Goal: Information Seeking & Learning: Learn about a topic

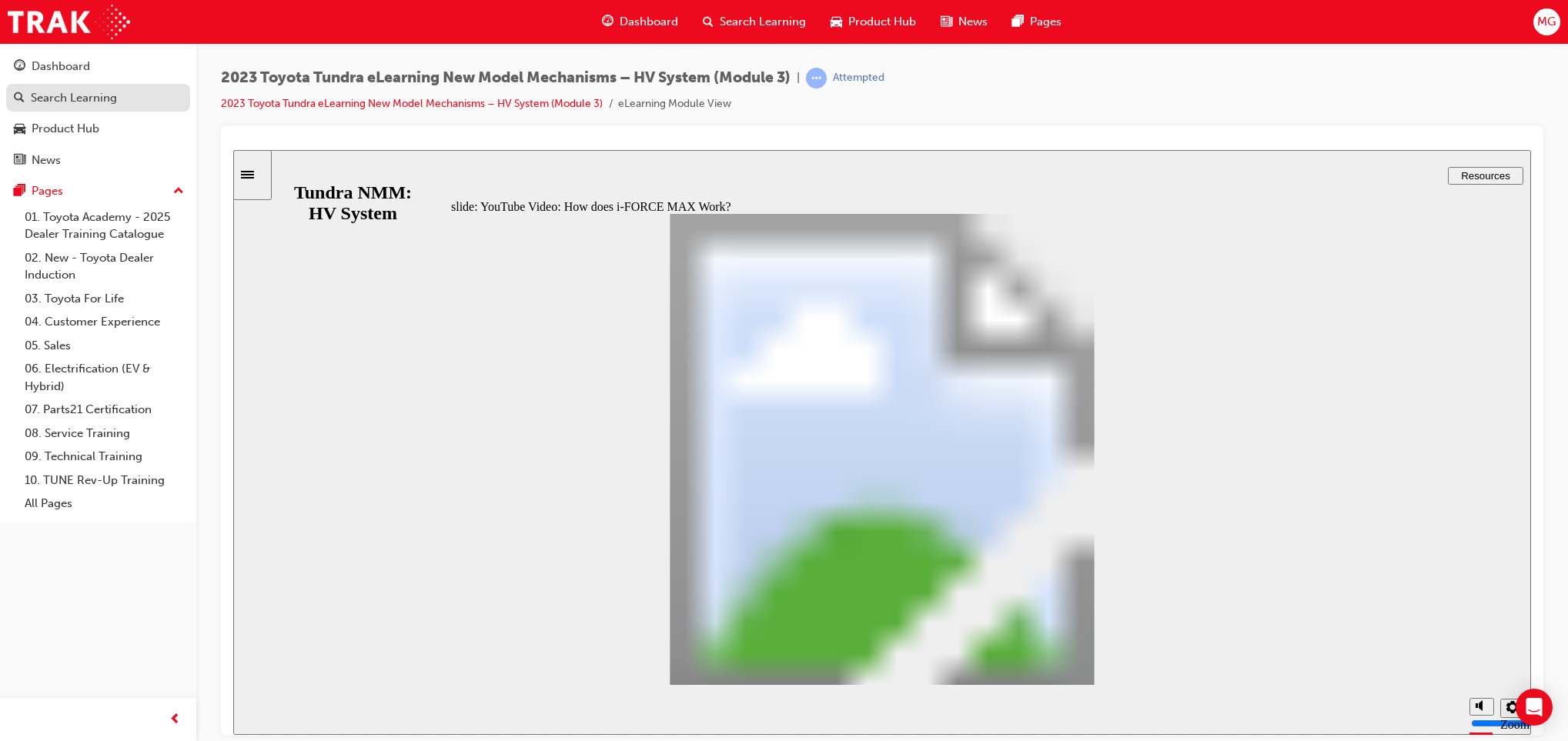
click at [71, 101] on div "Search Learning" at bounding box center [73, 98] width 86 height 18
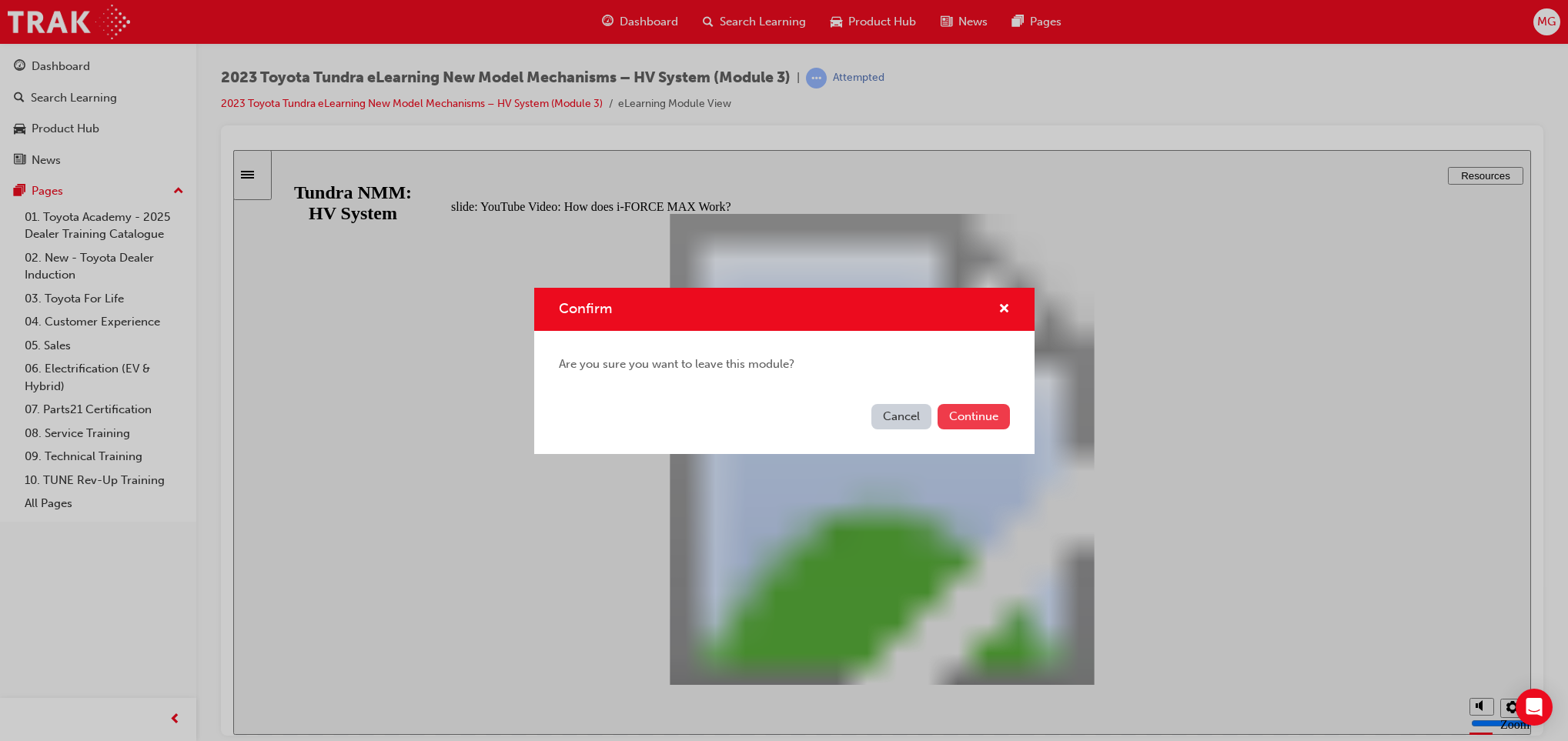
click at [963, 414] on button "Continue" at bounding box center [973, 417] width 72 height 26
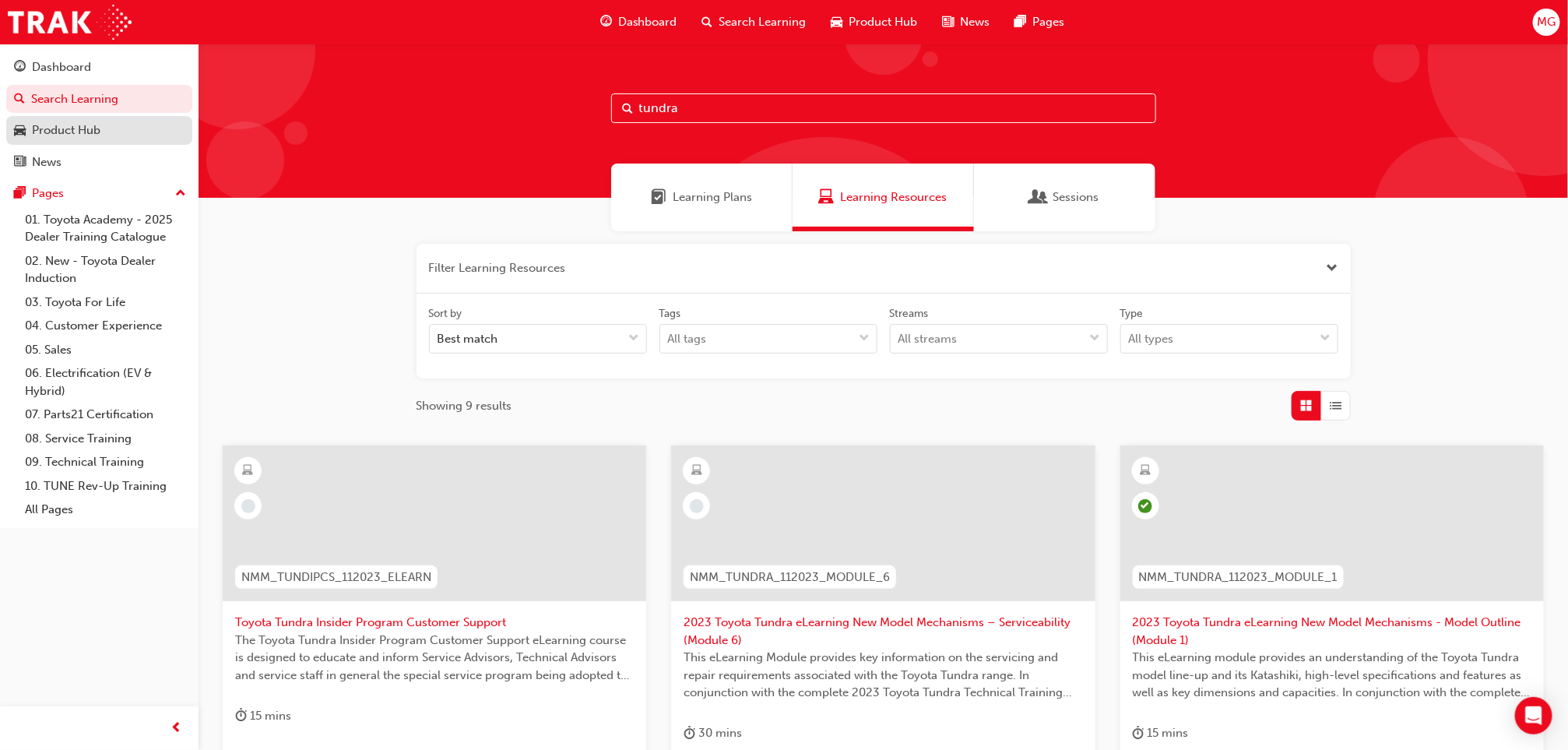
click at [66, 124] on div "Product Hub" at bounding box center [66, 130] width 69 height 18
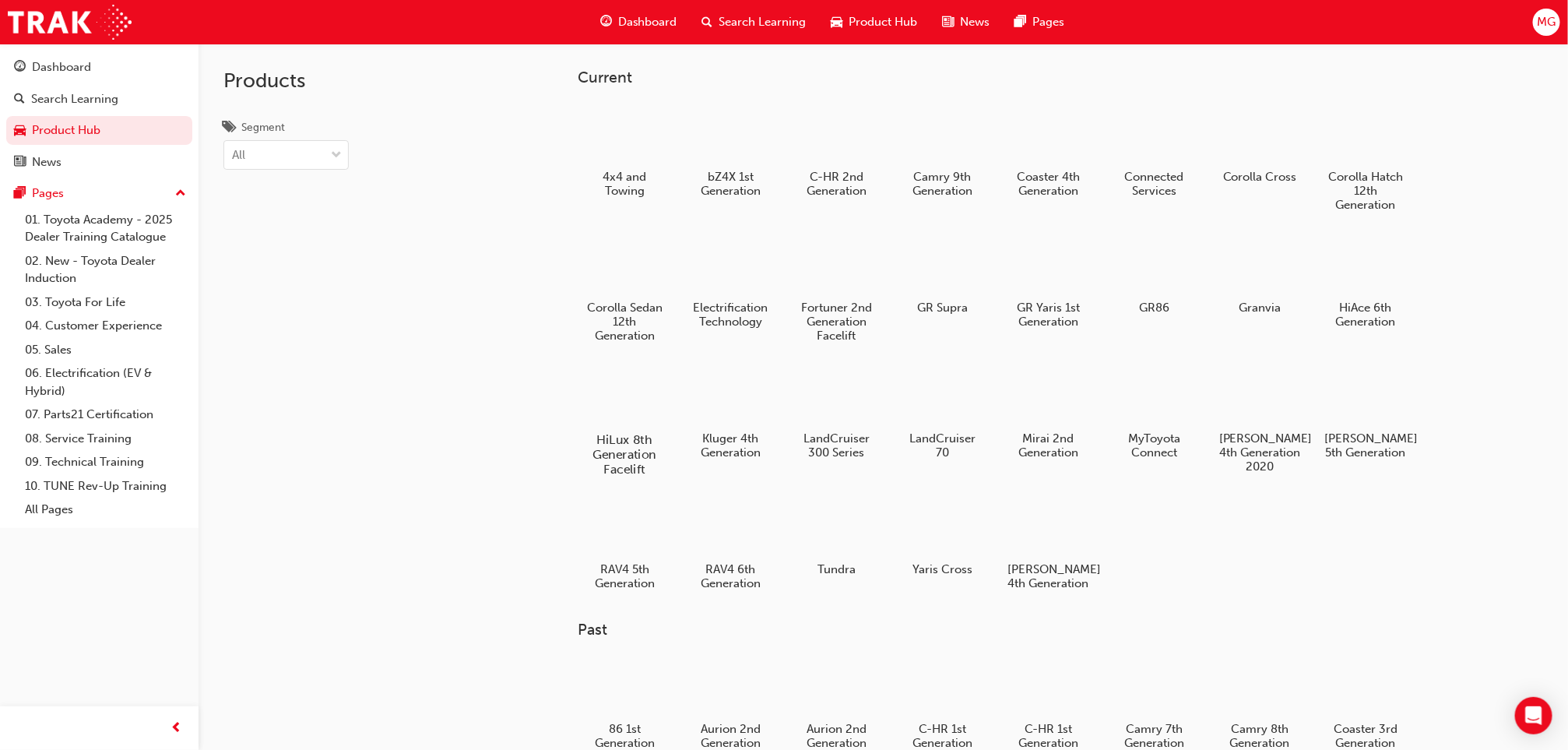
click at [598, 405] on div at bounding box center [625, 394] width 86 height 62
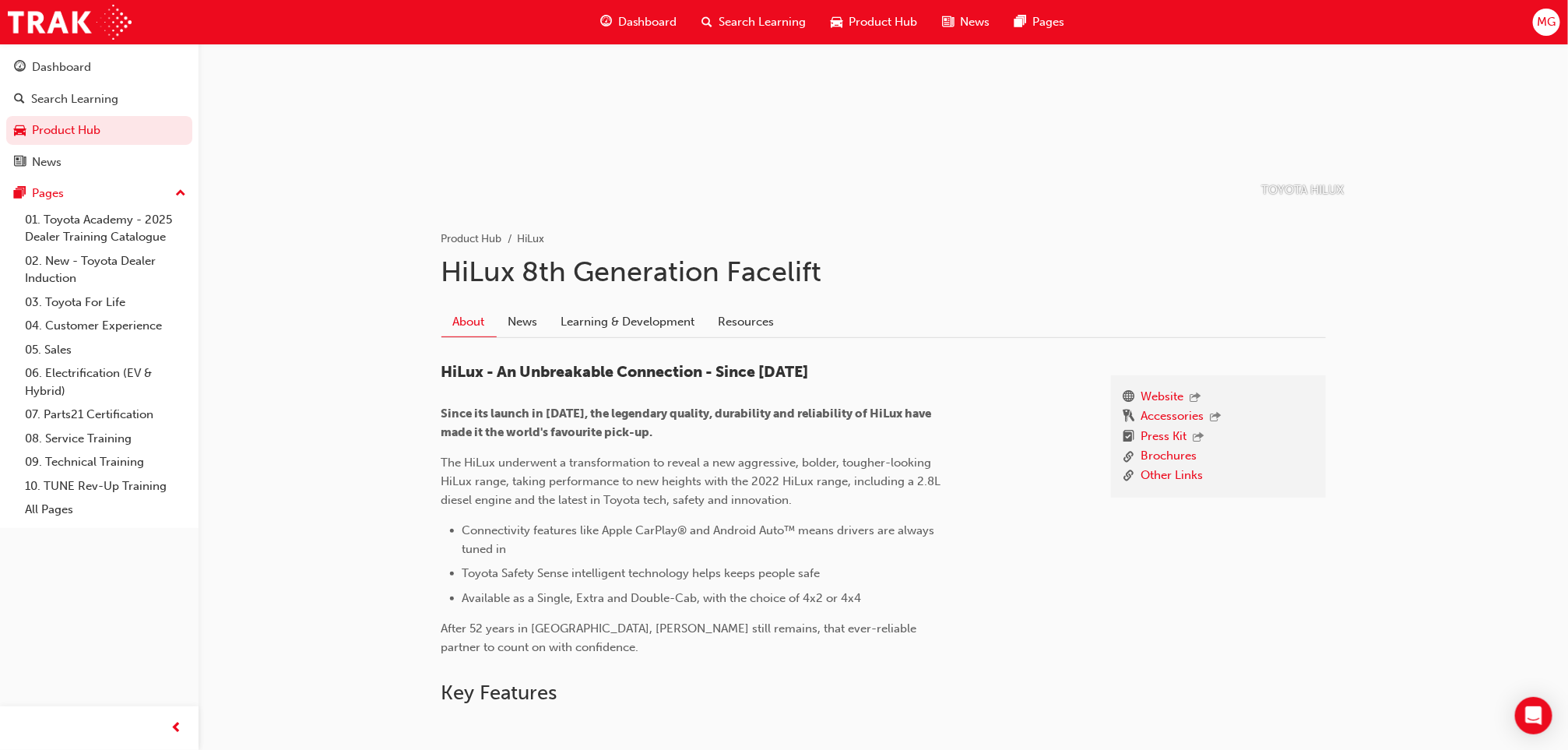
scroll to position [154, 0]
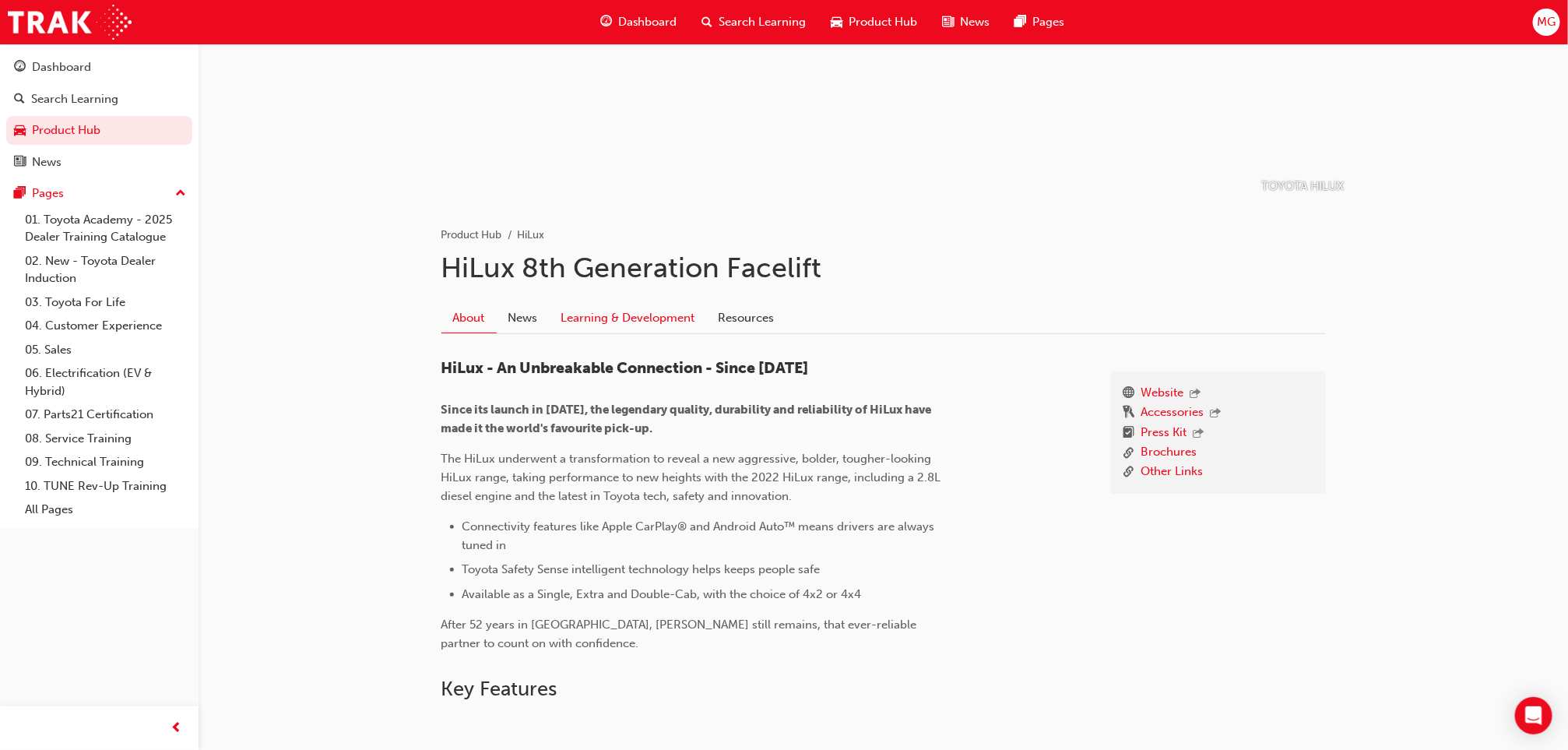
click at [633, 325] on link "Learning & Development" at bounding box center [628, 318] width 157 height 29
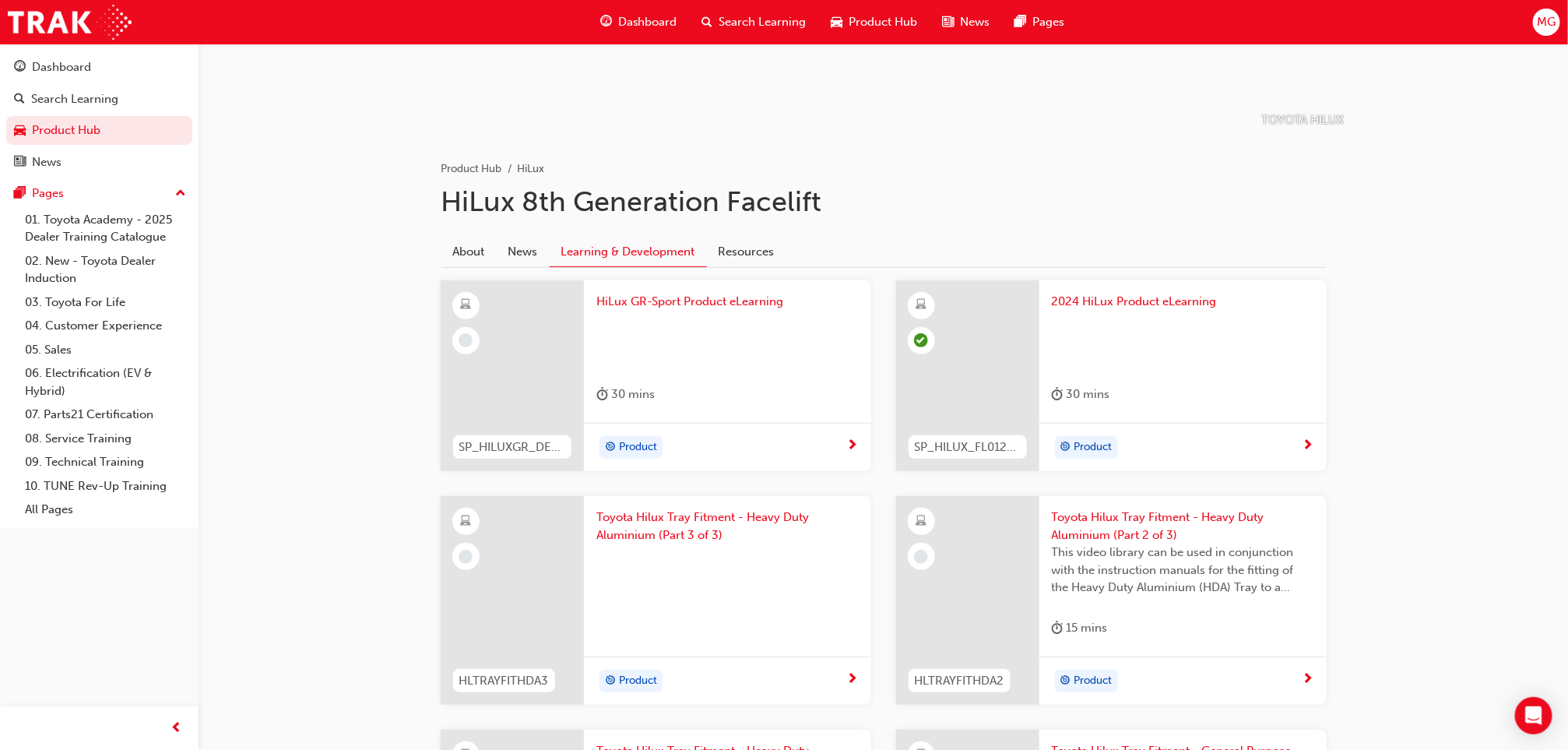
scroll to position [225, 0]
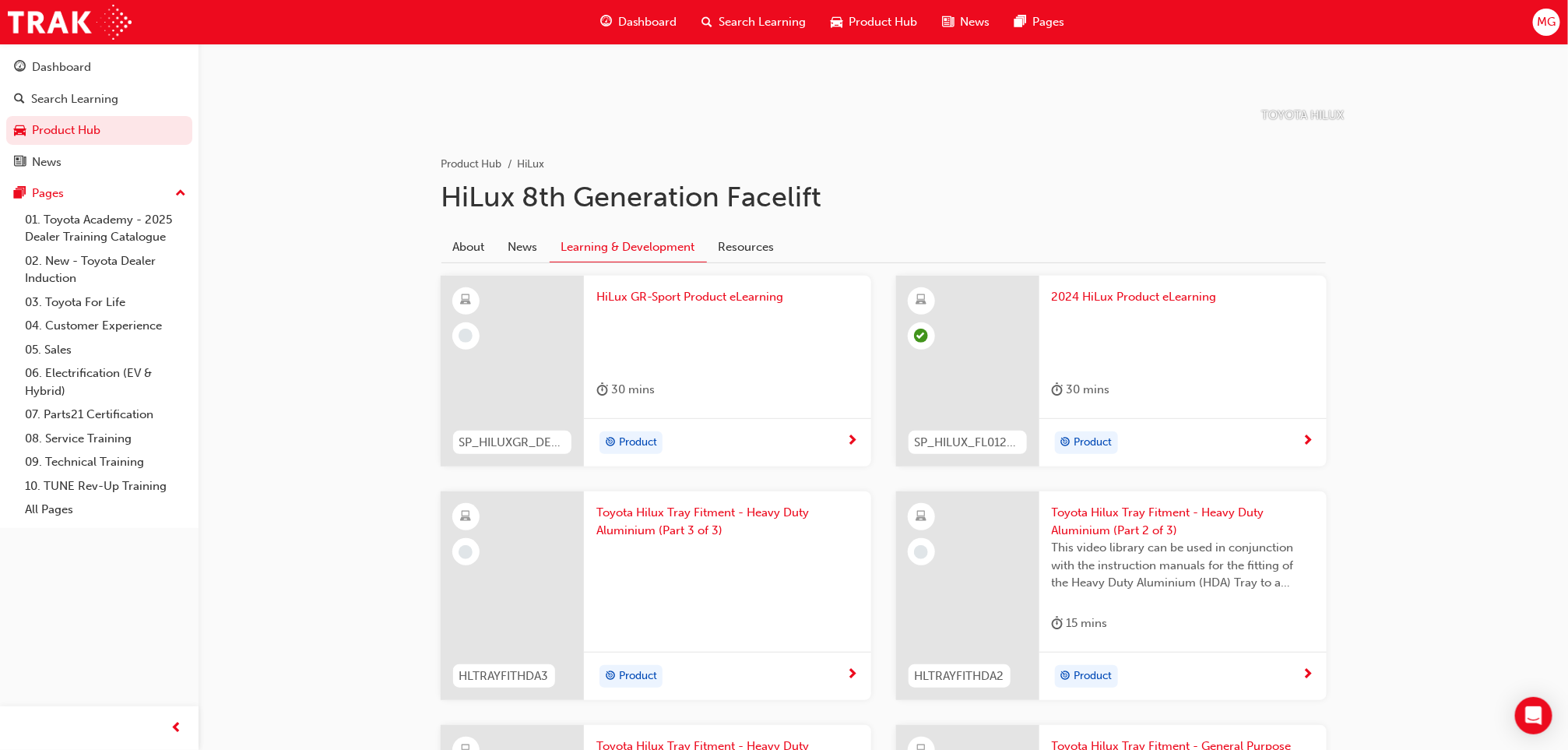
click at [1121, 314] on div at bounding box center [1182, 337] width 262 height 62
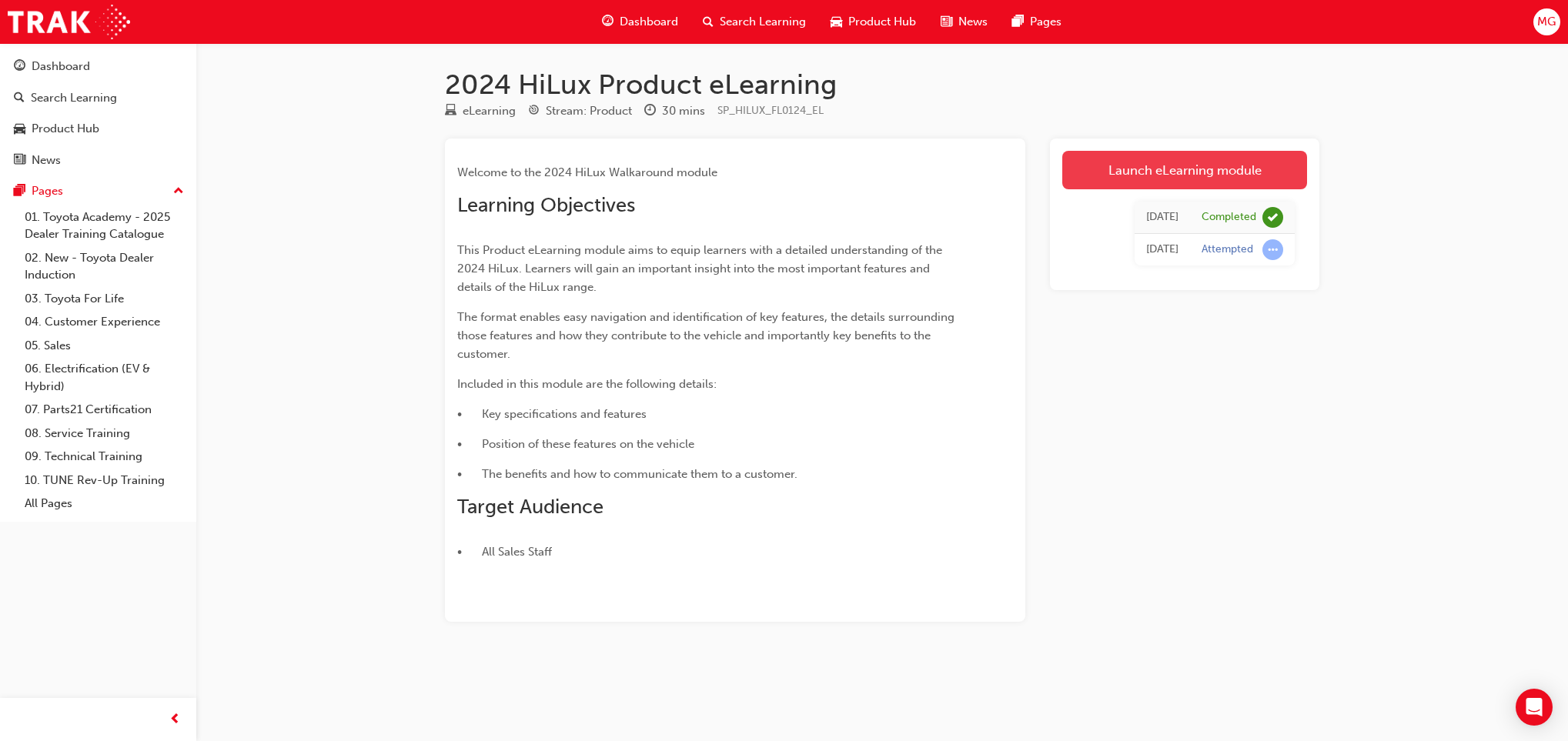
click at [1109, 176] on link "Launch eLearning module" at bounding box center [1184, 169] width 245 height 38
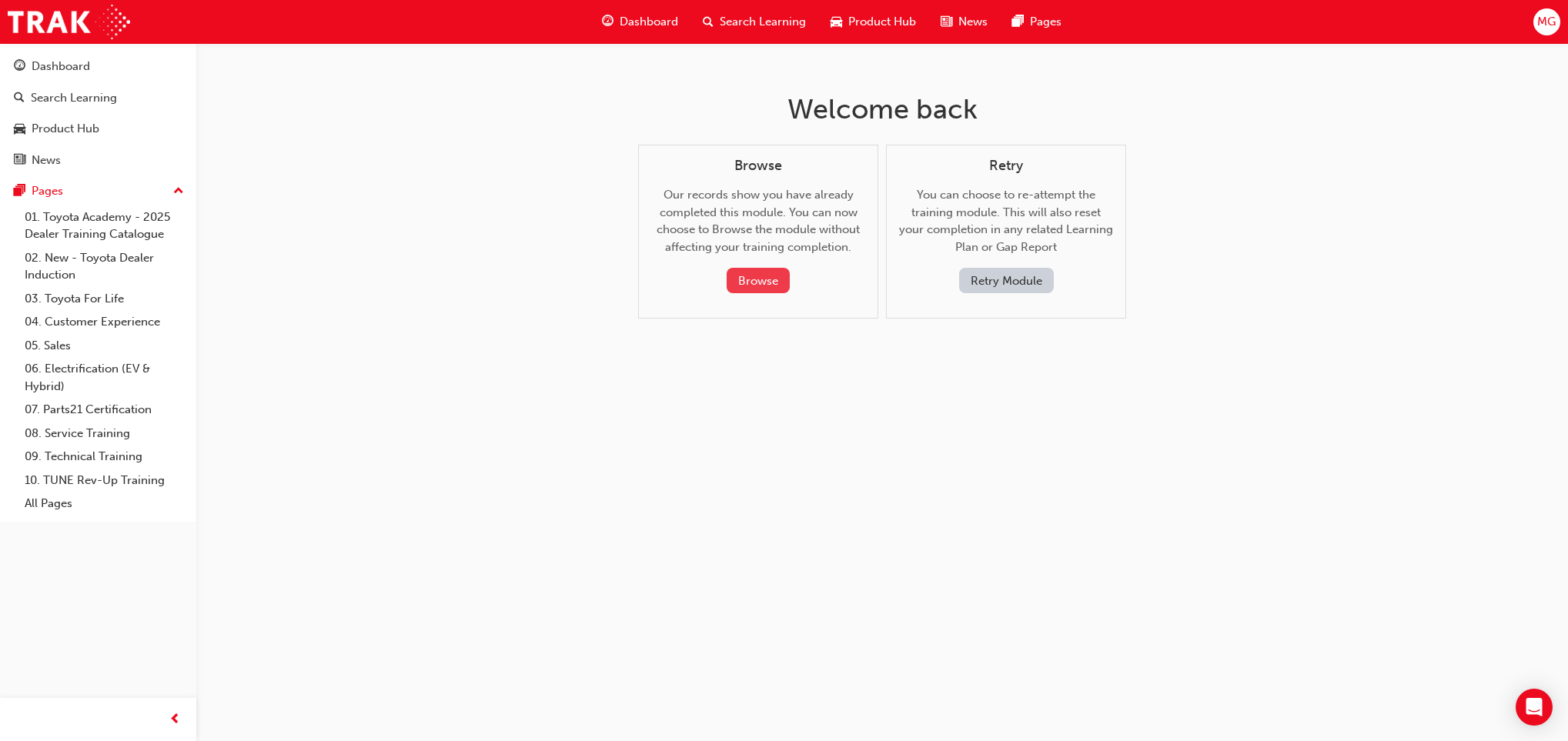
click at [777, 291] on button "Browse" at bounding box center [758, 281] width 63 height 26
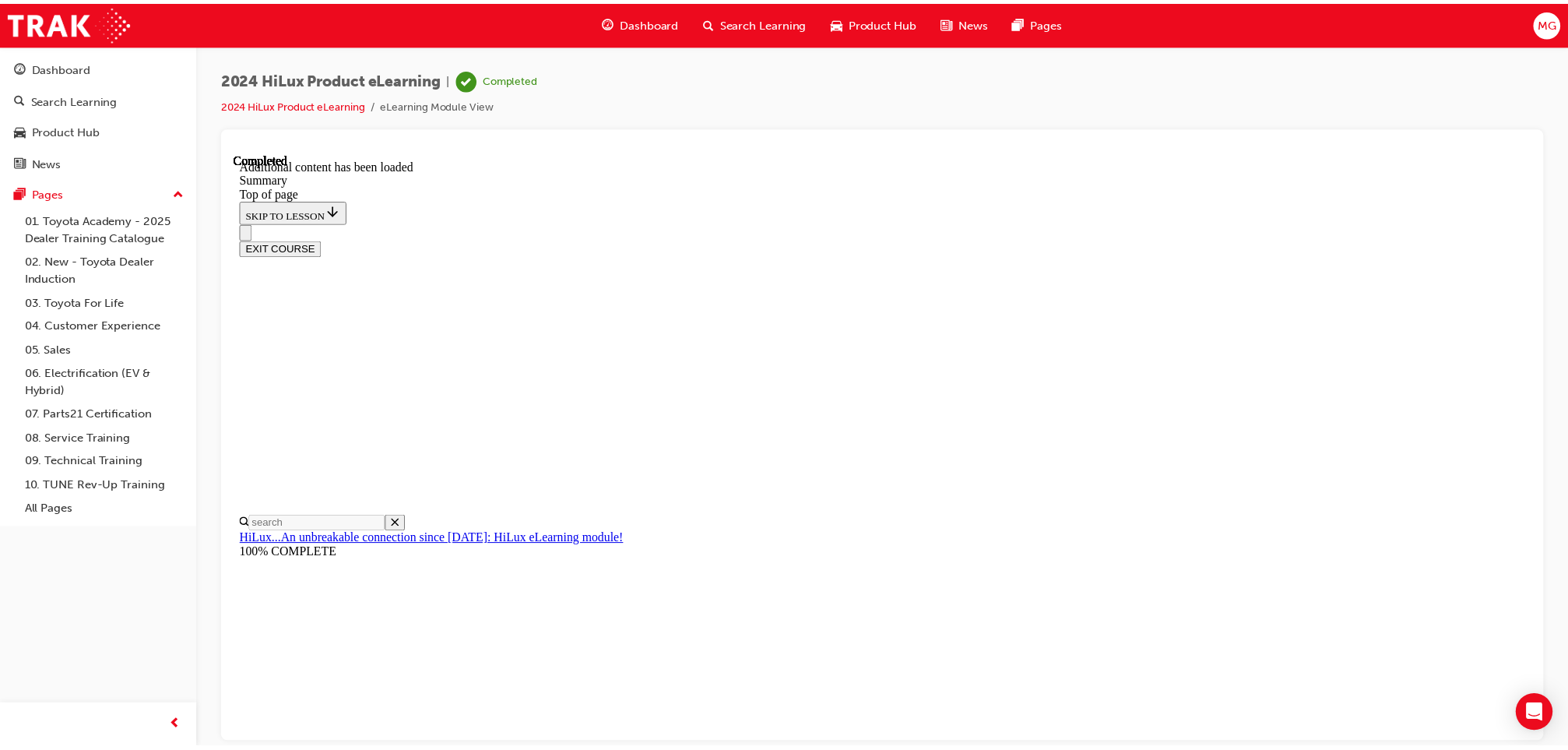
scroll to position [47, 0]
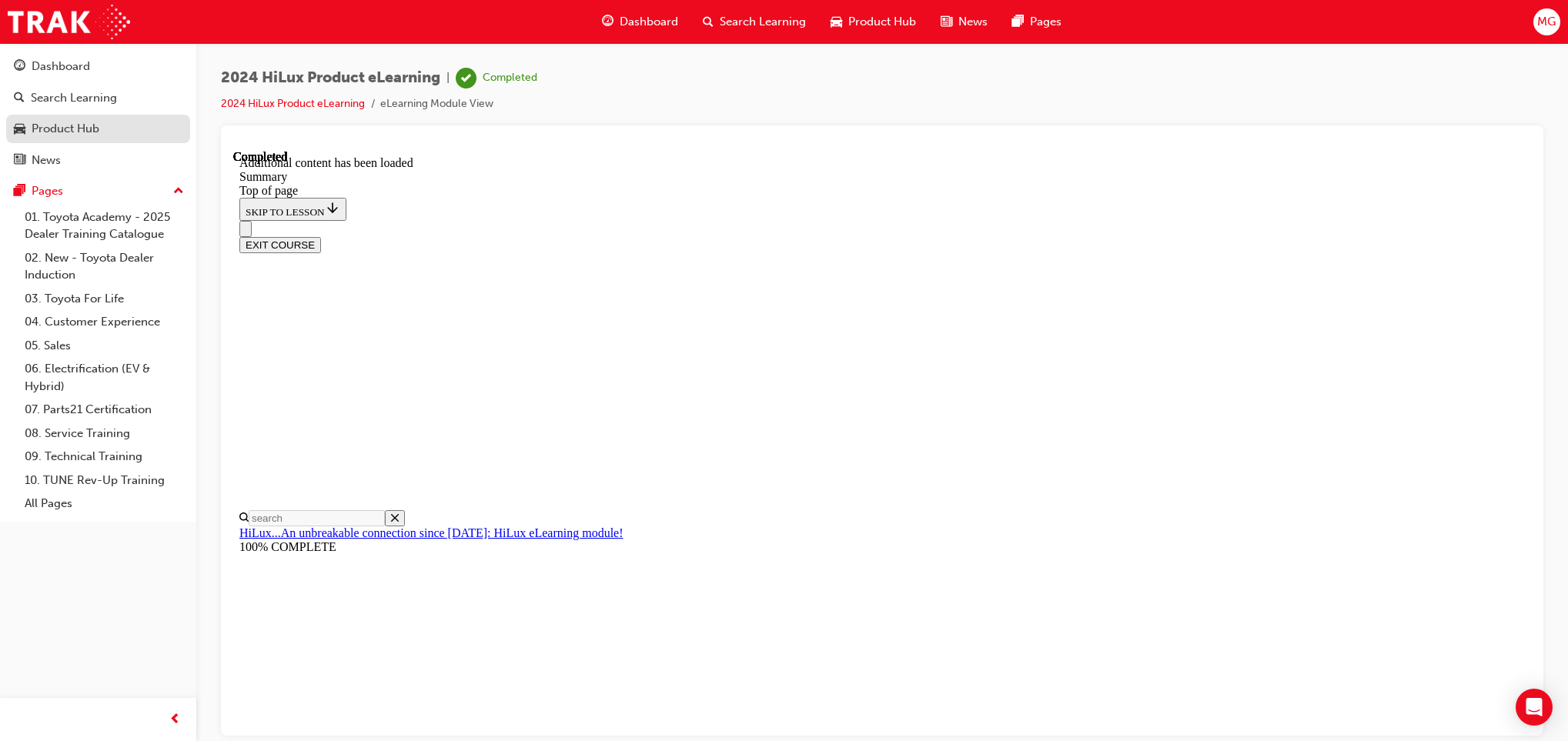
click at [85, 117] on link "Product Hub" at bounding box center [98, 128] width 184 height 28
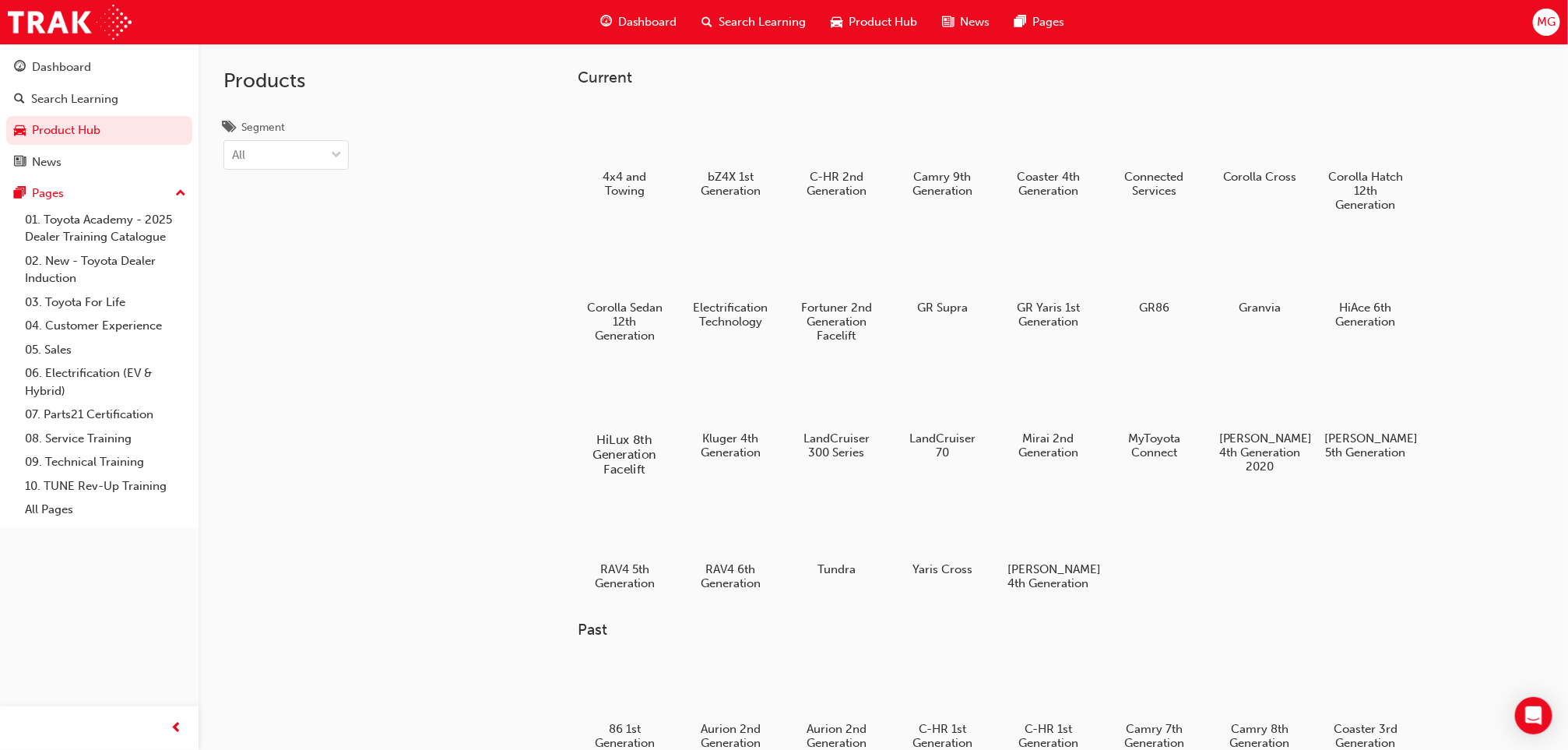
click at [577, 383] on div "HiLux 8th Generation Facelift" at bounding box center [624, 420] width 99 height 126
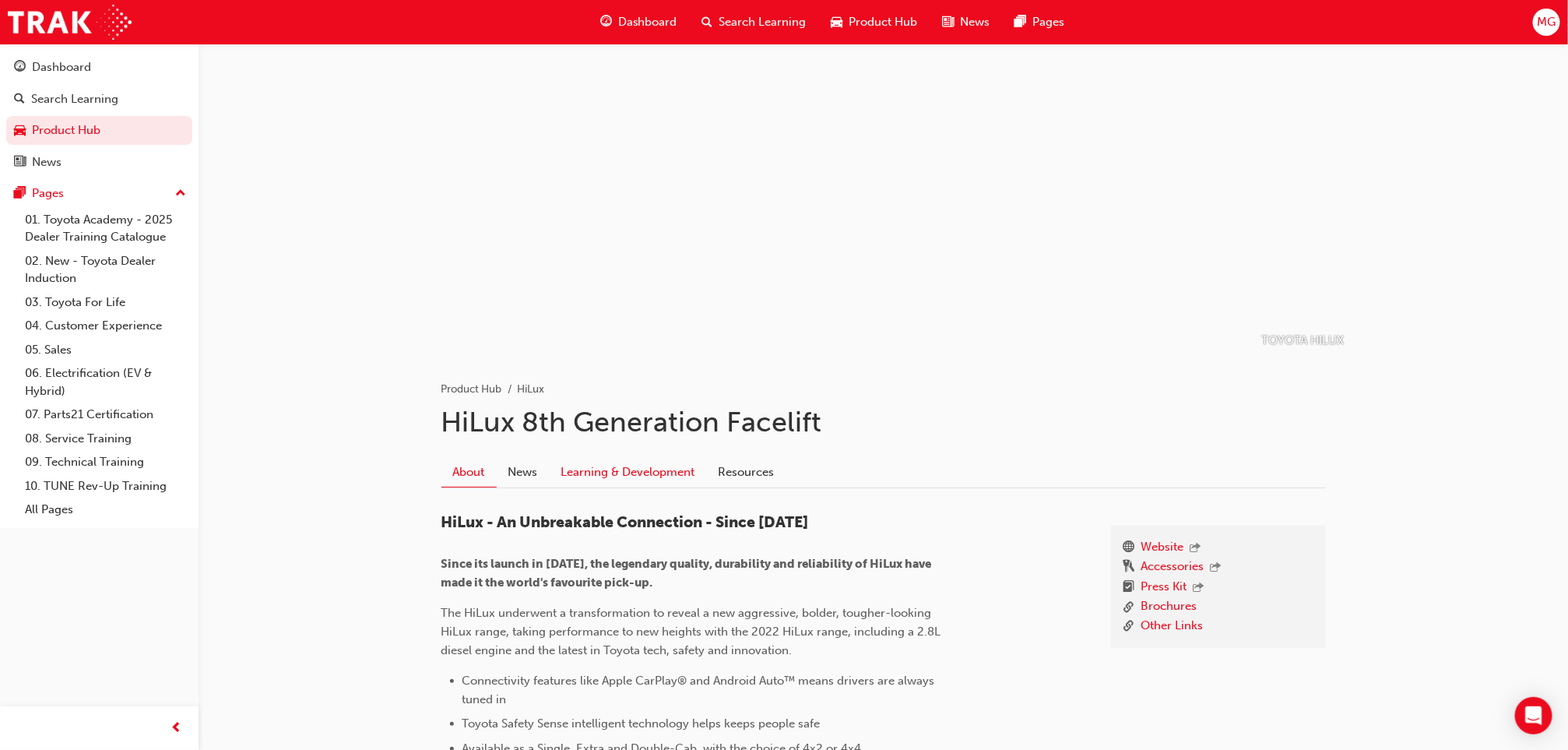
click at [643, 475] on link "Learning & Development" at bounding box center [628, 472] width 157 height 29
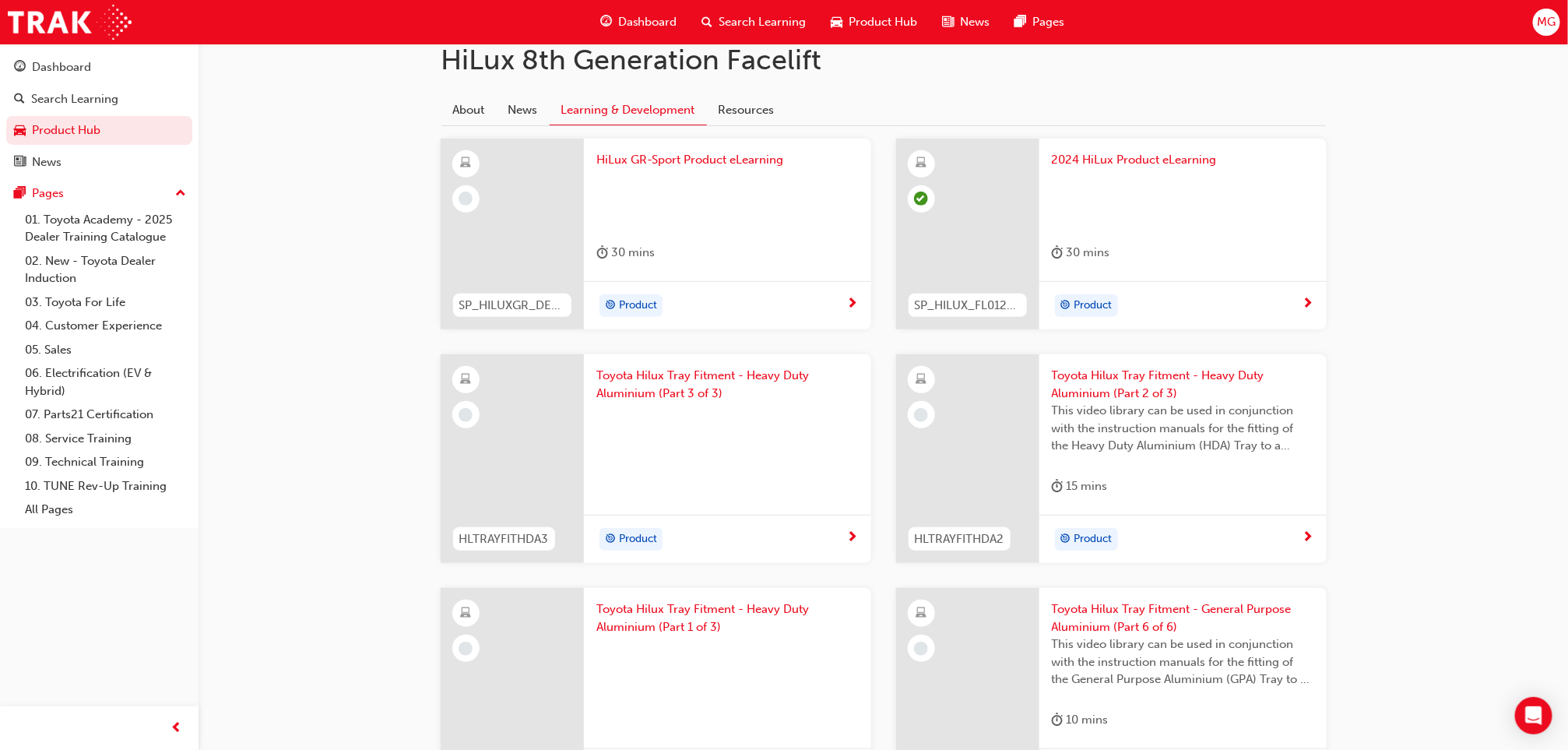
scroll to position [363, 0]
click at [684, 185] on div at bounding box center [727, 198] width 262 height 62
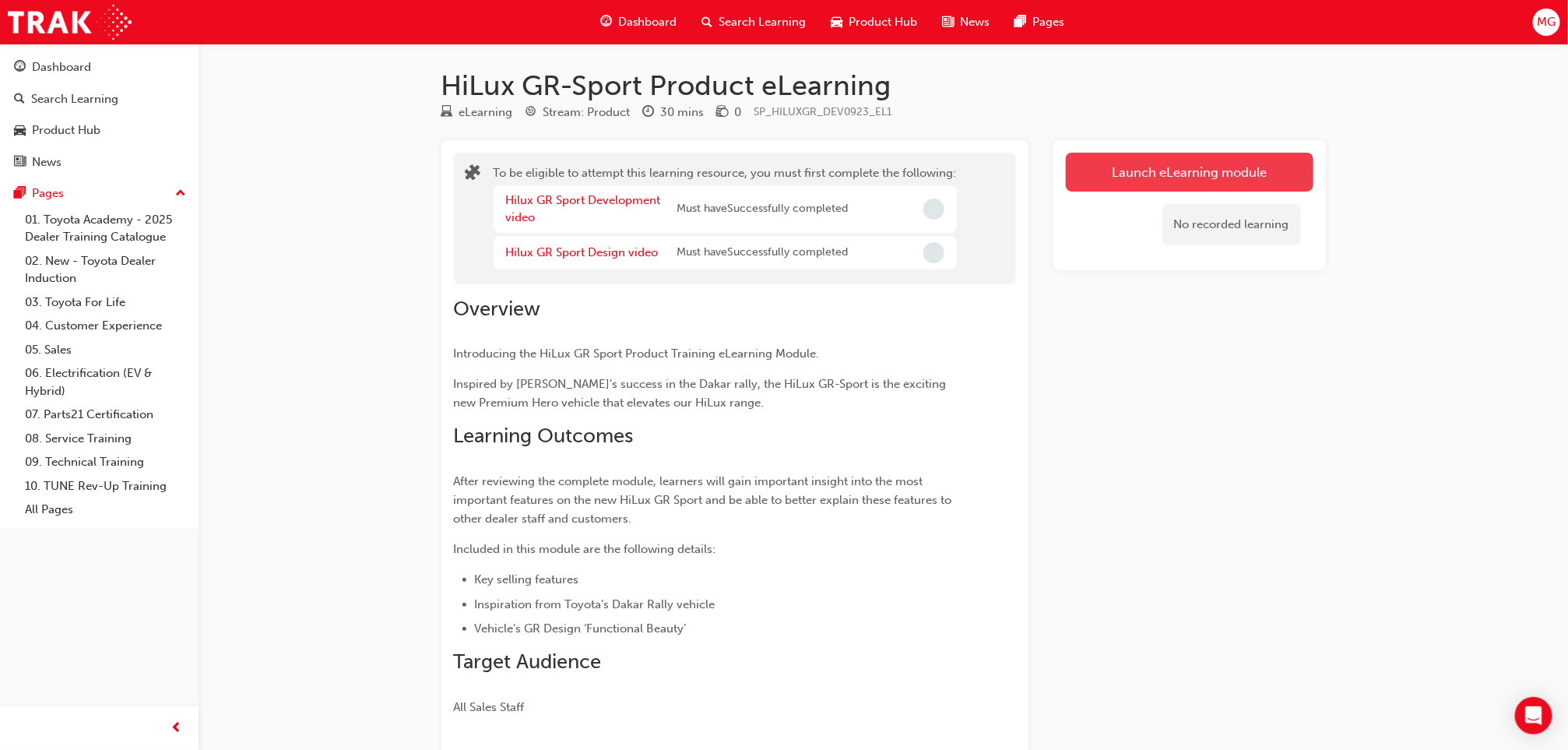
click at [1147, 173] on button "Launch eLearning module" at bounding box center [1189, 171] width 248 height 39
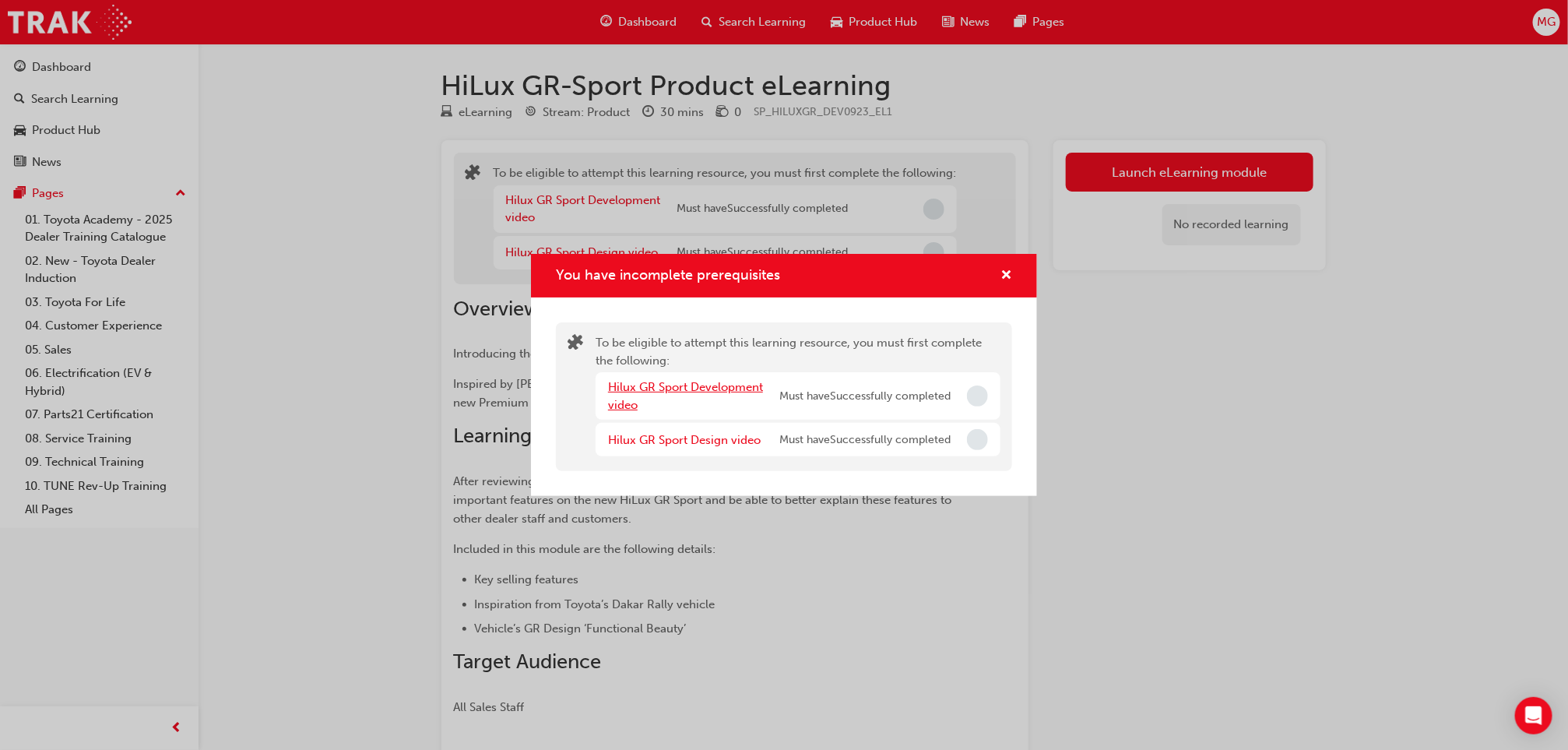
click at [635, 383] on link "Hilux GR Sport Development video" at bounding box center [685, 395] width 155 height 32
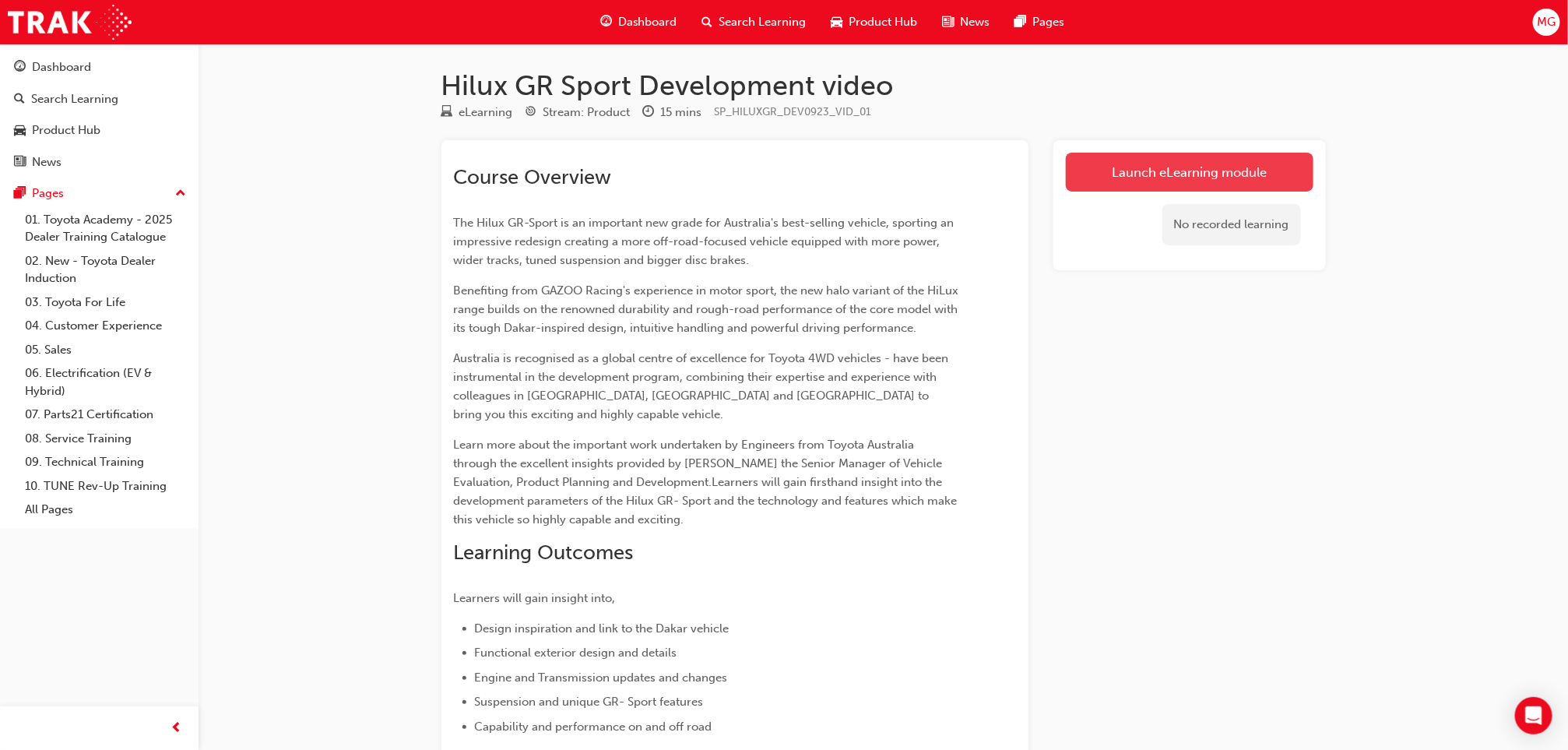
click at [1195, 183] on link "Launch eLearning module" at bounding box center [1189, 171] width 248 height 39
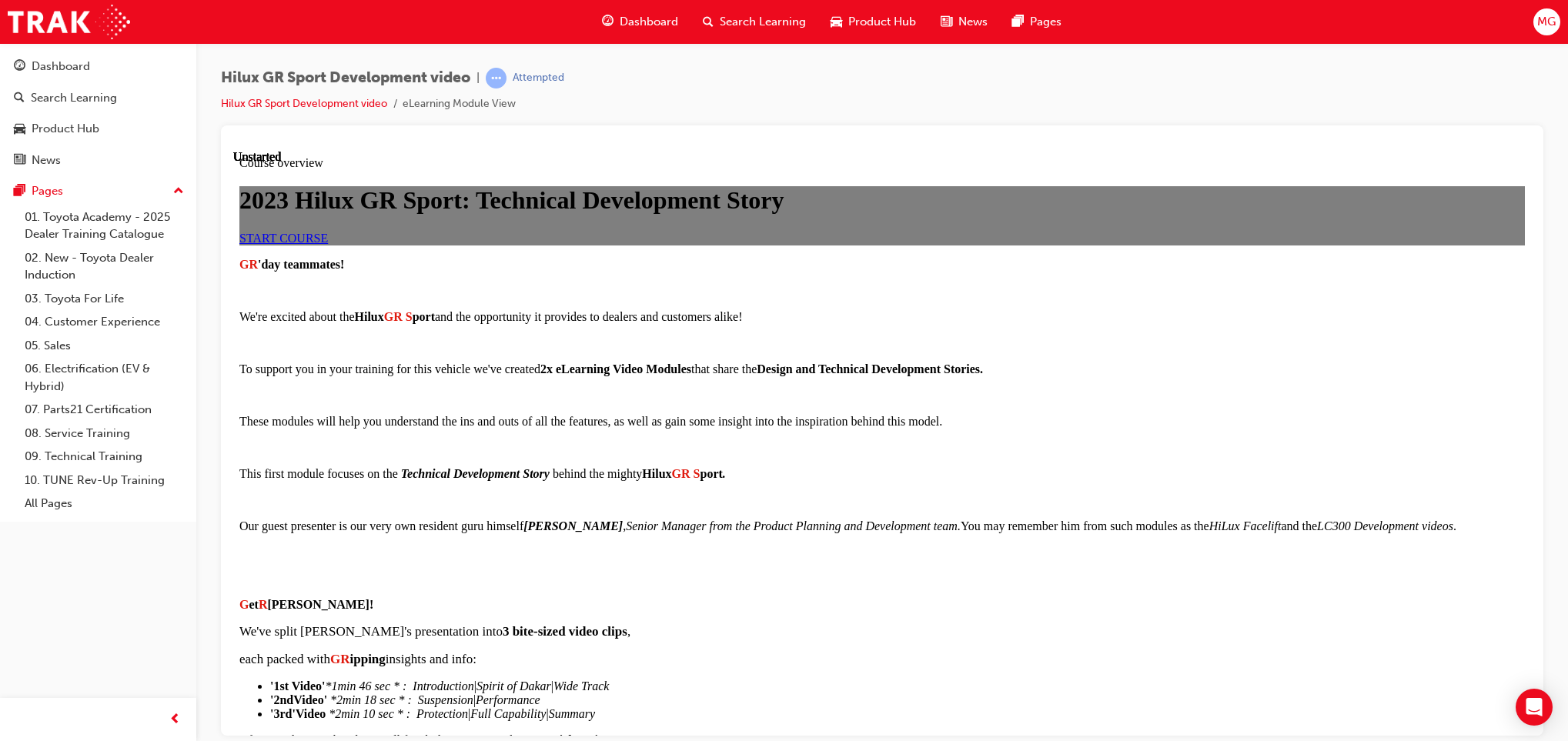
click at [328, 244] on link "START COURSE" at bounding box center [283, 237] width 88 height 13
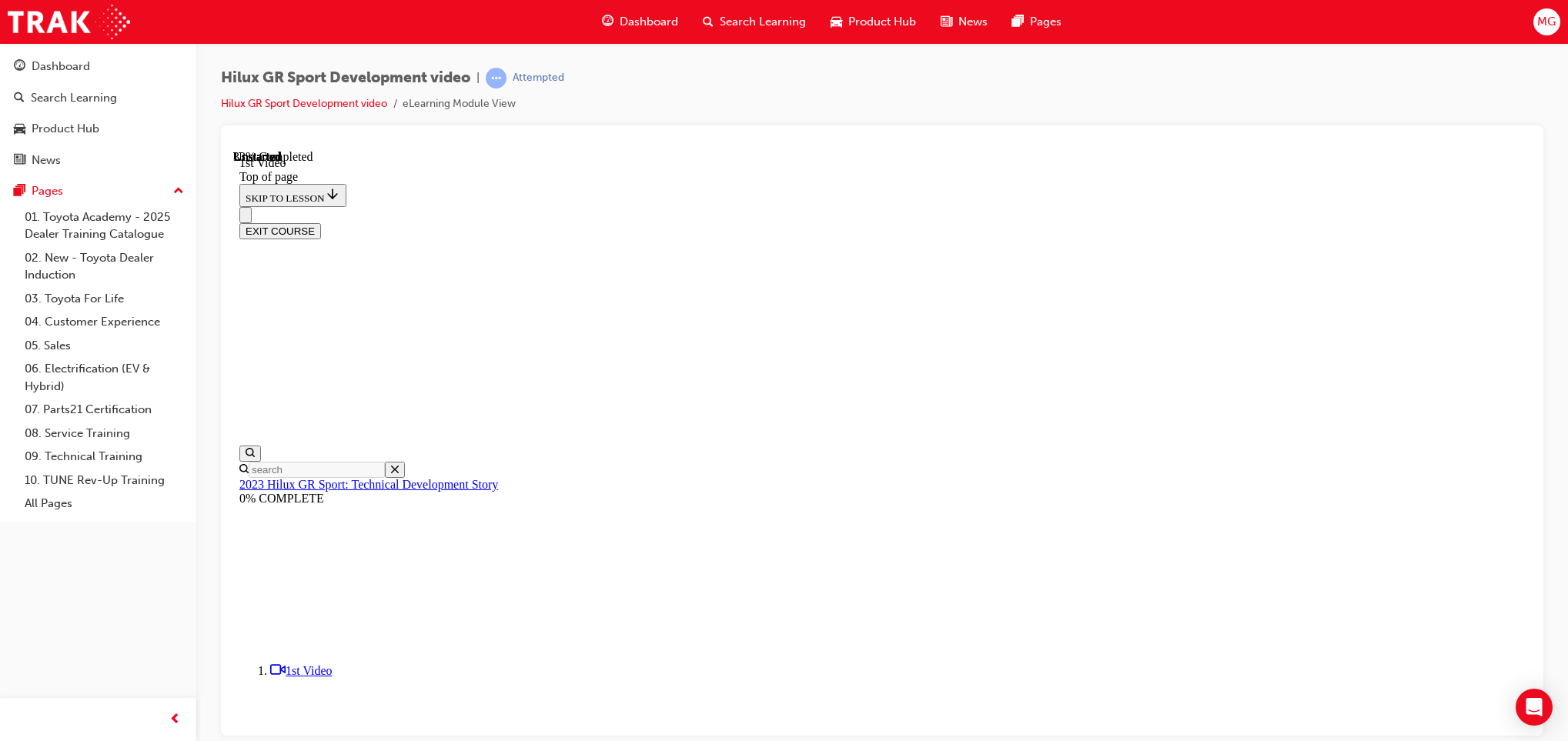
scroll to position [47, 0]
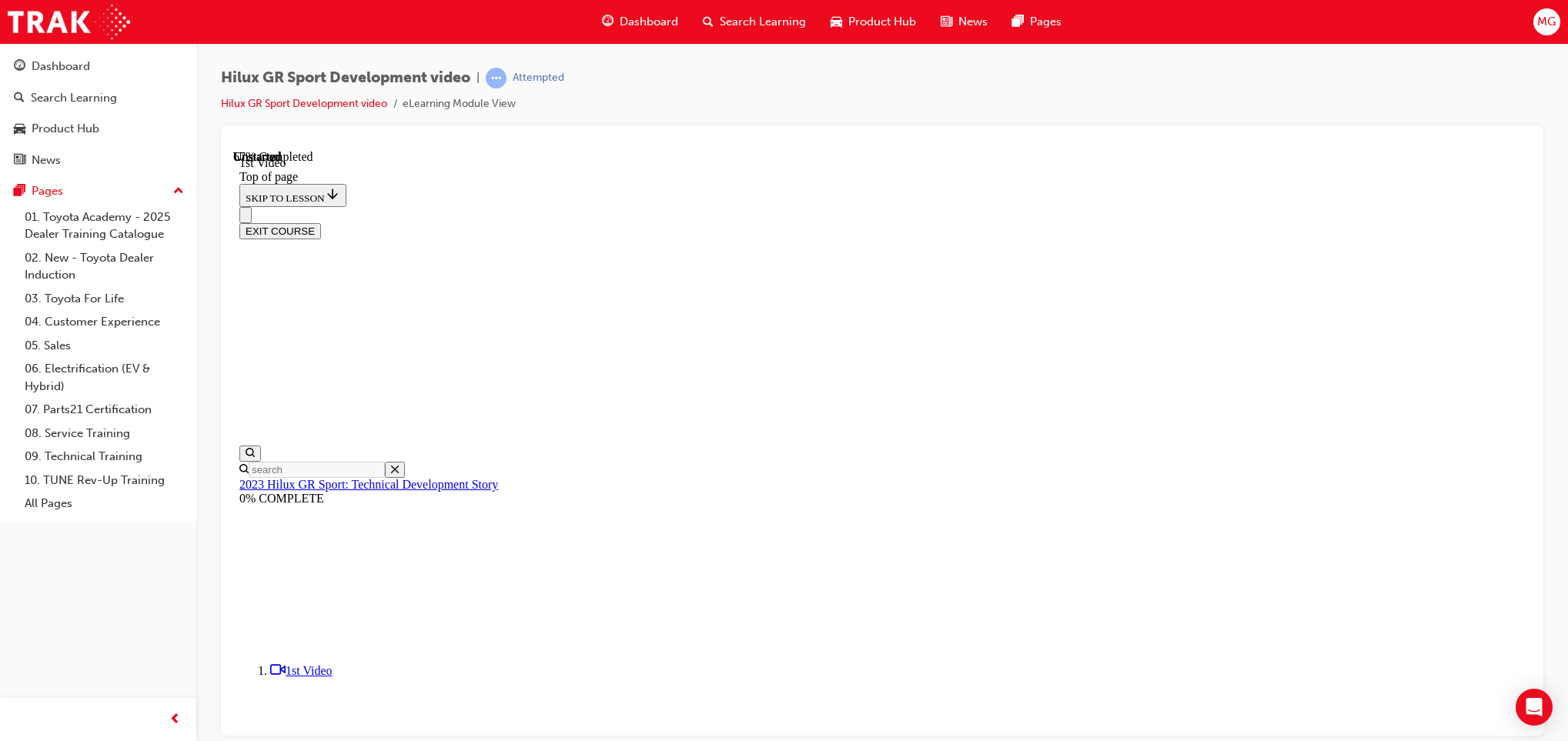
scroll to position [550, 0]
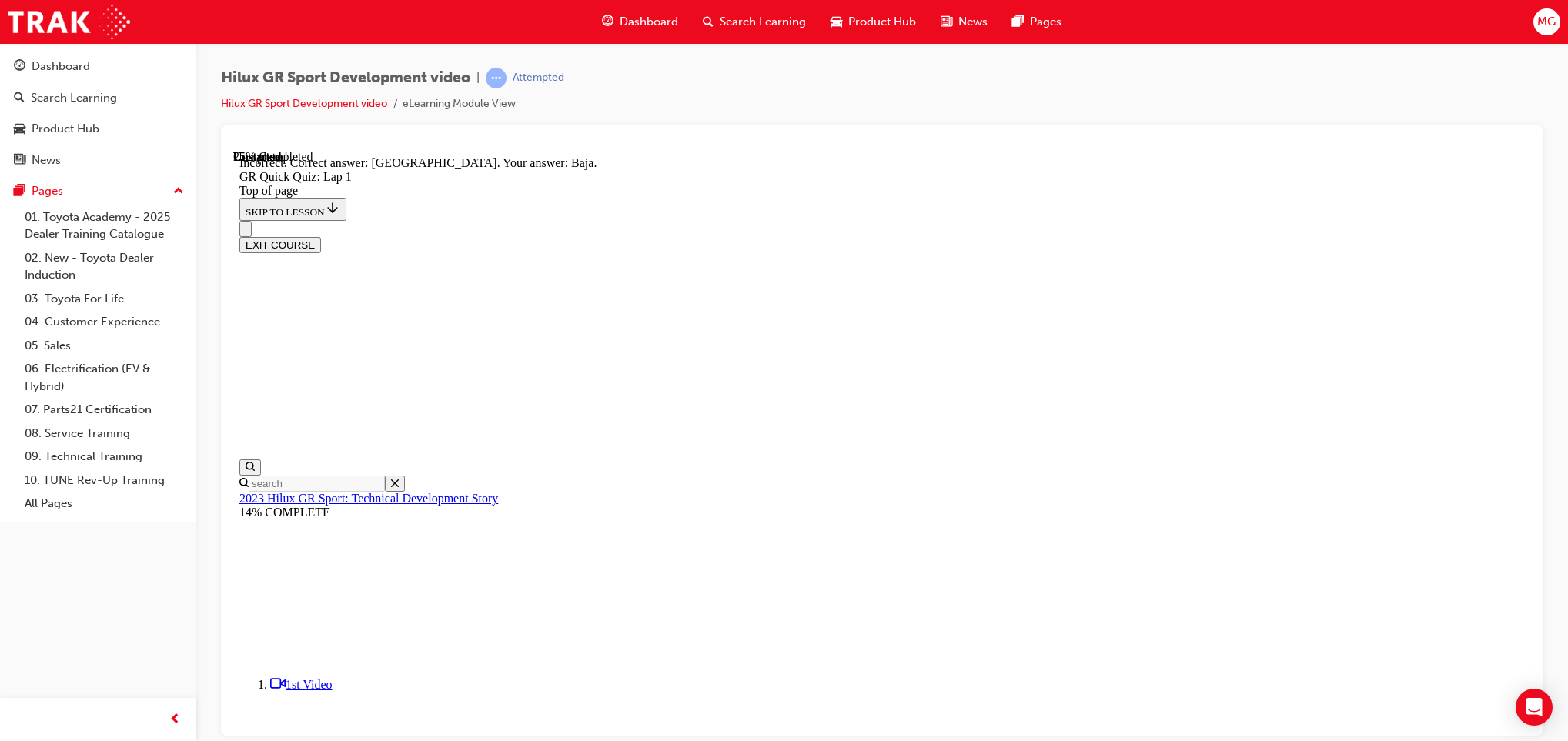
scroll to position [268, 0]
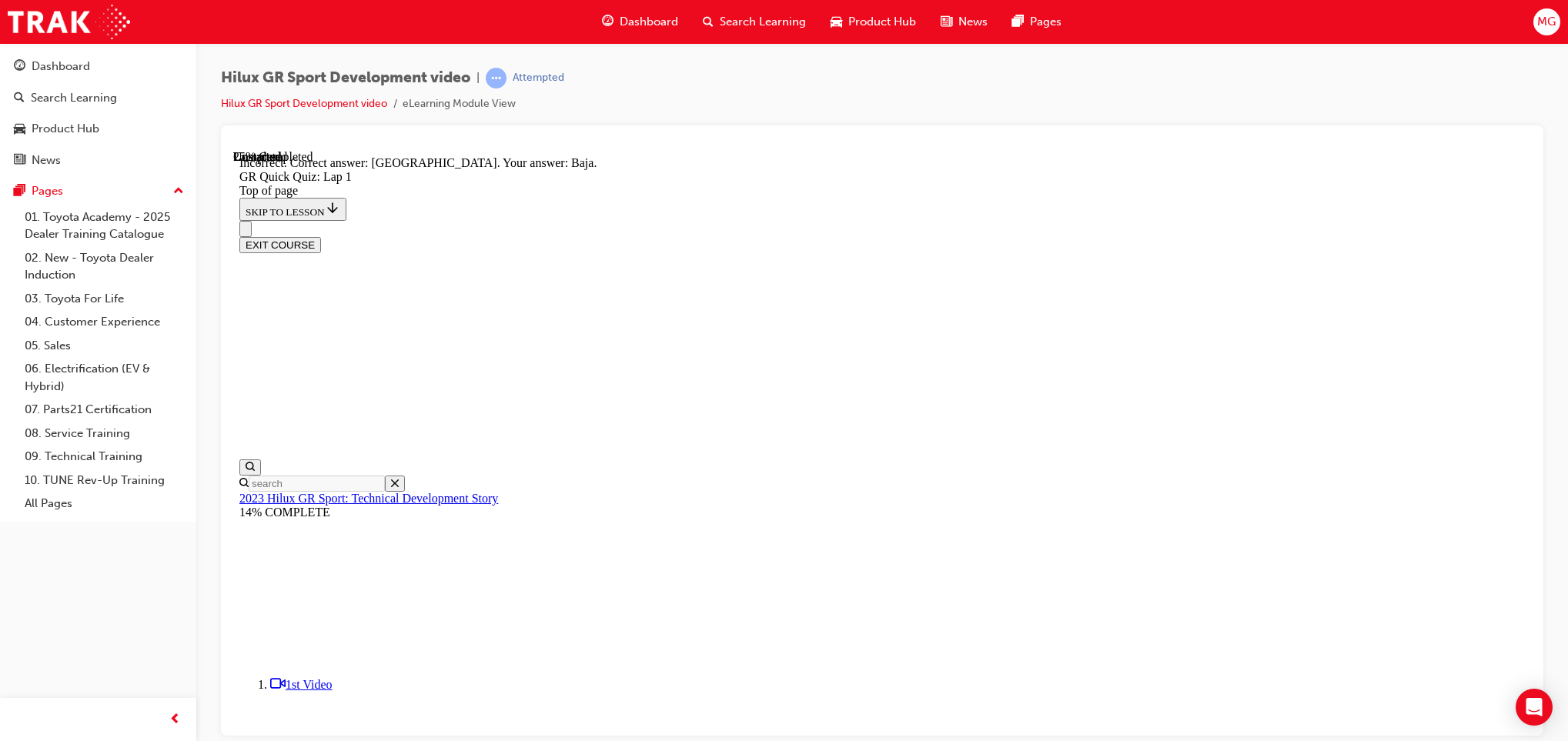
drag, startPoint x: 951, startPoint y: 659, endPoint x: 956, endPoint y: 674, distance: 15.8
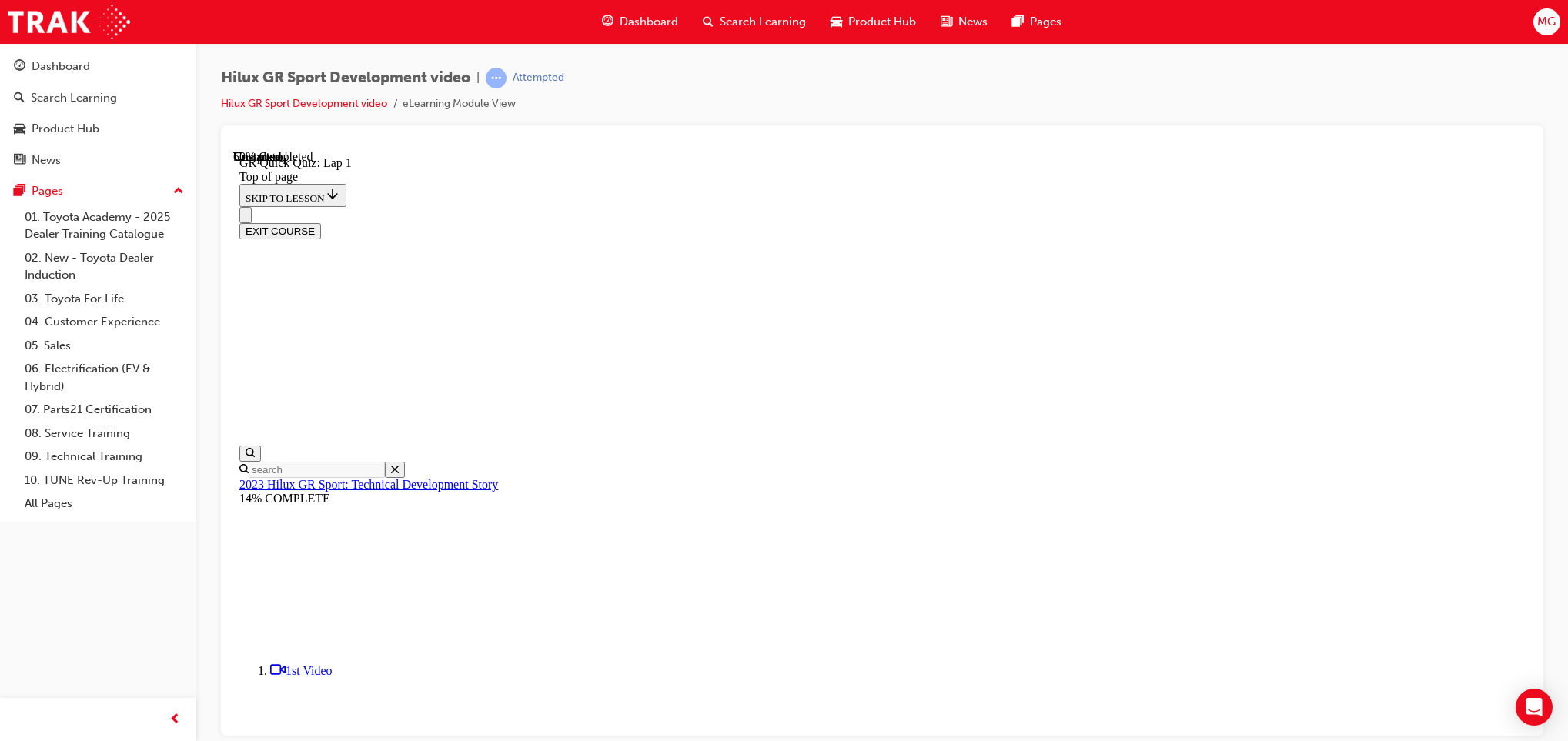
scroll to position [79, 0]
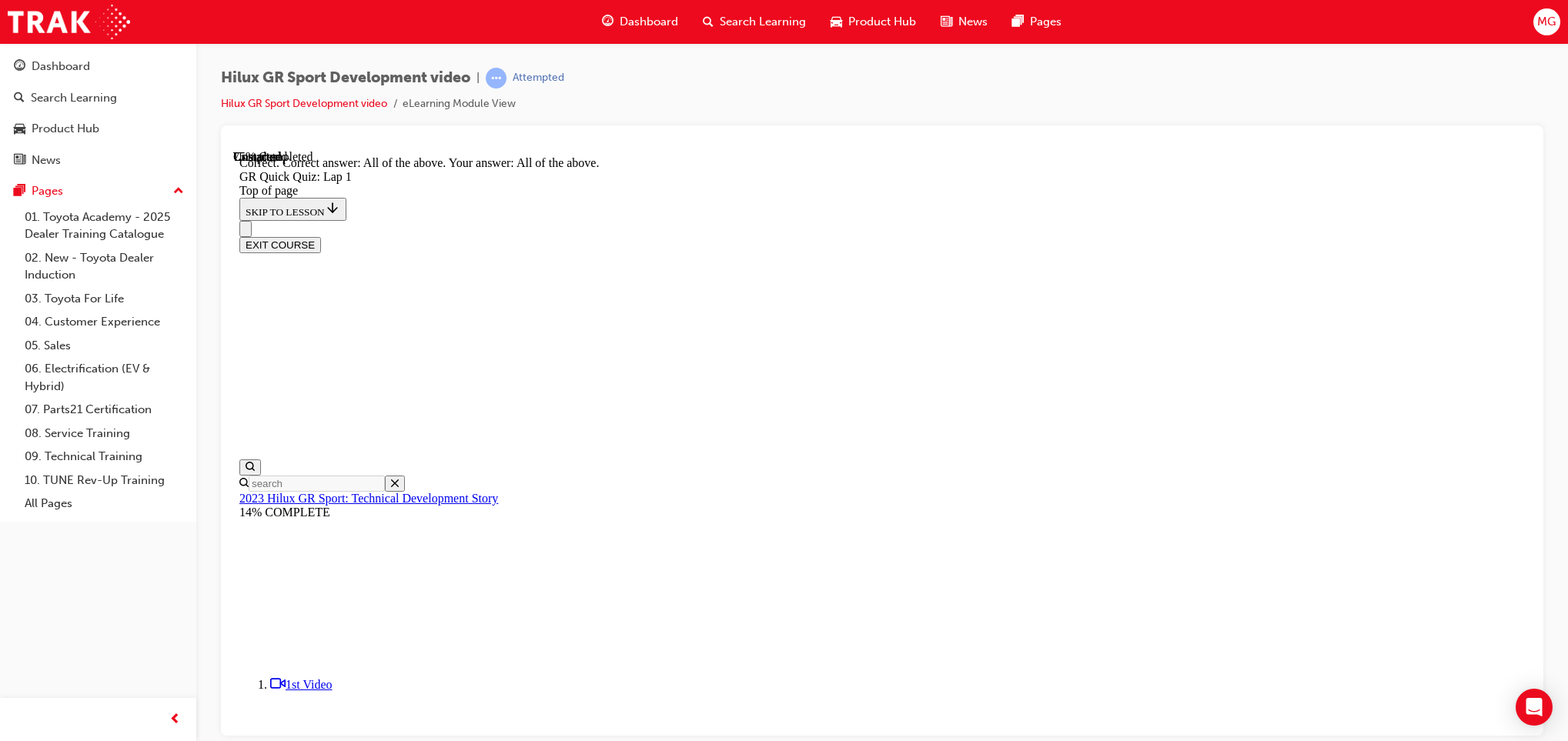
scroll to position [226, 0]
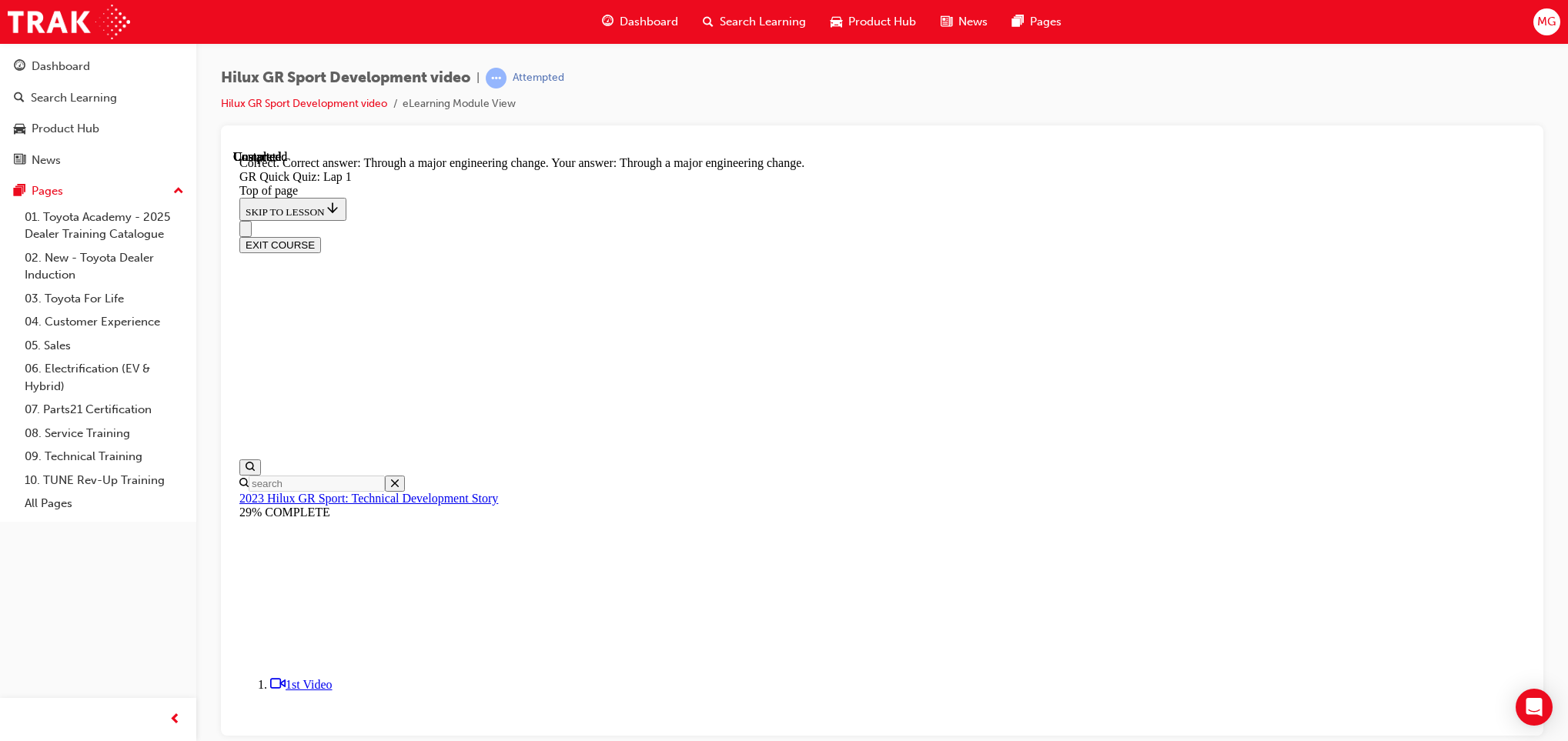
scroll to position [102, 0]
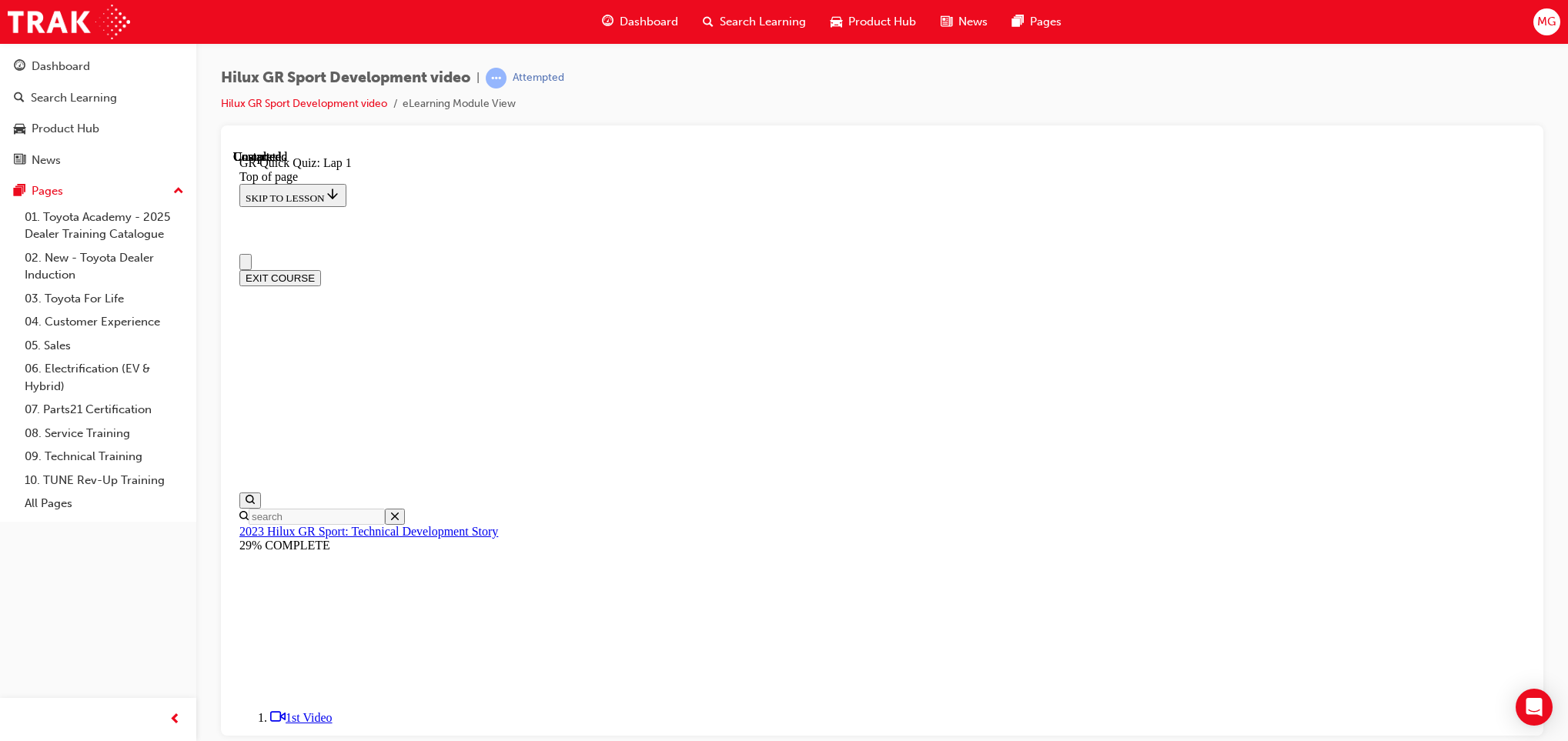
scroll to position [181, 0]
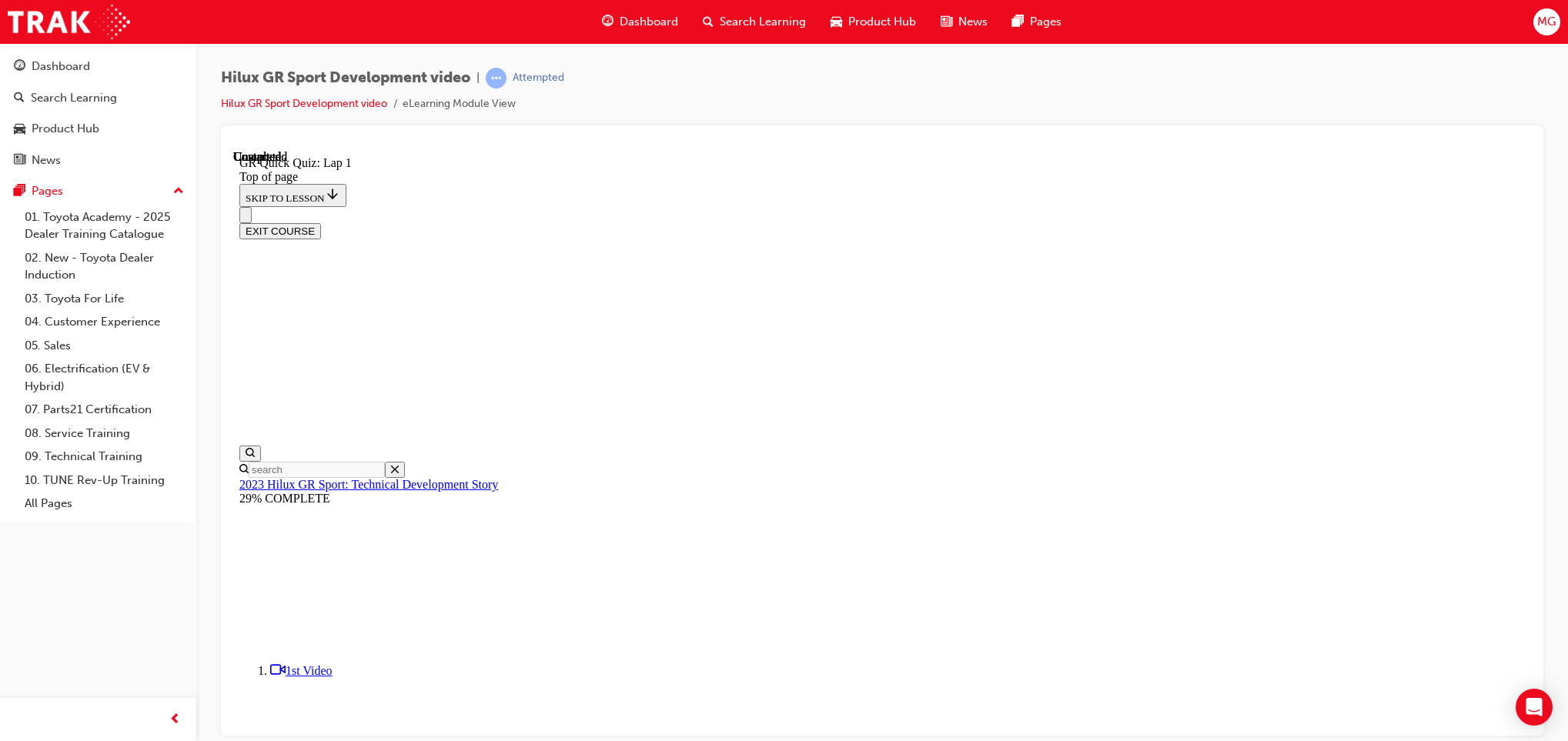
click at [246, 218] on icon "Close navigation menu" at bounding box center [246, 218] width 0 height 0
click at [252, 206] on button "Open navigation menu" at bounding box center [245, 214] width 12 height 16
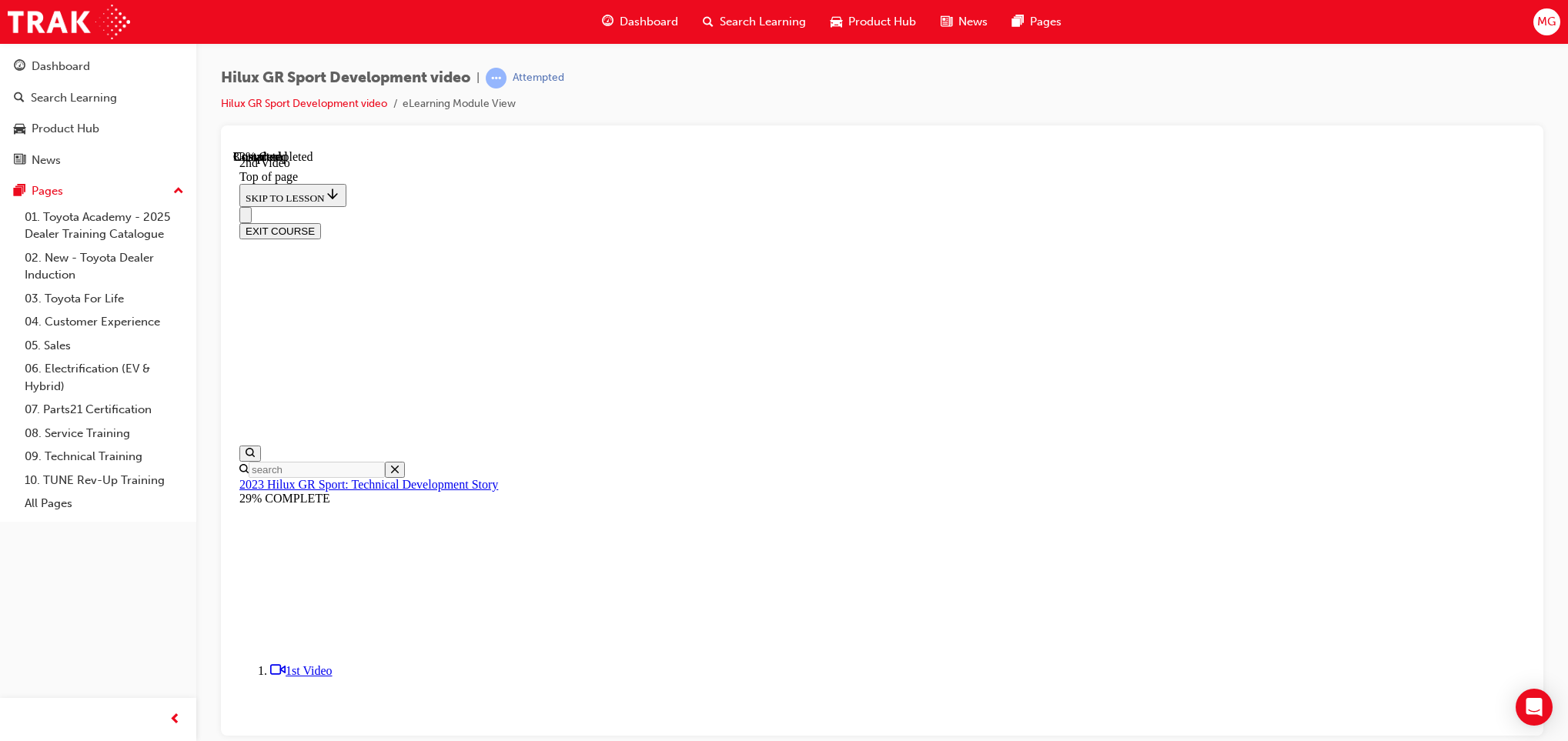
scroll to position [270, 0]
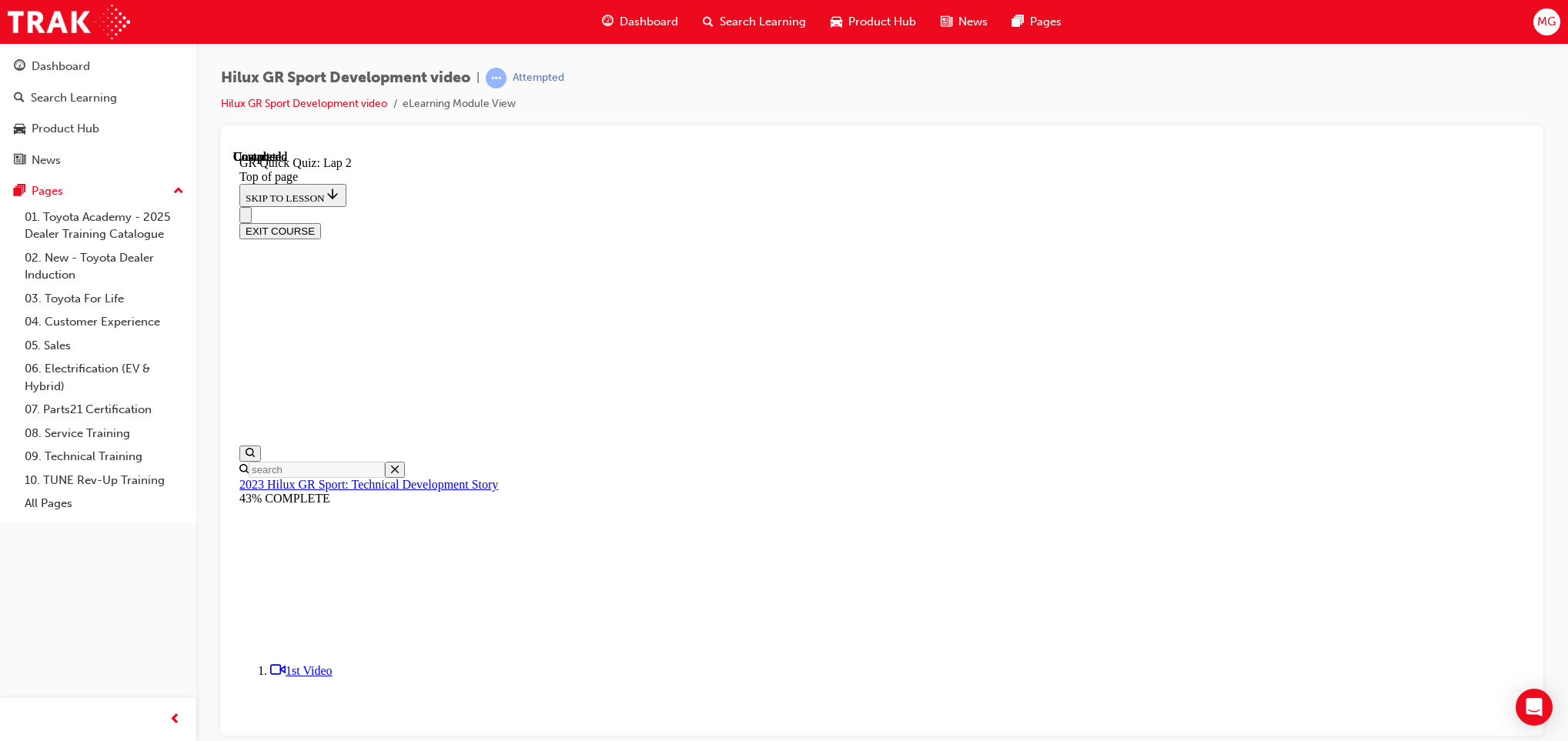
scroll to position [178, 0]
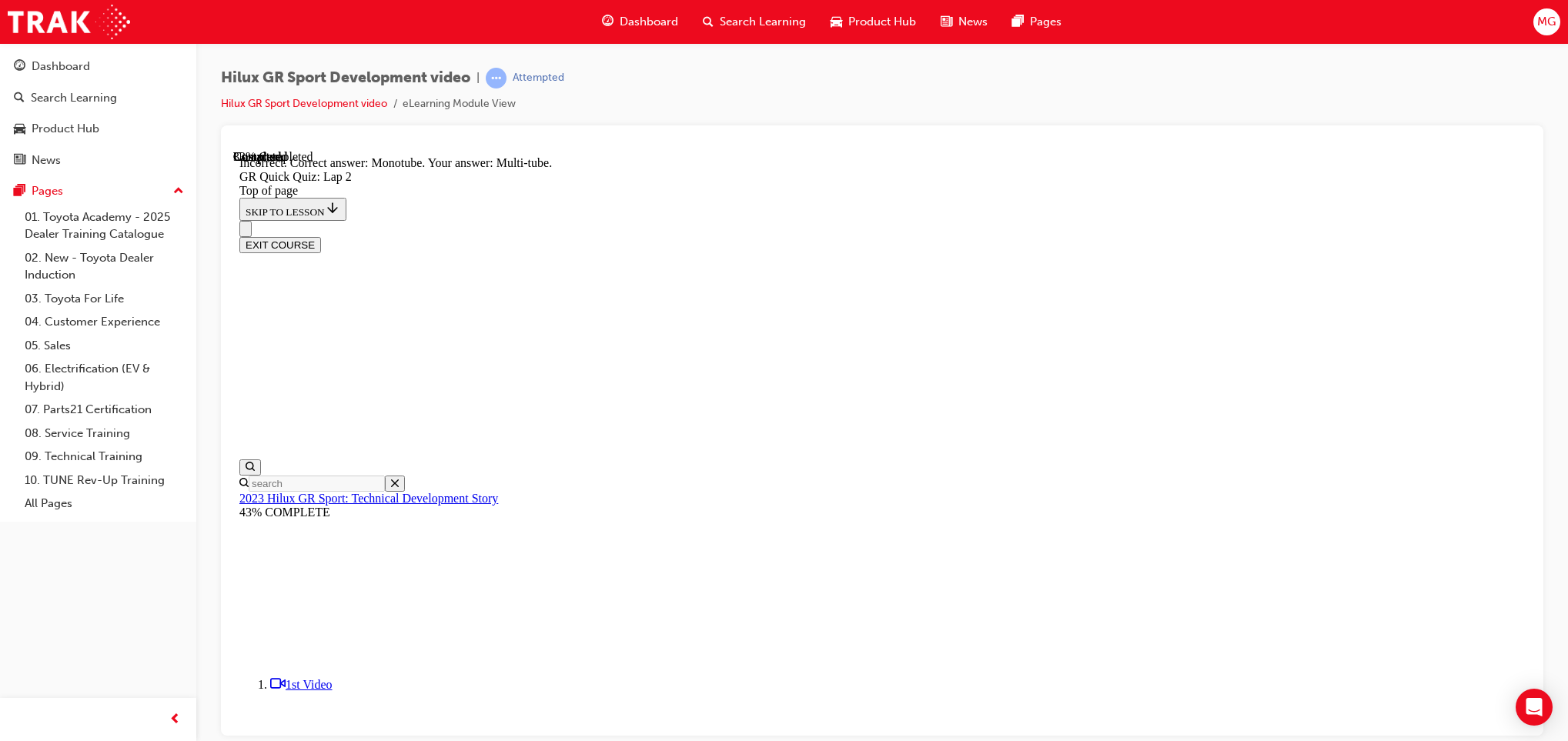
scroll to position [319, 0]
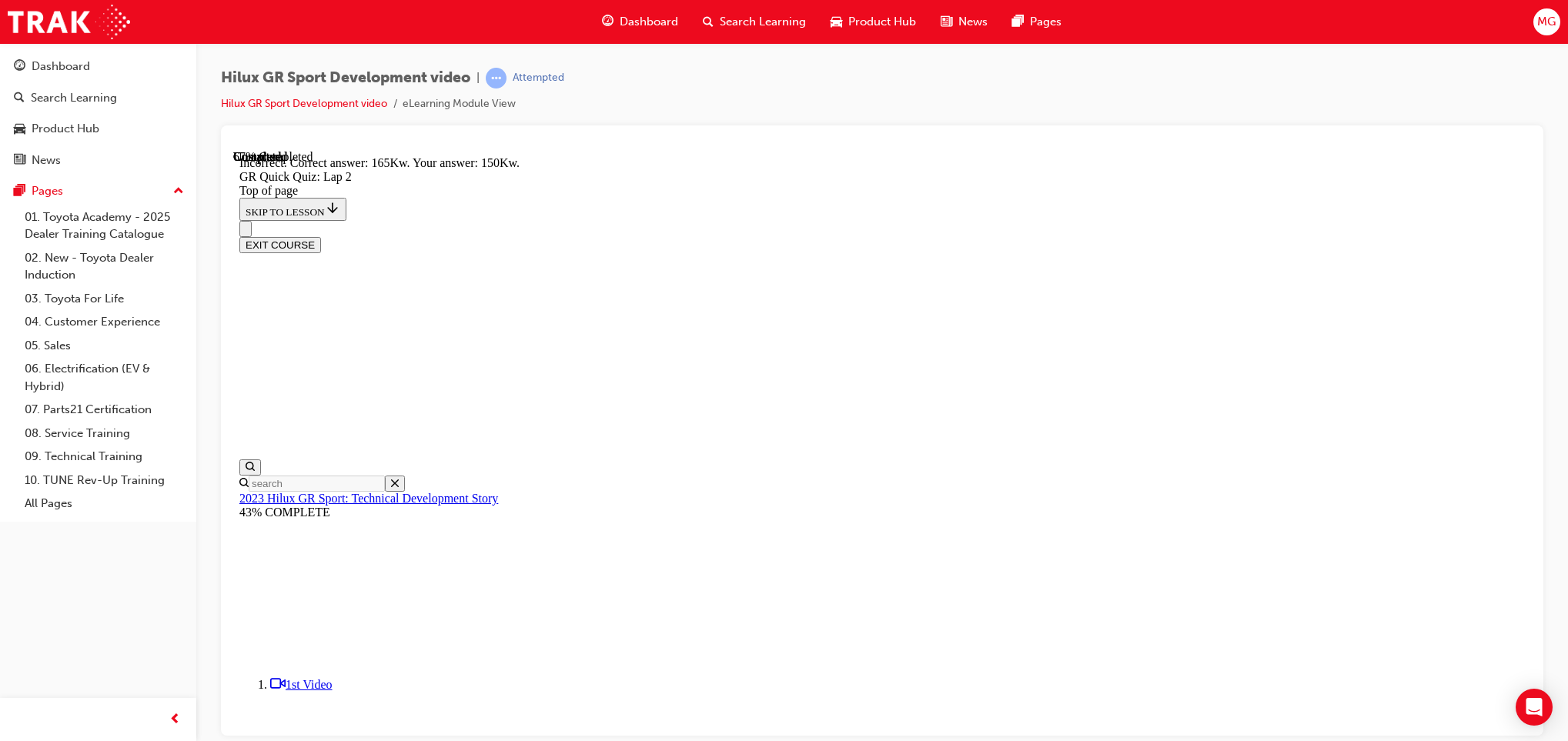
scroll to position [278, 0]
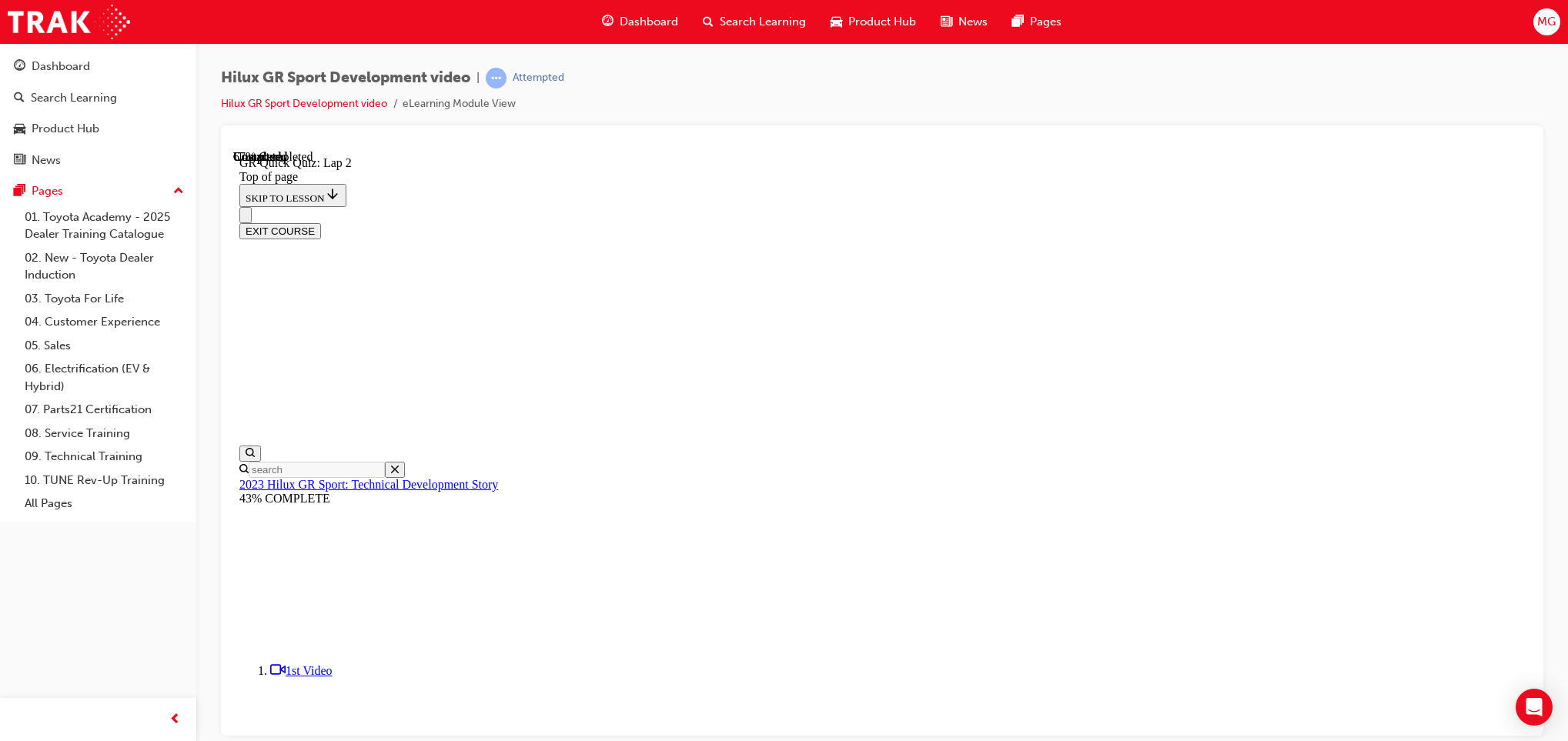
scroll to position [47, 0]
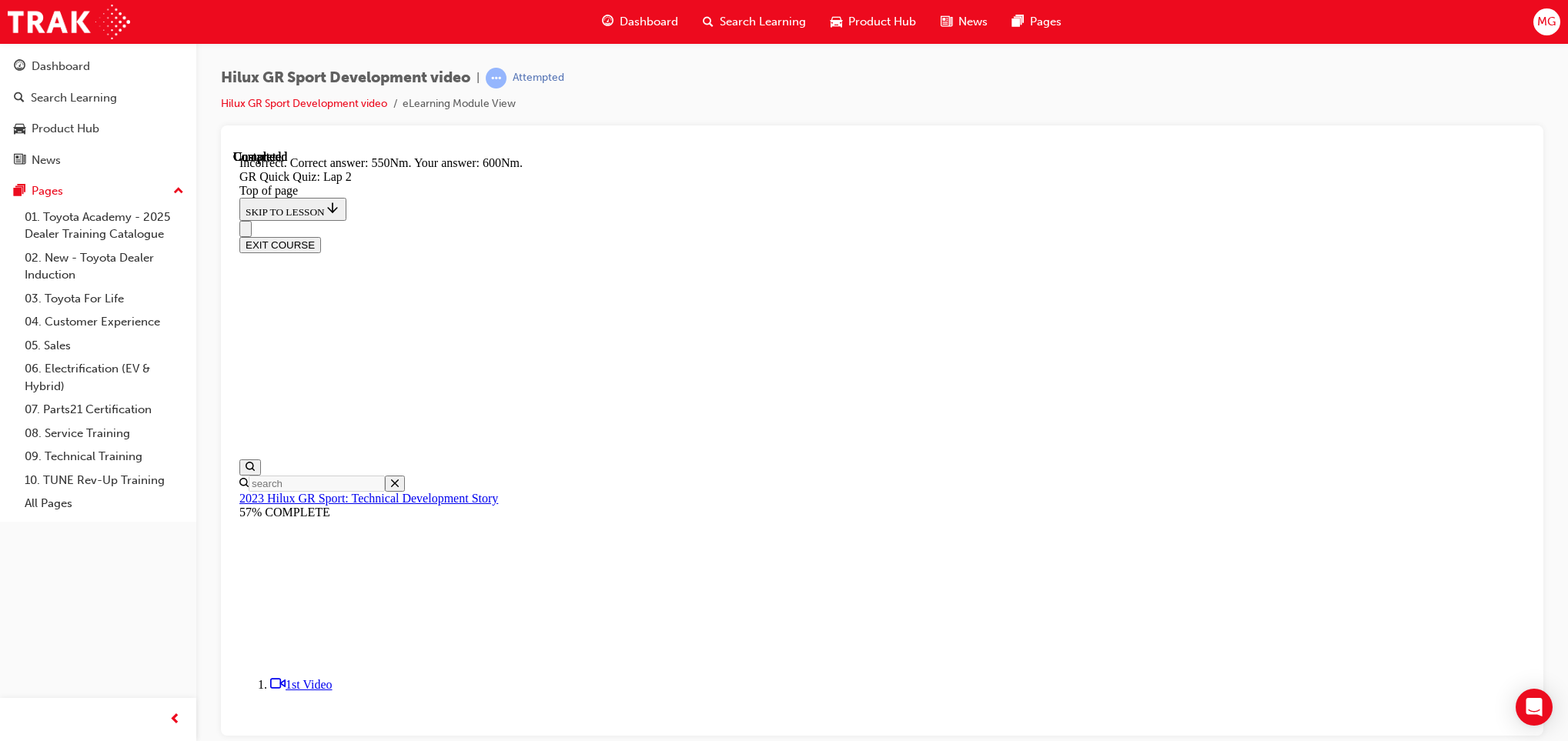
scroll to position [226, 0]
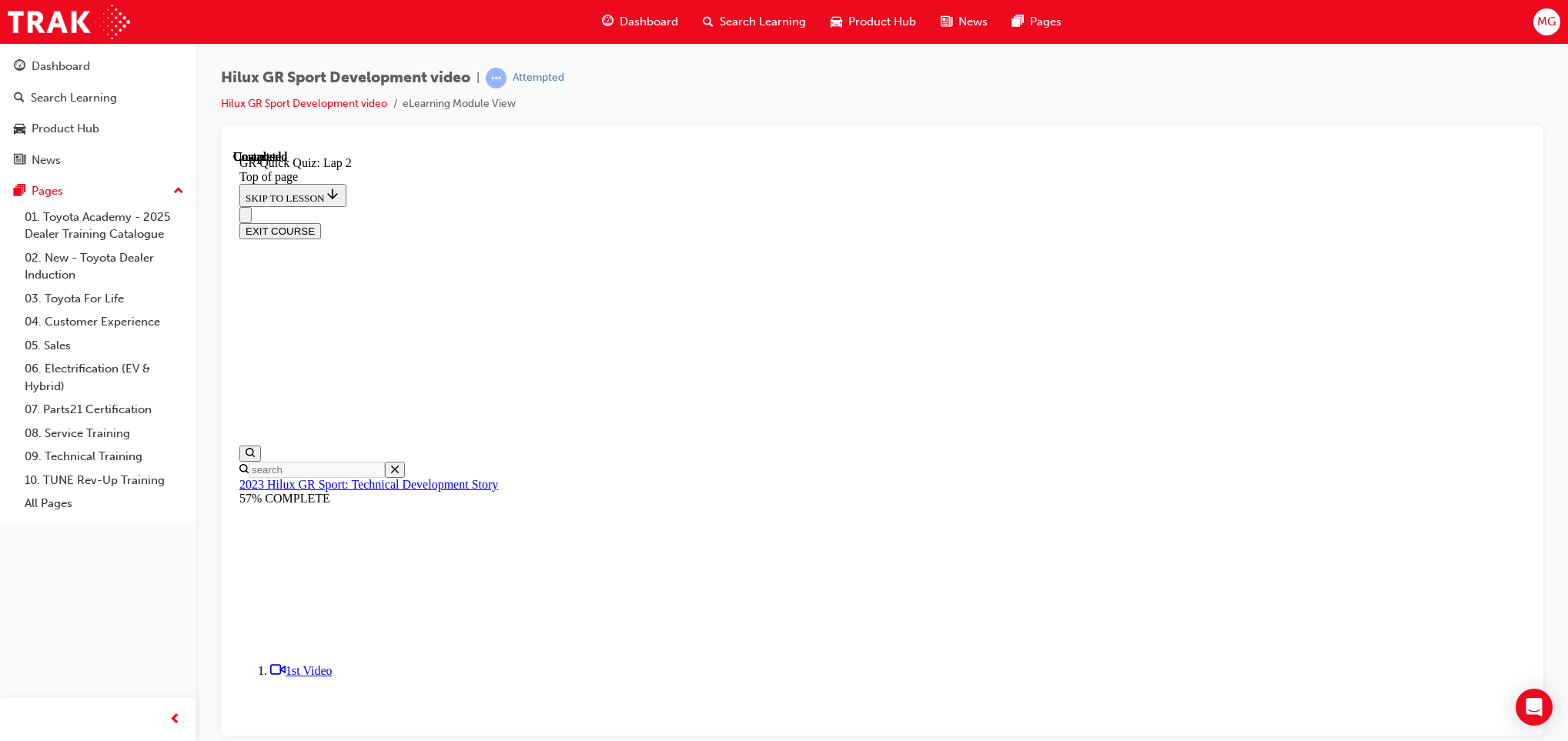
scroll to position [181, 0]
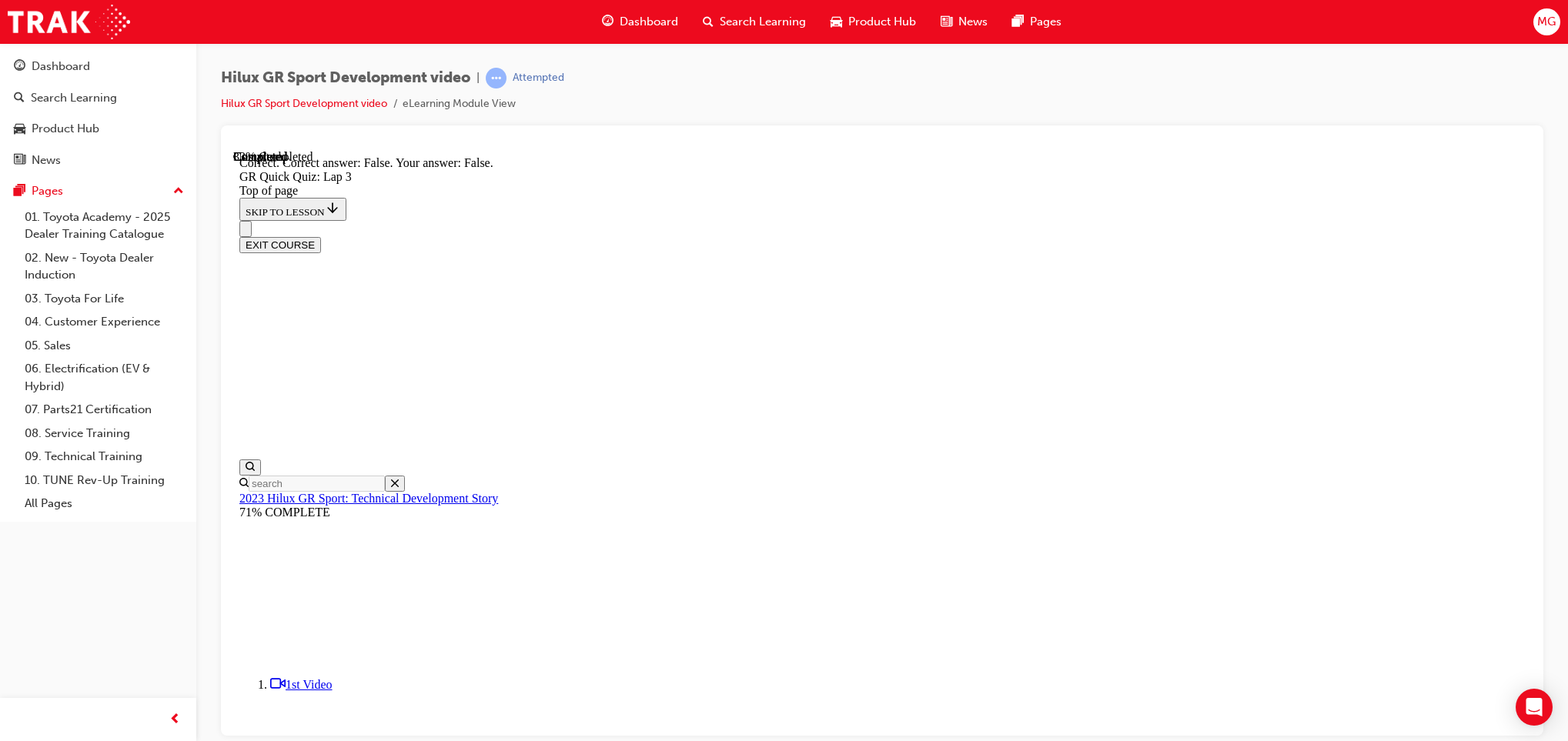
scroll to position [197, 0]
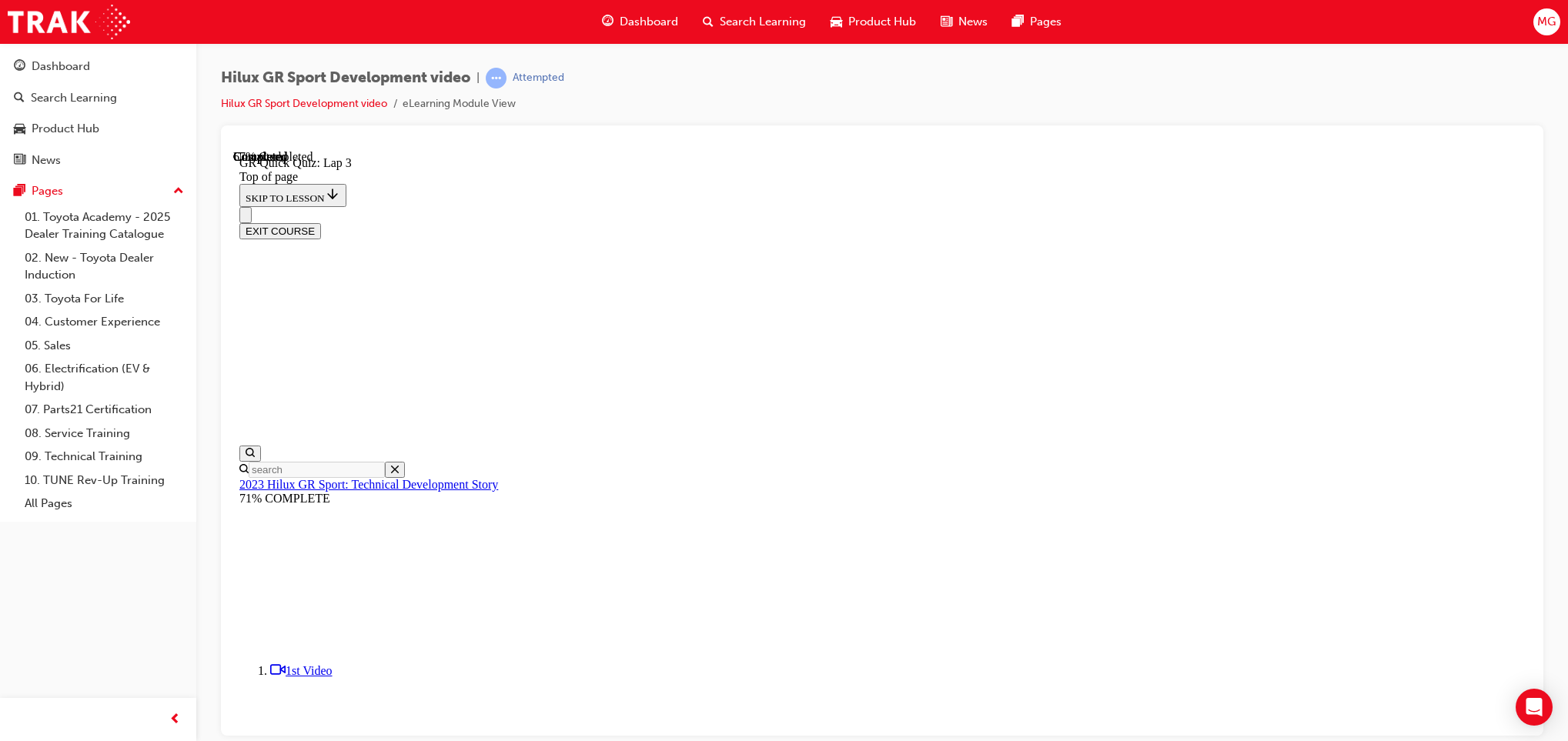
drag, startPoint x: 952, startPoint y: 643, endPoint x: 932, endPoint y: 582, distance: 64.2
drag, startPoint x: 932, startPoint y: 582, endPoint x: 945, endPoint y: 667, distance: 86.0
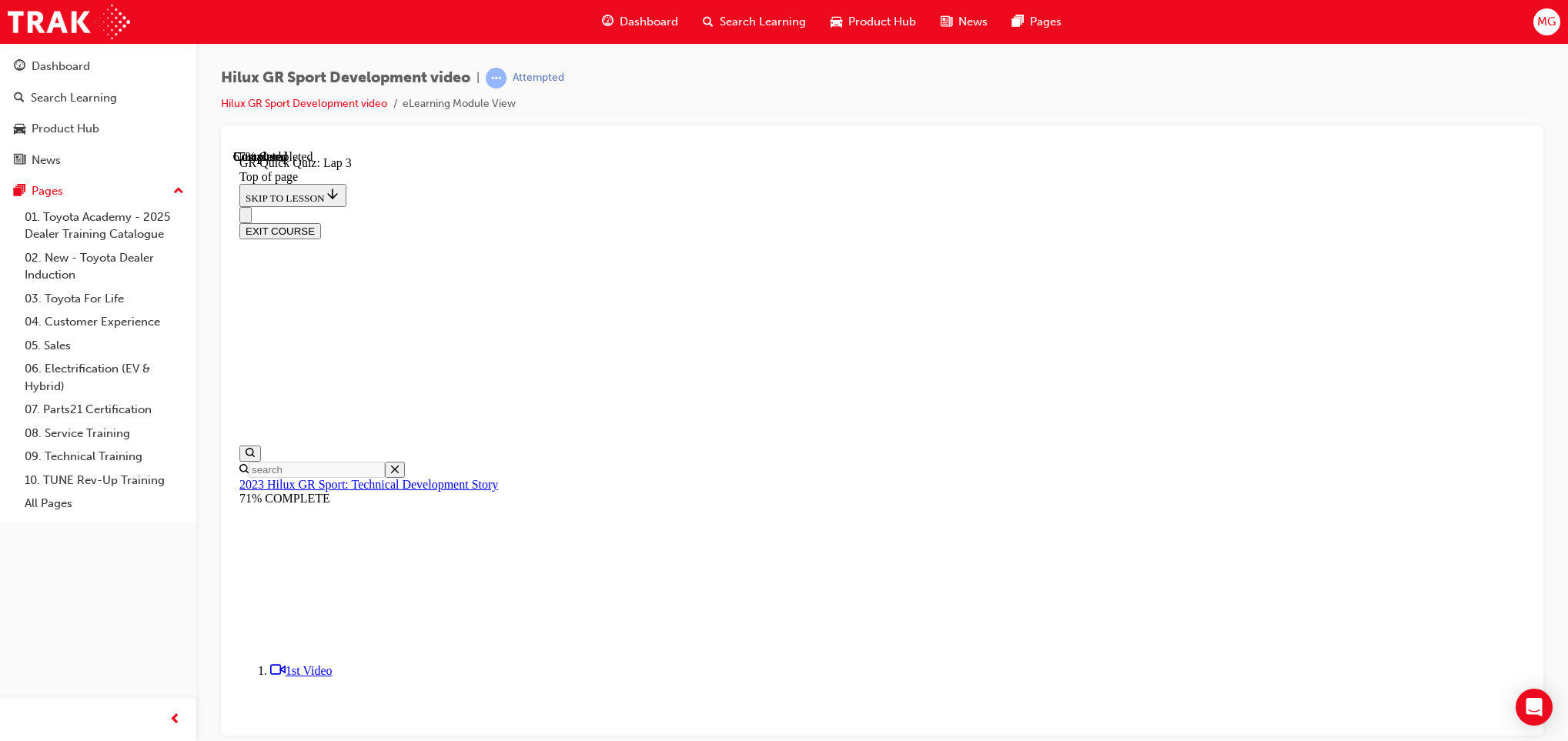
drag, startPoint x: 945, startPoint y: 667, endPoint x: 936, endPoint y: 607, distance: 60.7
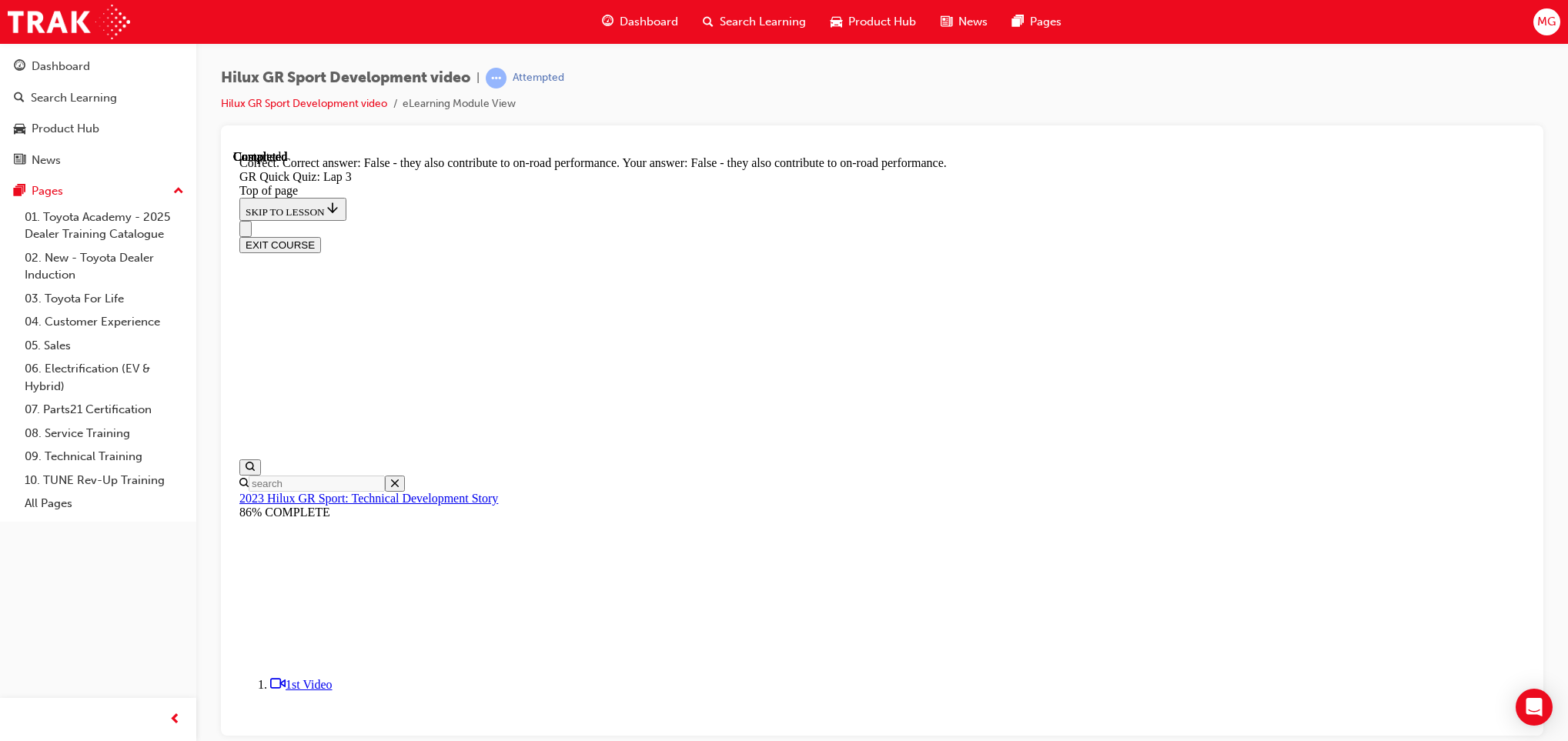
scroll to position [129, 0]
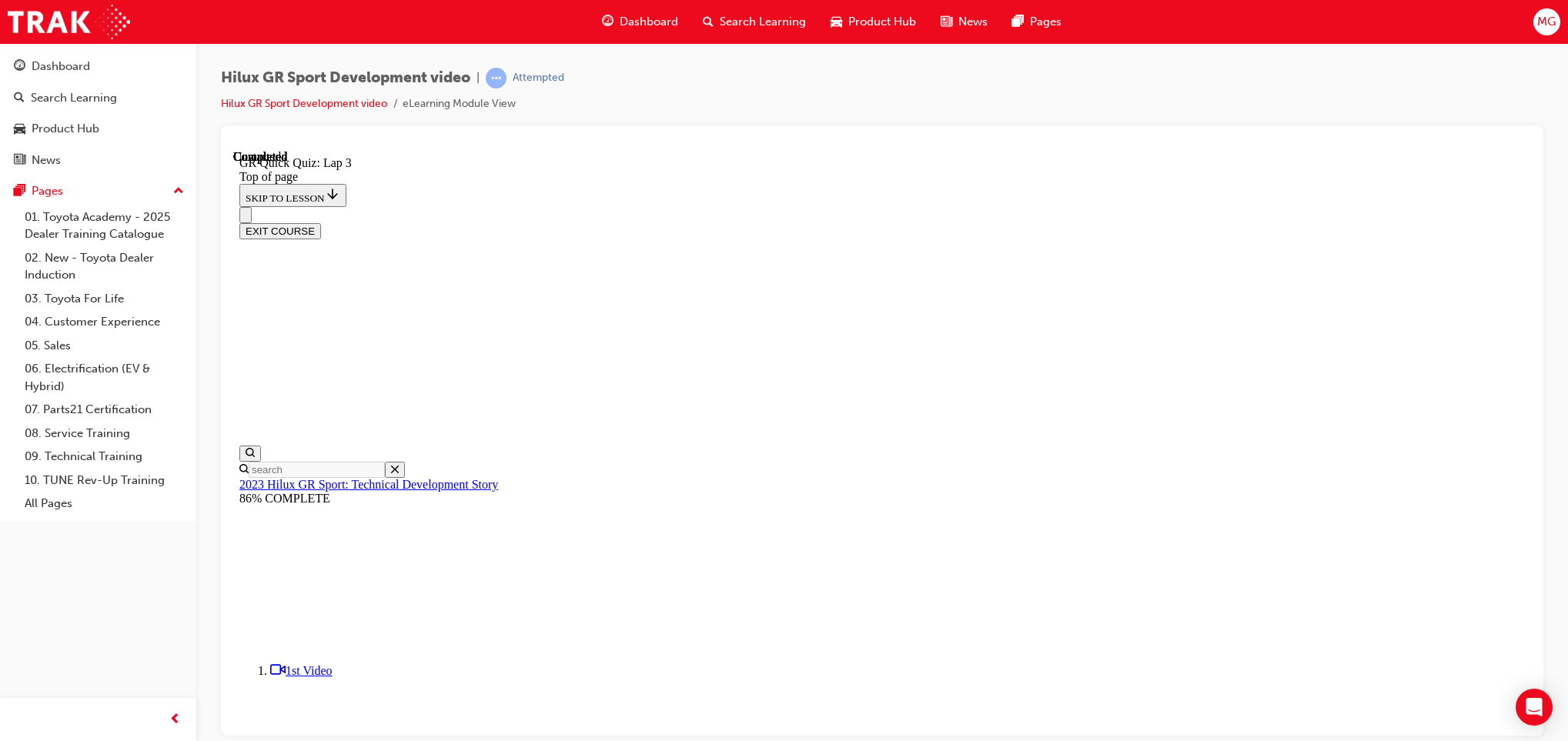
scroll to position [181, 0]
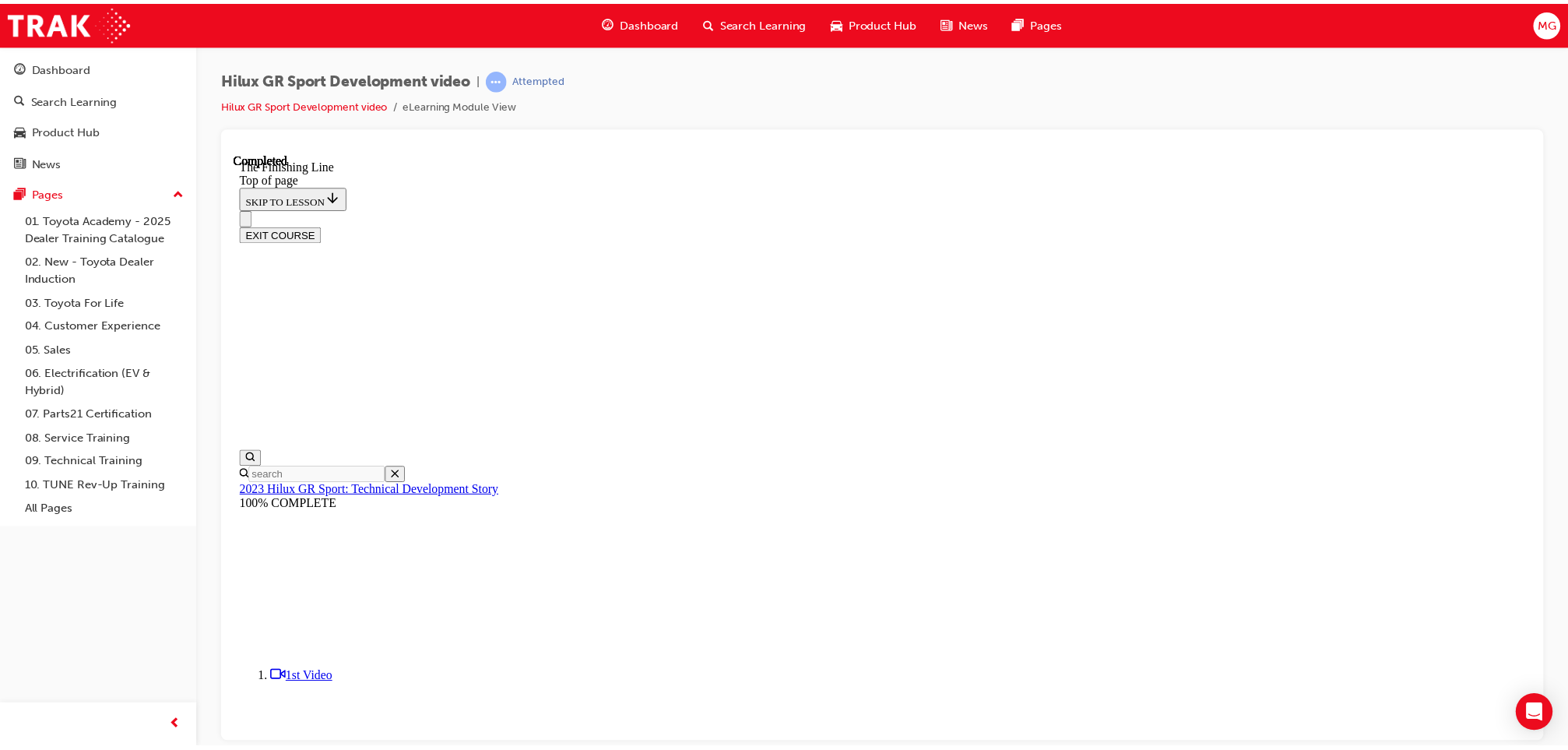
scroll to position [314, 0]
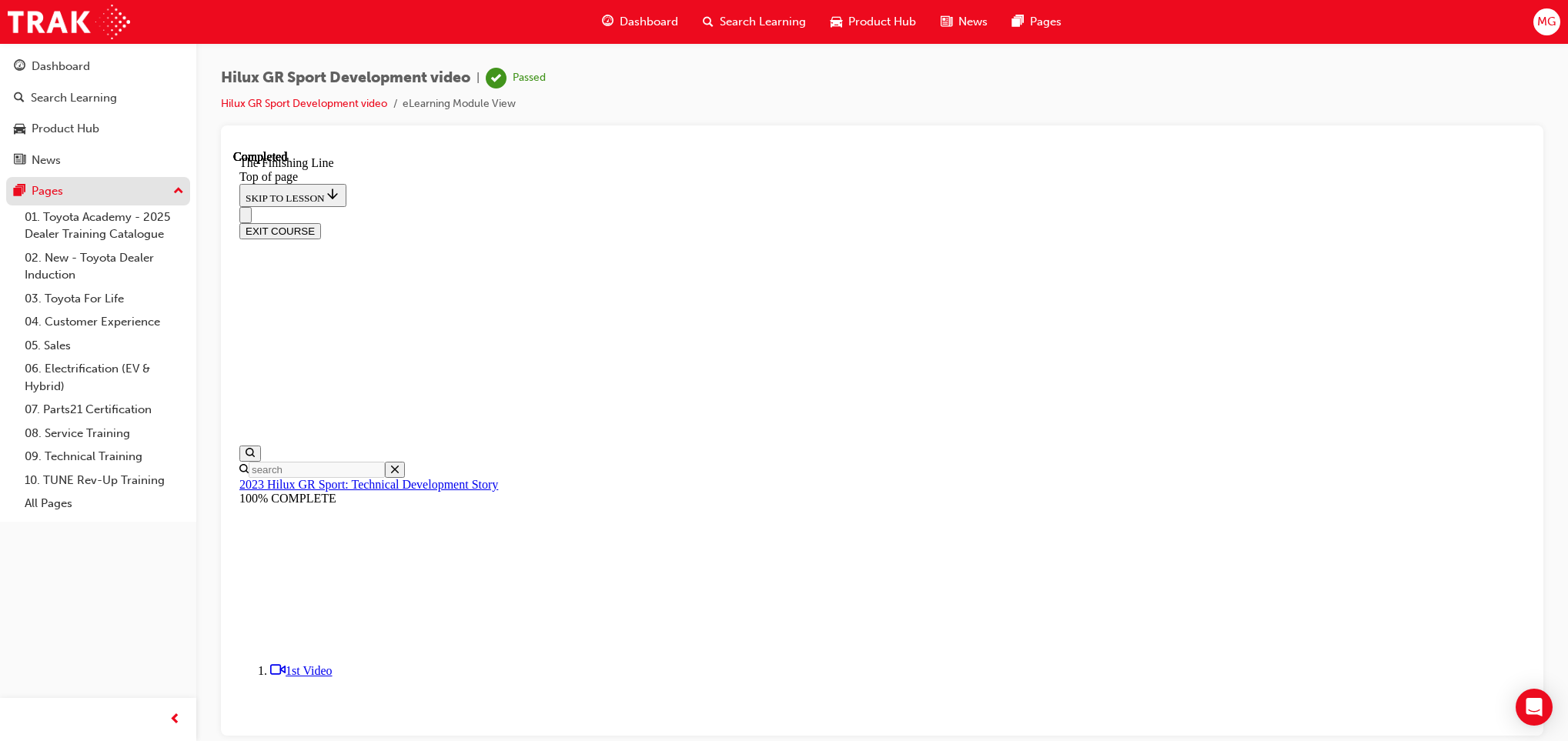
click at [88, 191] on div "Pages" at bounding box center [98, 191] width 168 height 20
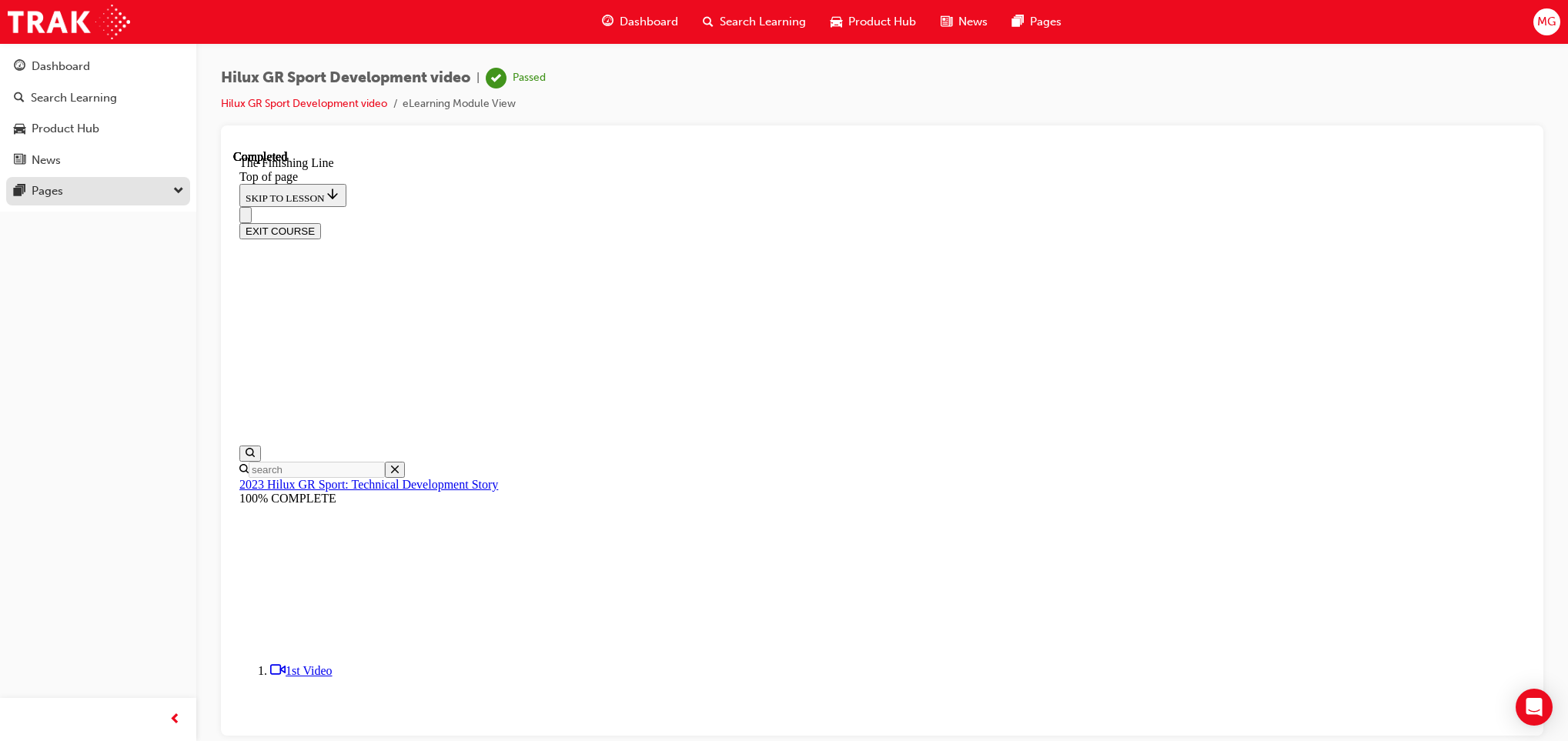
click at [88, 191] on div "Pages" at bounding box center [98, 191] width 168 height 20
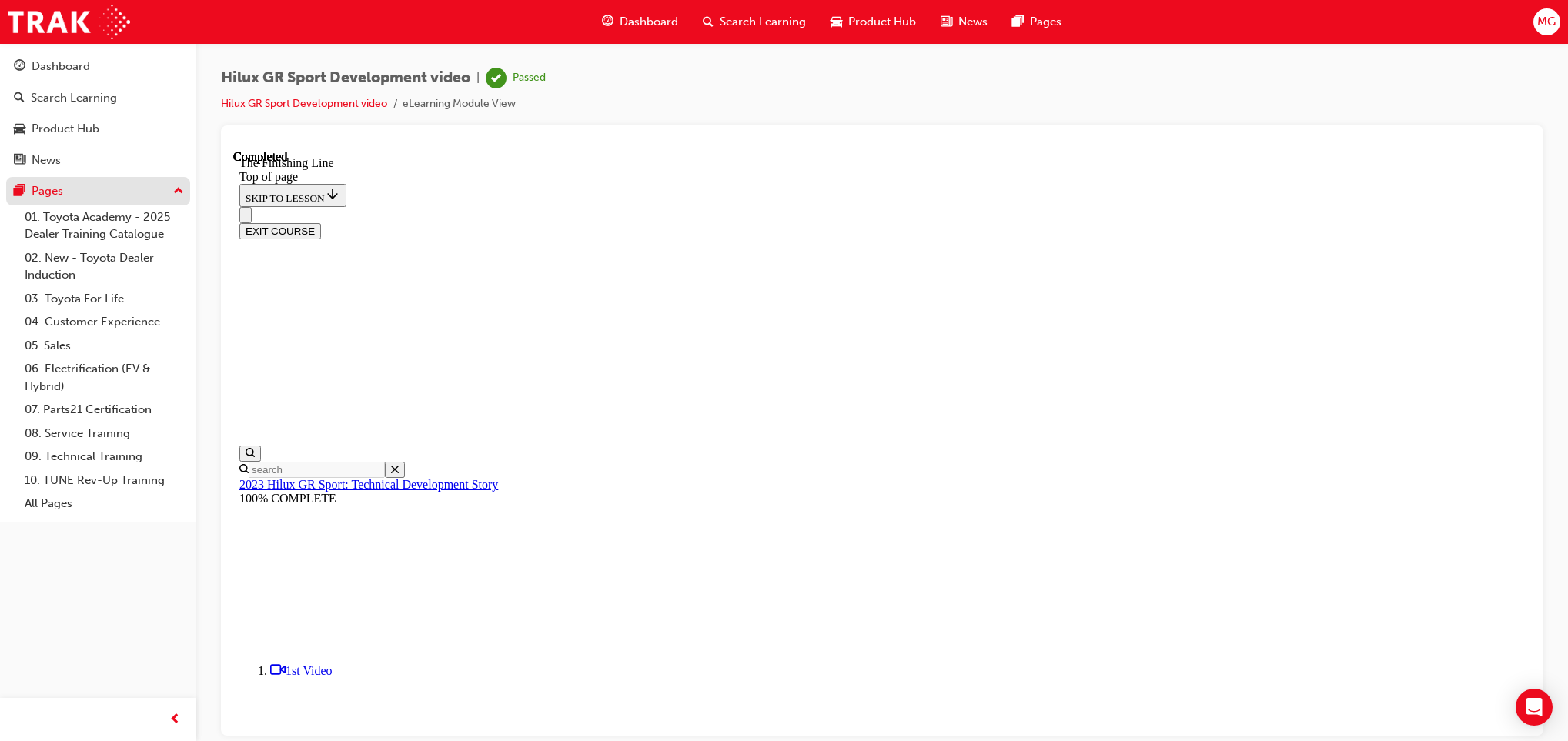
click at [88, 191] on div "Pages" at bounding box center [98, 191] width 168 height 20
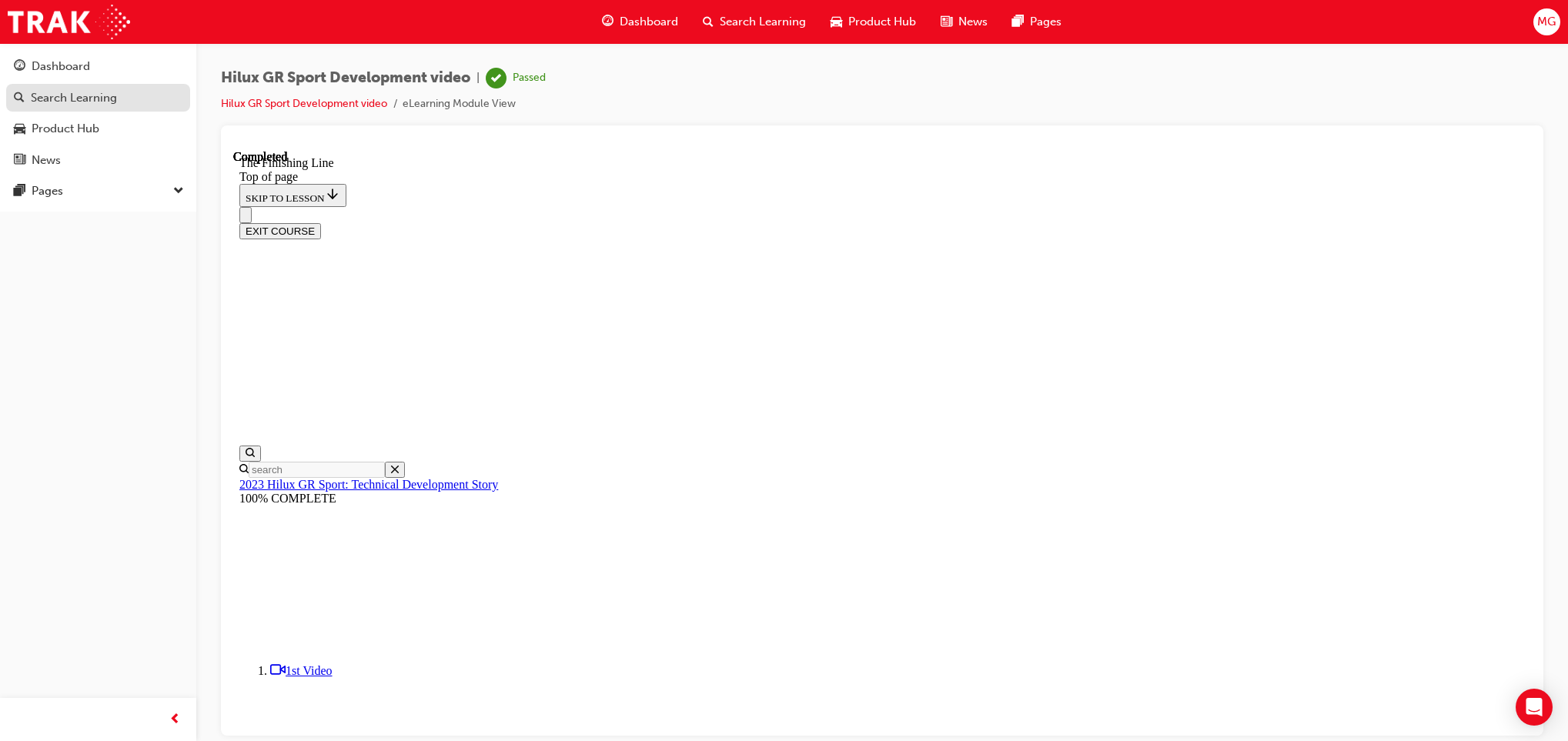
click at [59, 111] on link "Search Learning" at bounding box center [98, 98] width 184 height 28
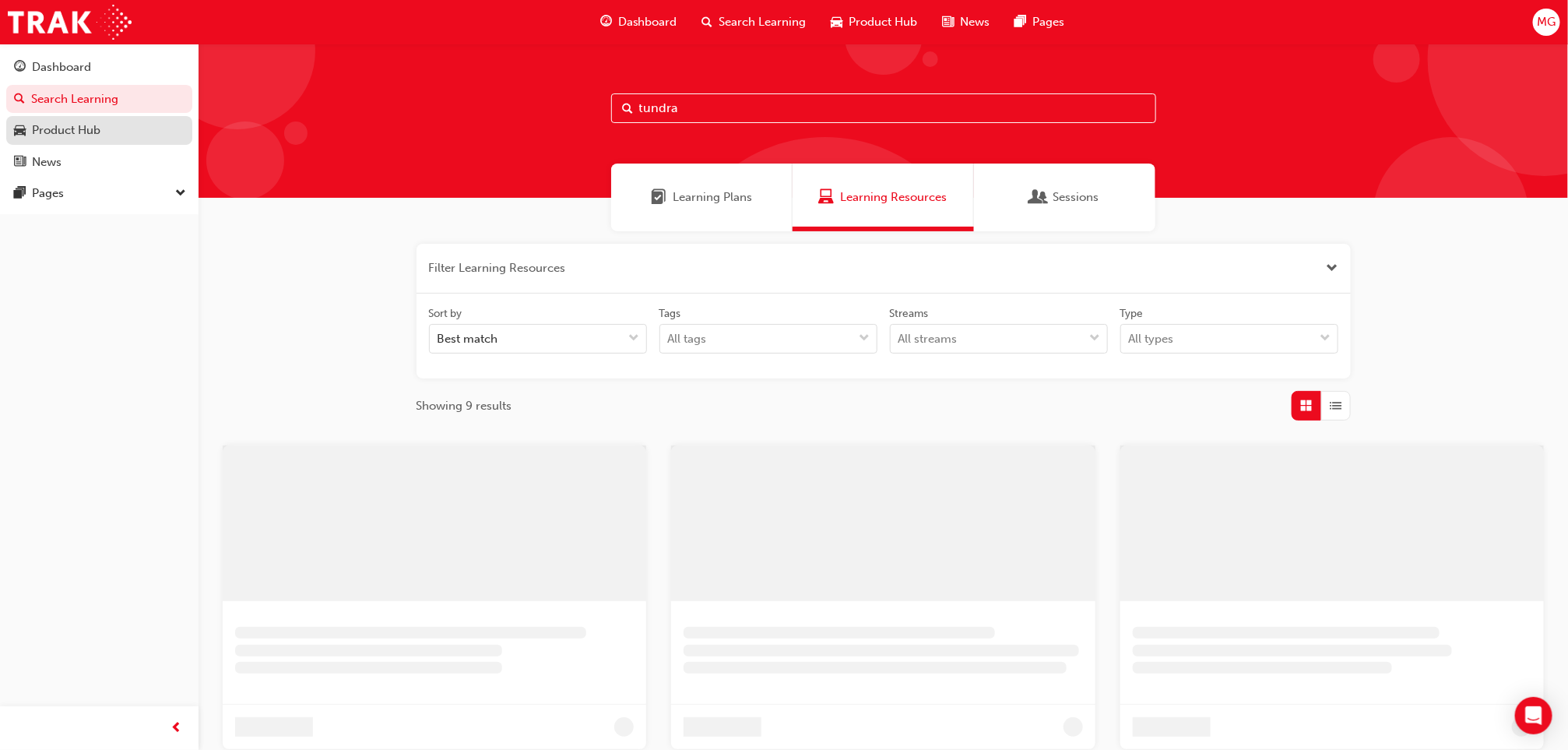
click at [83, 140] on div "Product Hub" at bounding box center [99, 130] width 170 height 20
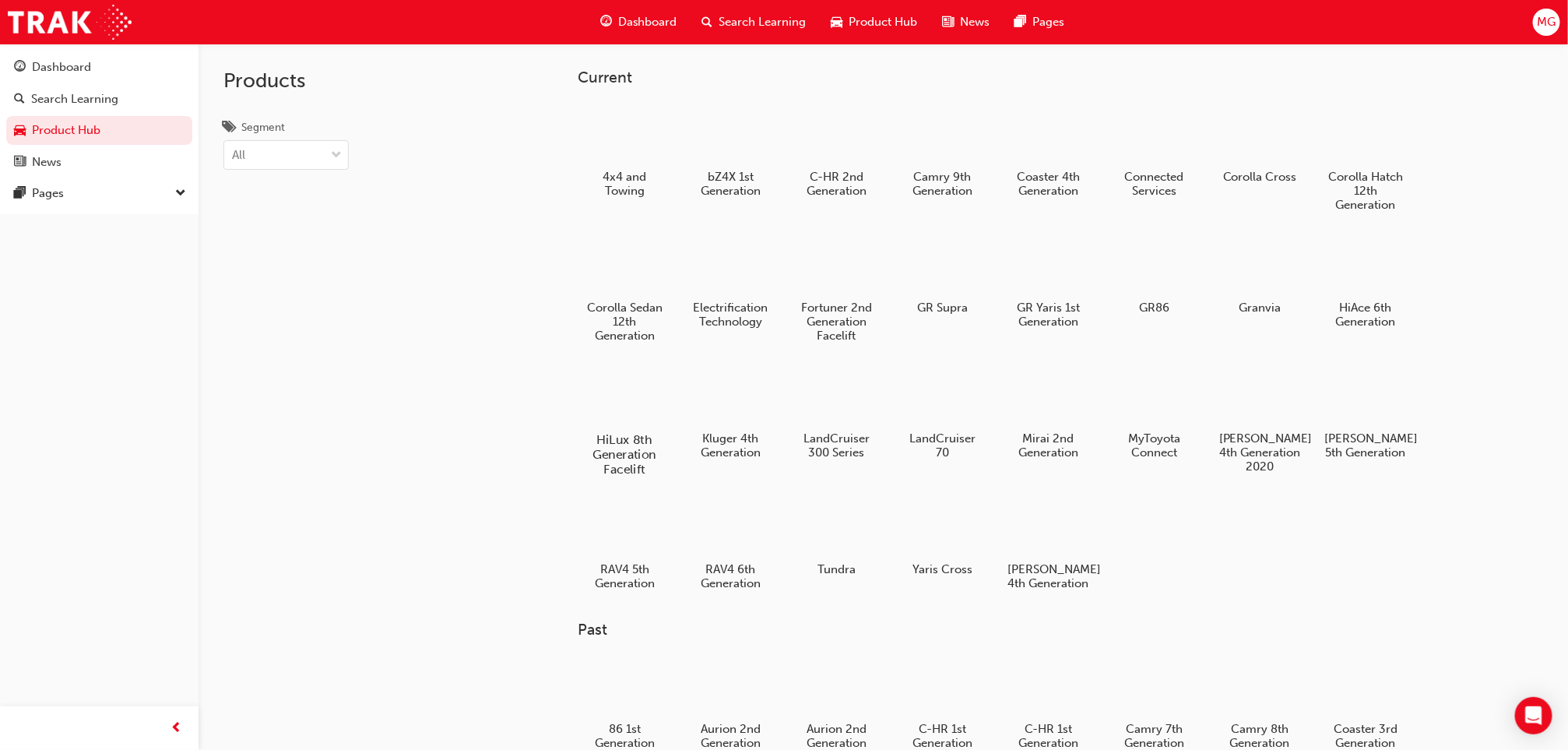
click at [614, 400] on div at bounding box center [625, 394] width 86 height 62
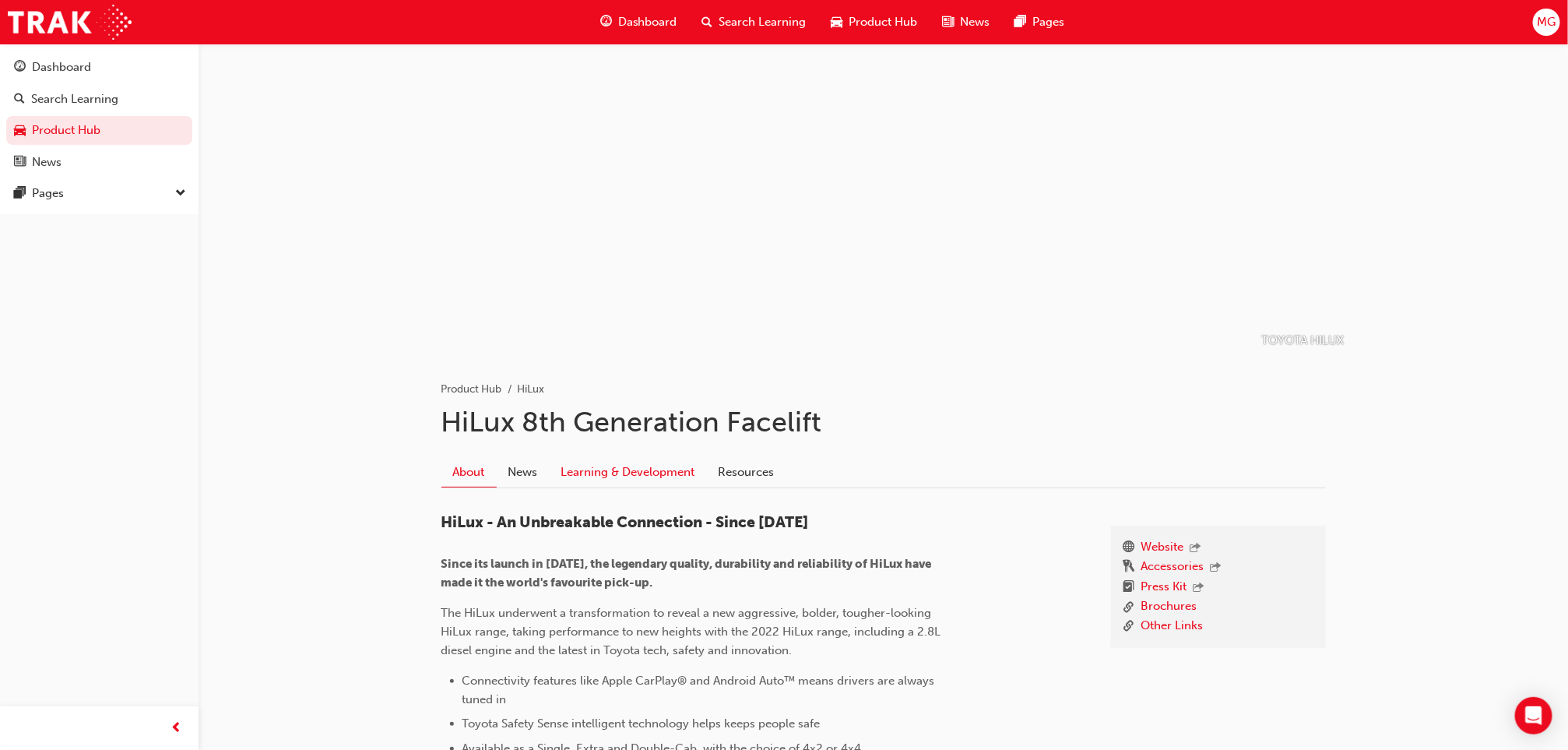
click at [582, 457] on link "Learning & Development" at bounding box center [628, 472] width 157 height 29
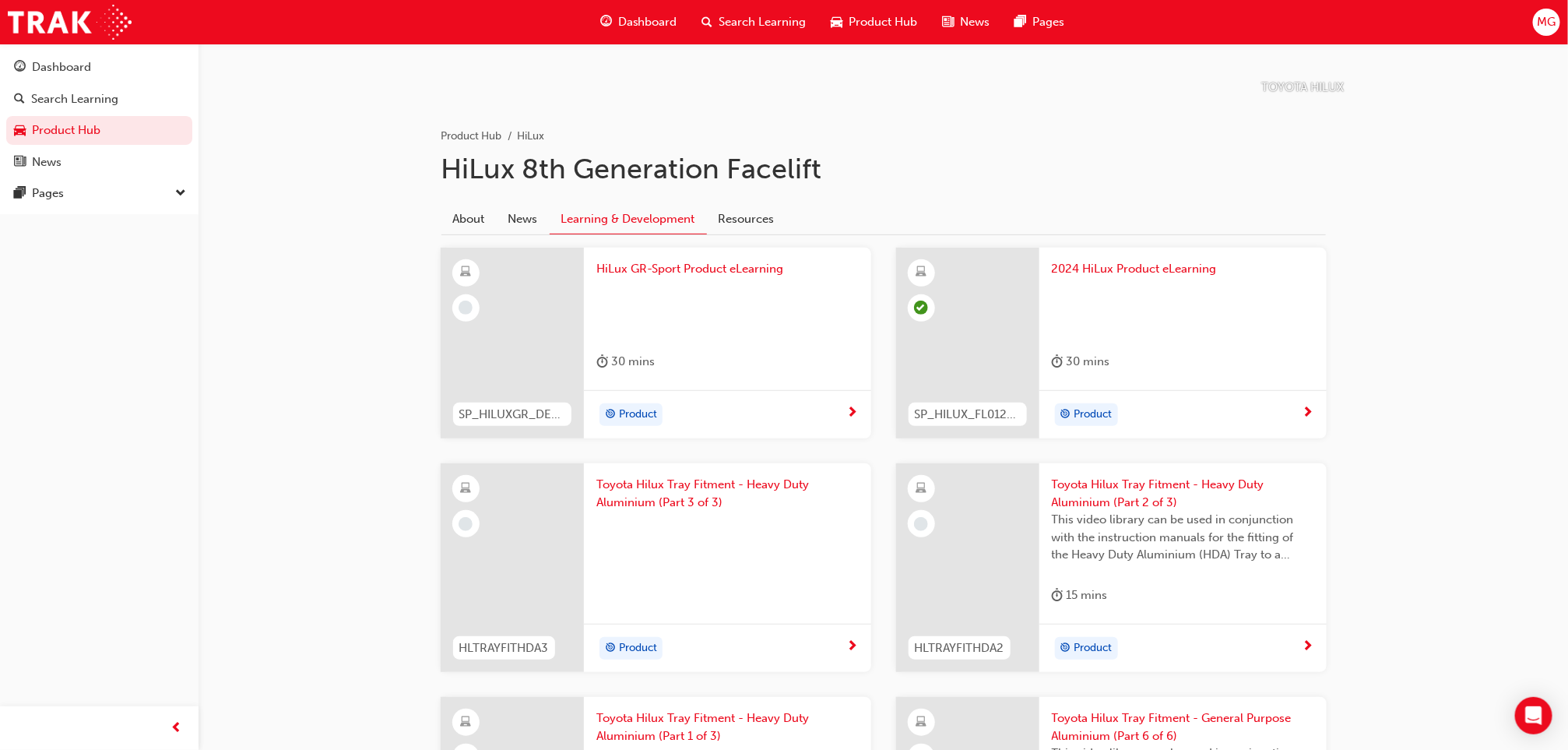
scroll to position [255, 0]
click at [645, 322] on div at bounding box center [727, 307] width 262 height 62
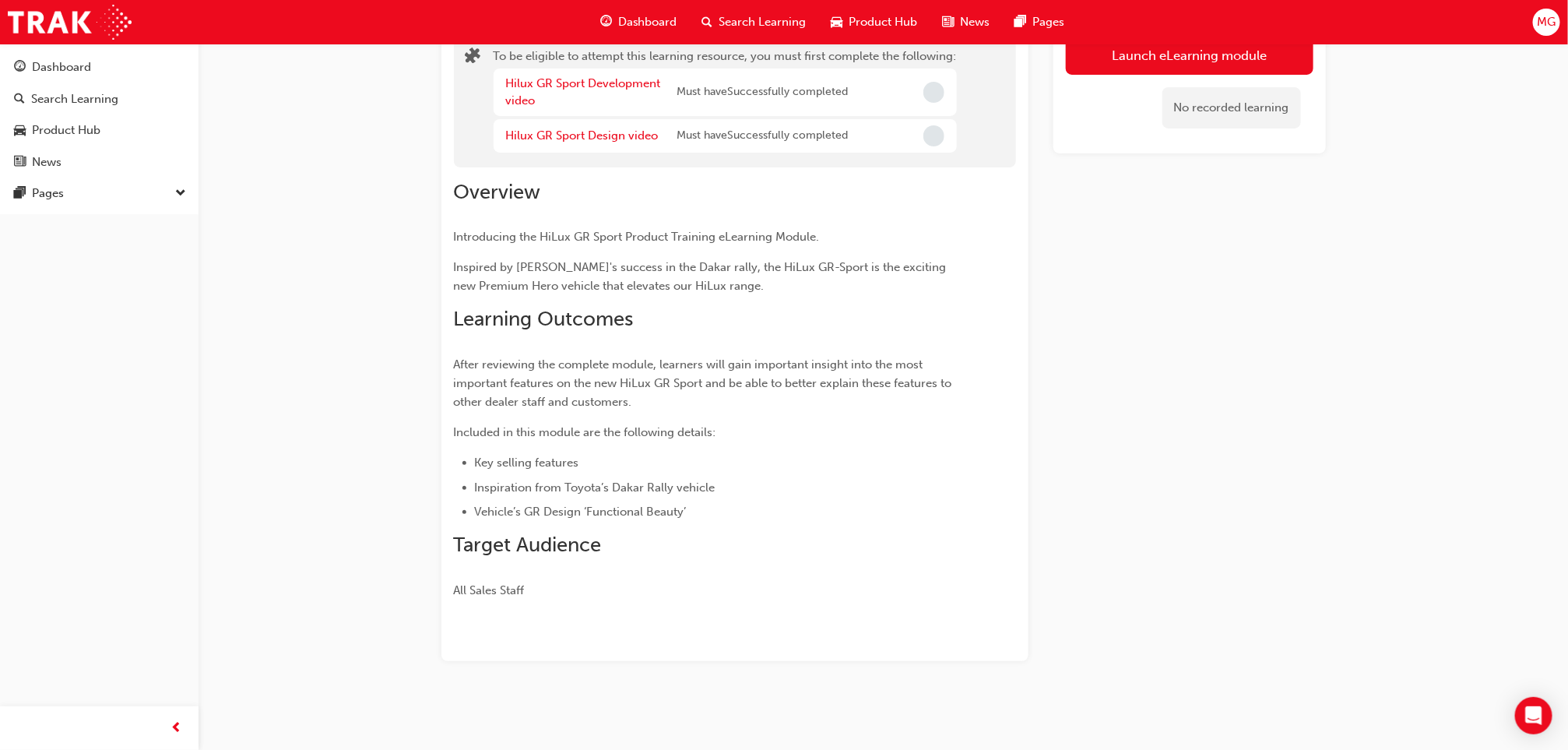
scroll to position [118, 0]
click at [577, 131] on link "Hilux GR Sport Design video" at bounding box center [582, 135] width 152 height 14
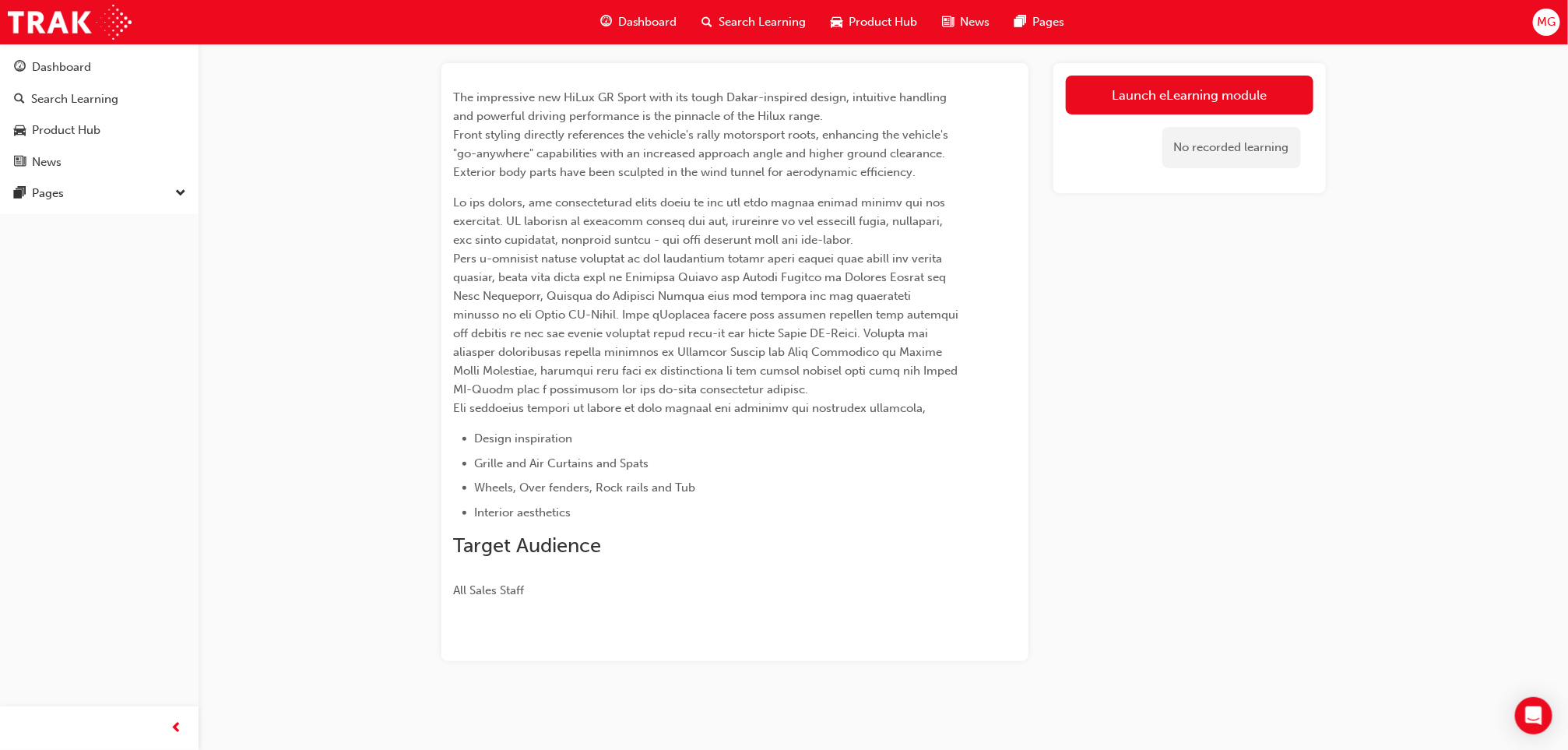
scroll to position [77, 0]
click at [1227, 86] on link "Launch eLearning module" at bounding box center [1189, 95] width 248 height 39
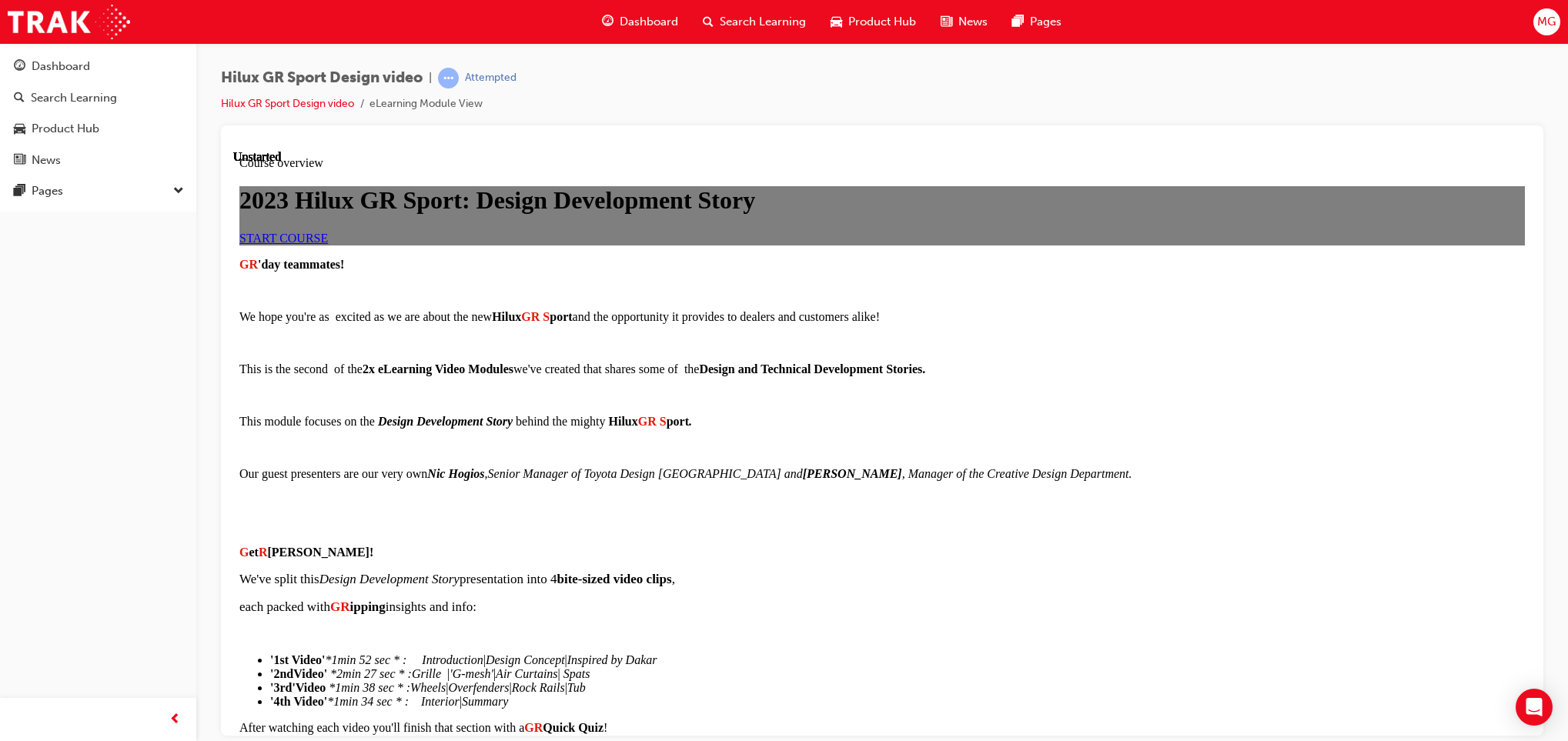
click at [328, 244] on link "START COURSE" at bounding box center [283, 237] width 88 height 13
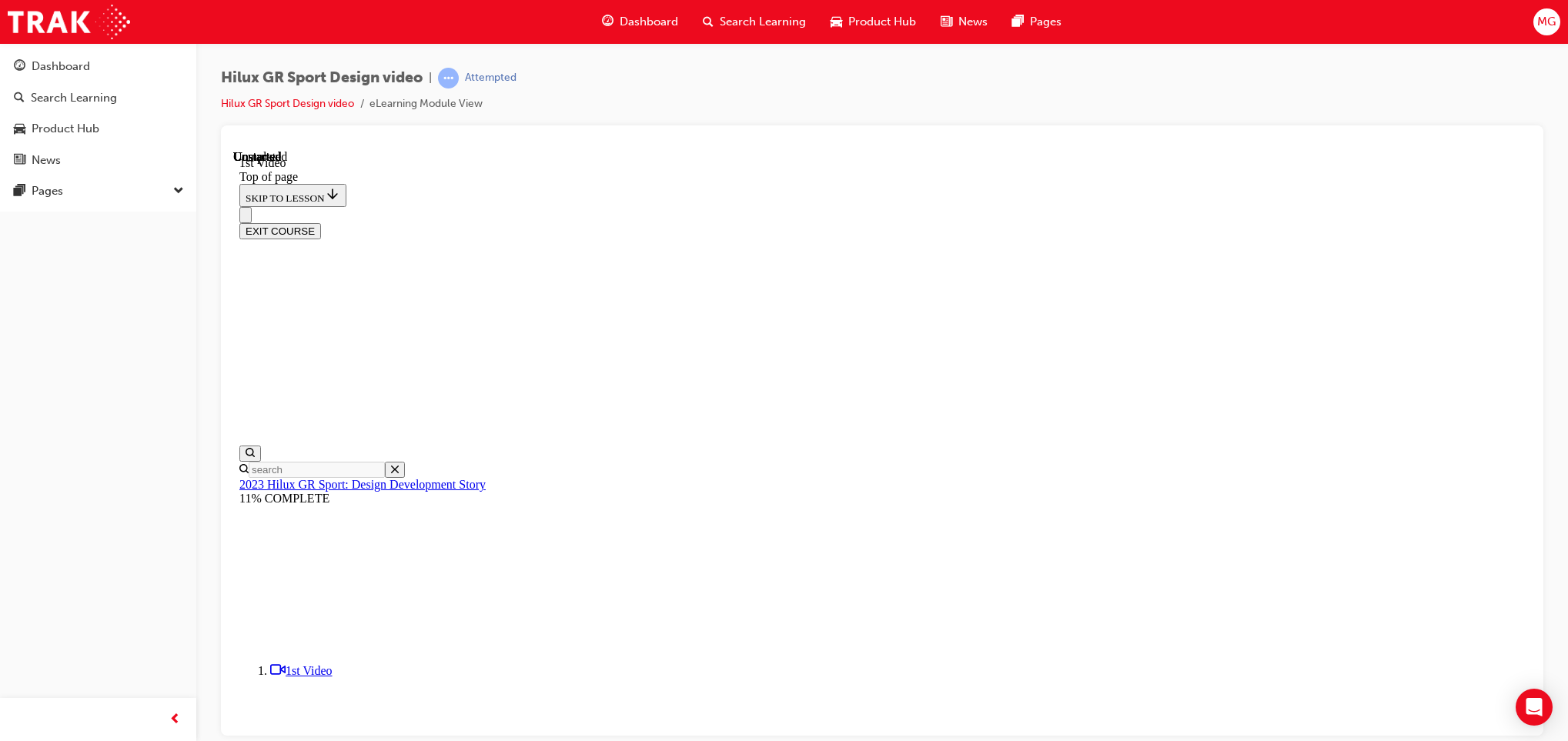
scroll to position [372, 0]
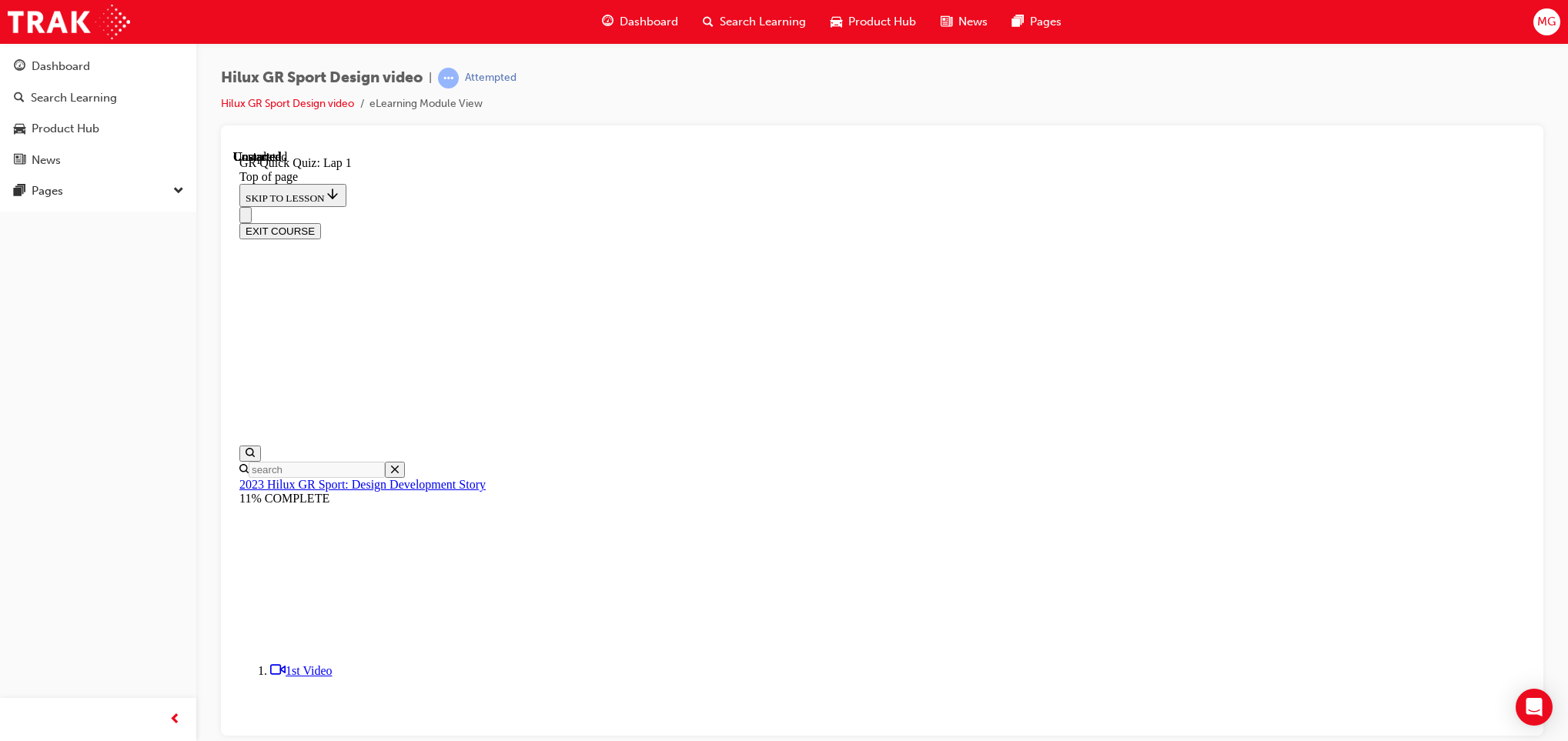
drag, startPoint x: 781, startPoint y: 510, endPoint x: 767, endPoint y: 523, distance: 19.1
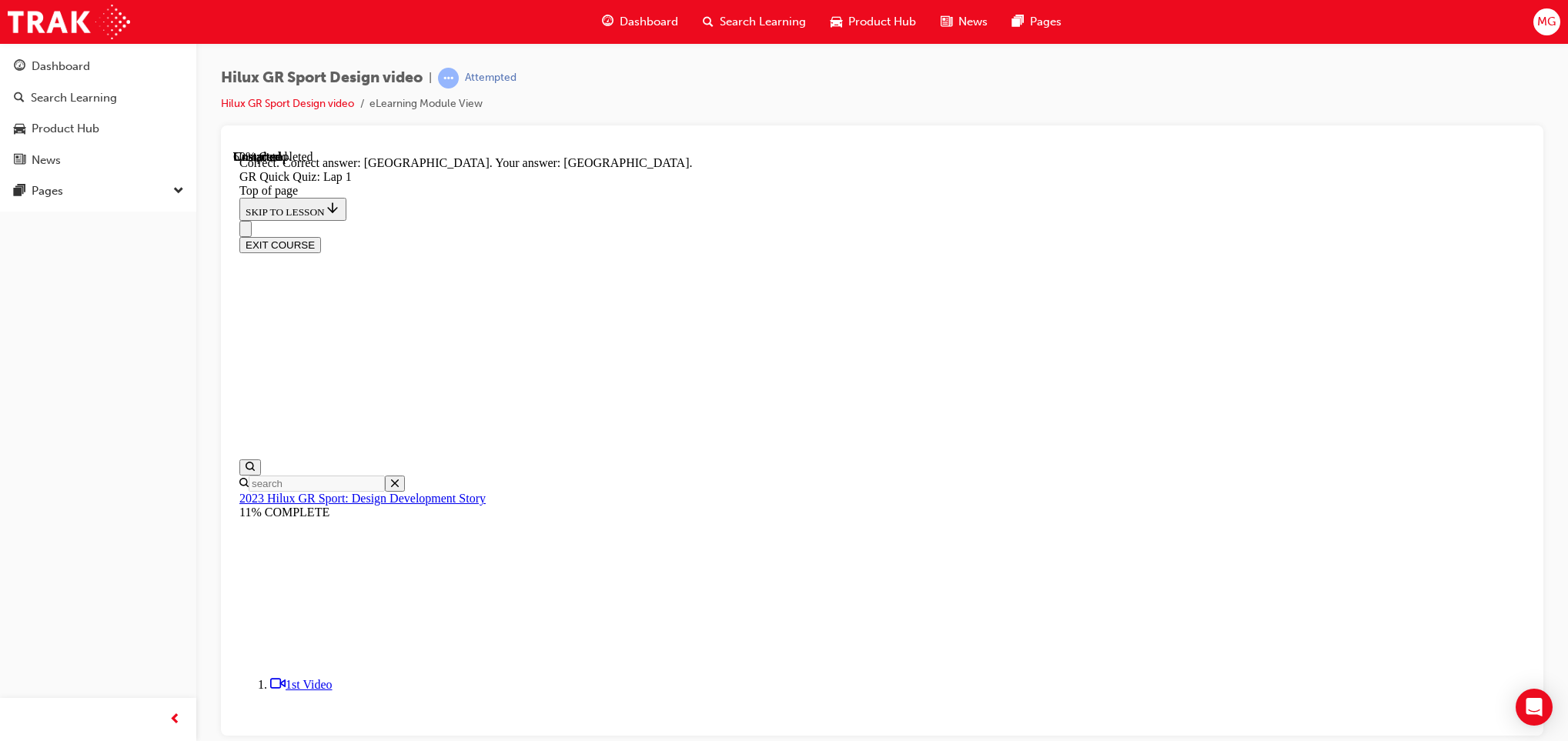
scroll to position [241, 0]
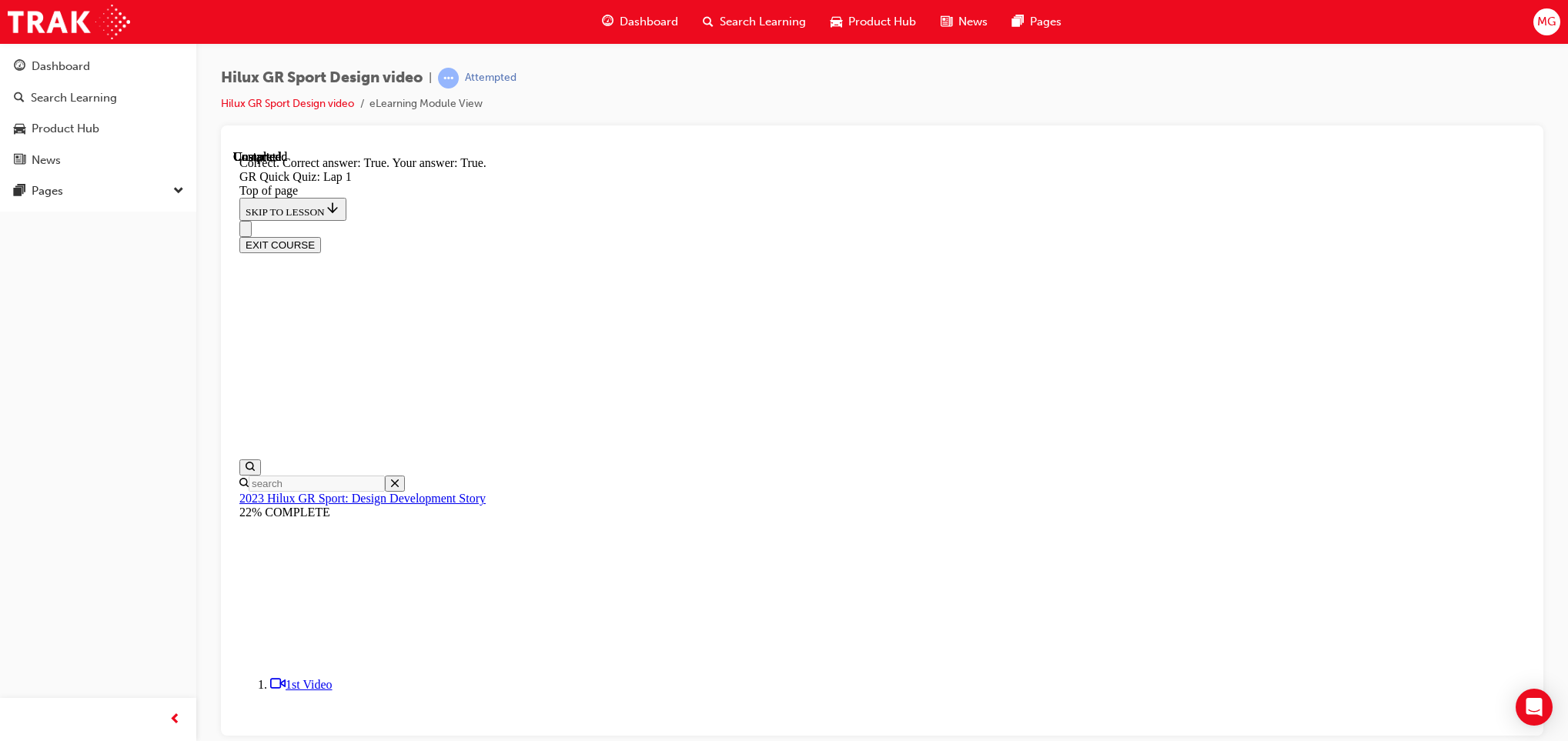
scroll to position [181, 0]
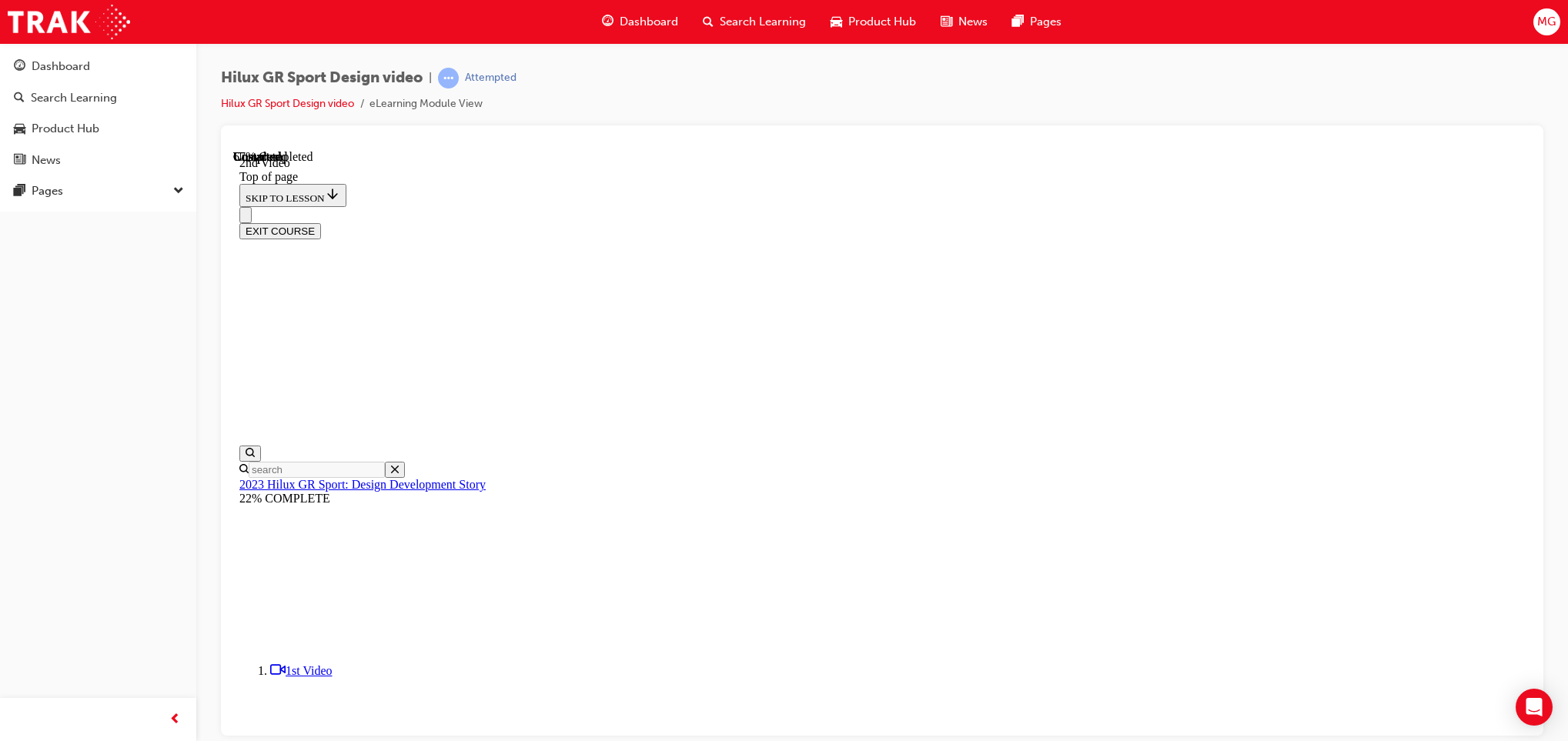
scroll to position [596, 0]
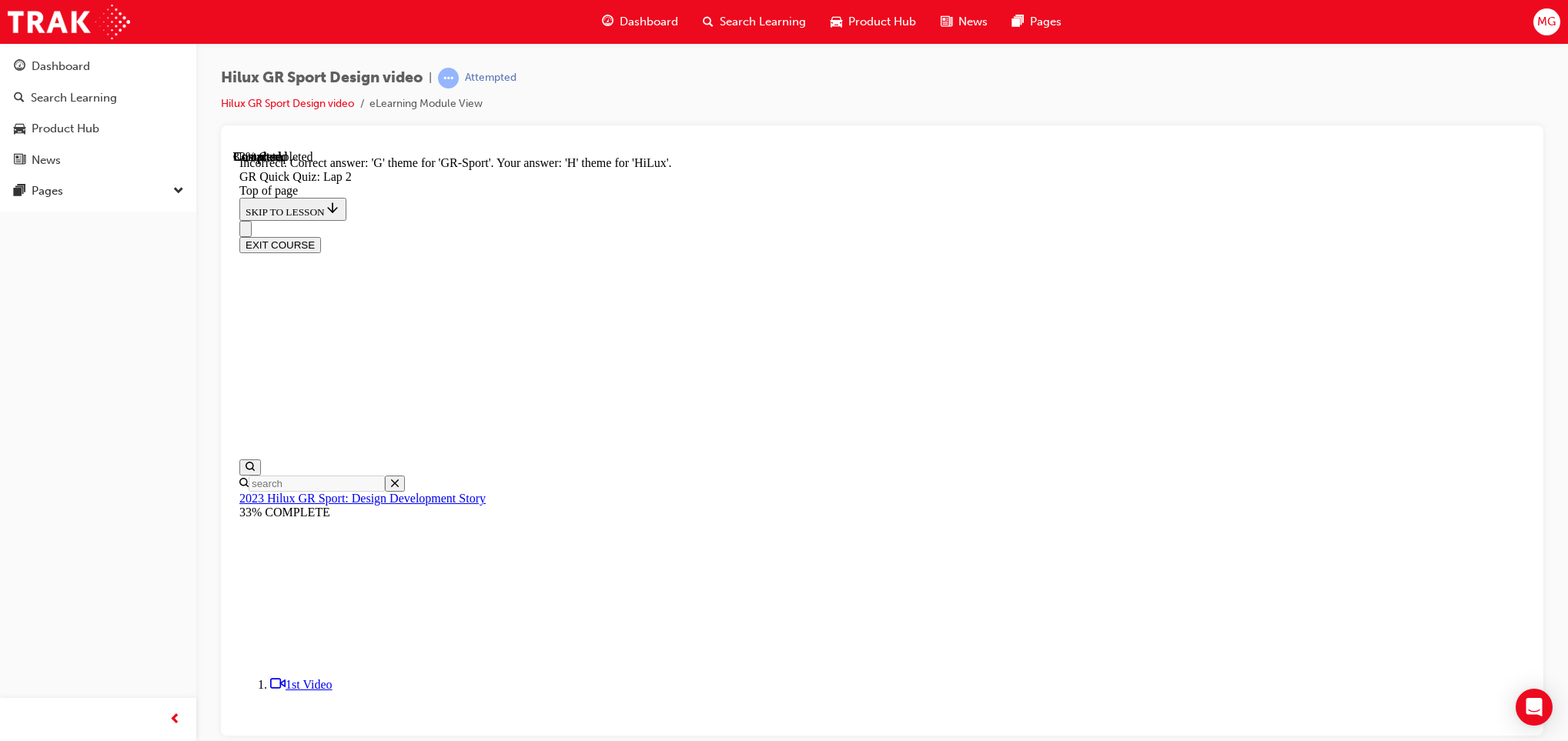
scroll to position [294, 0]
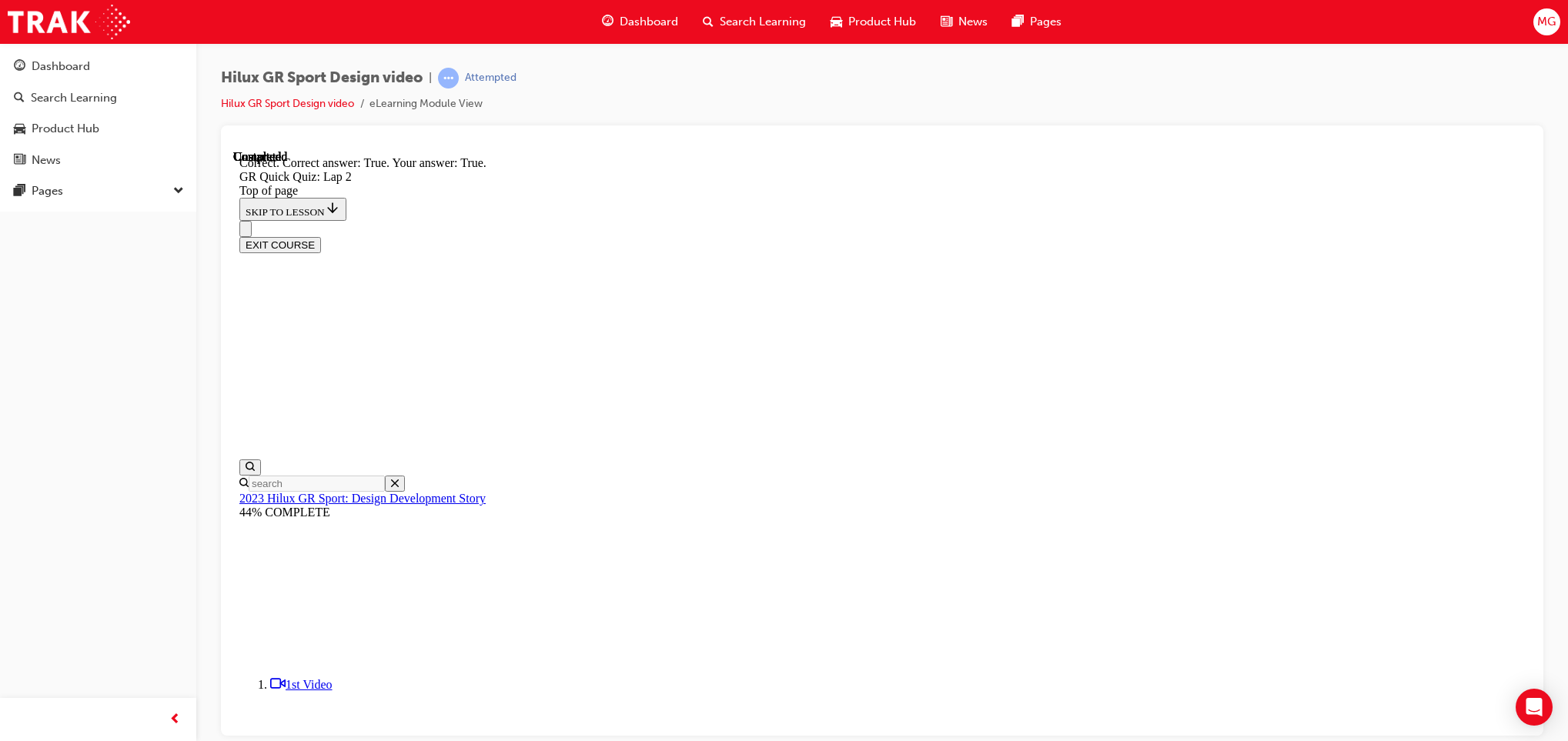
scroll to position [259, 0]
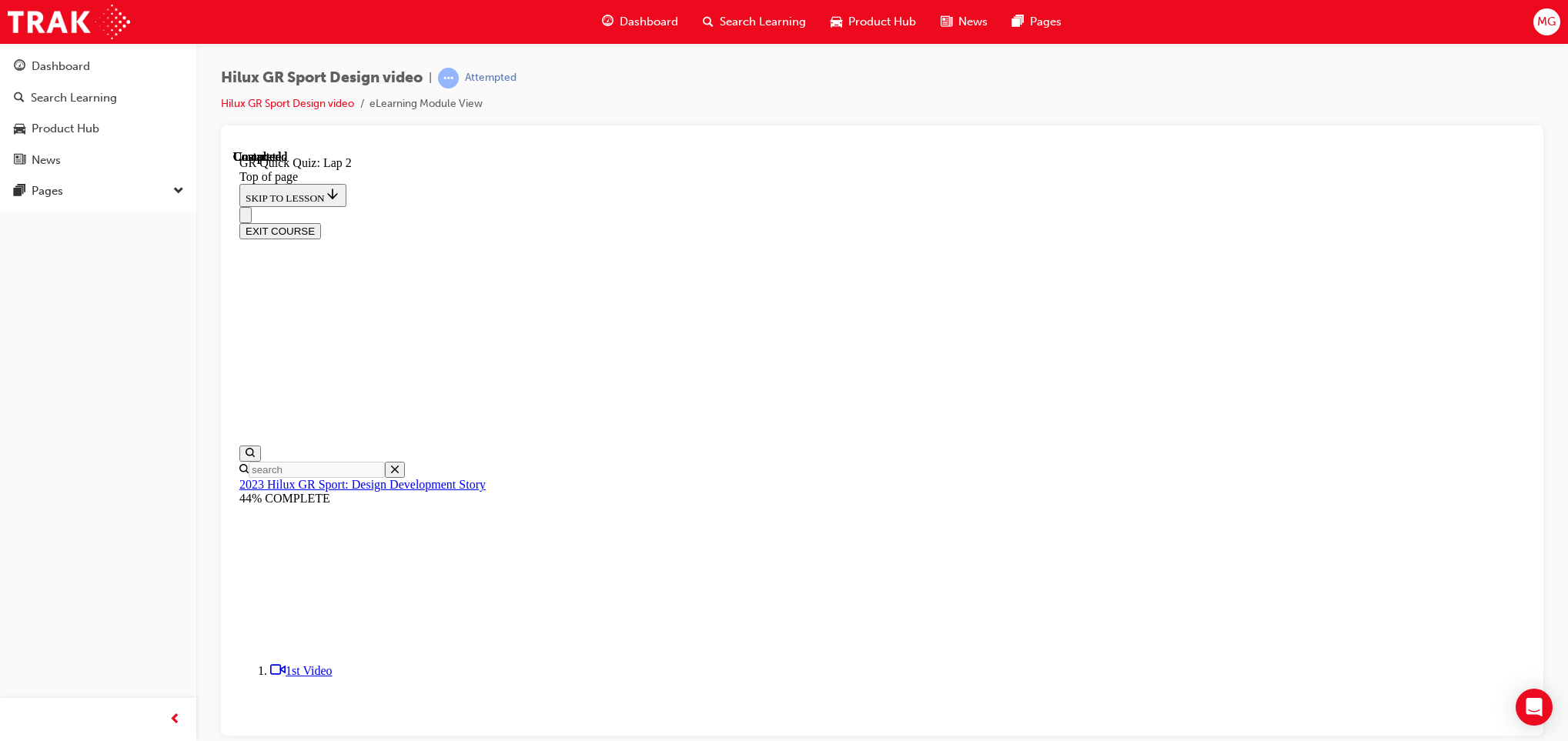
scroll to position [181, 0]
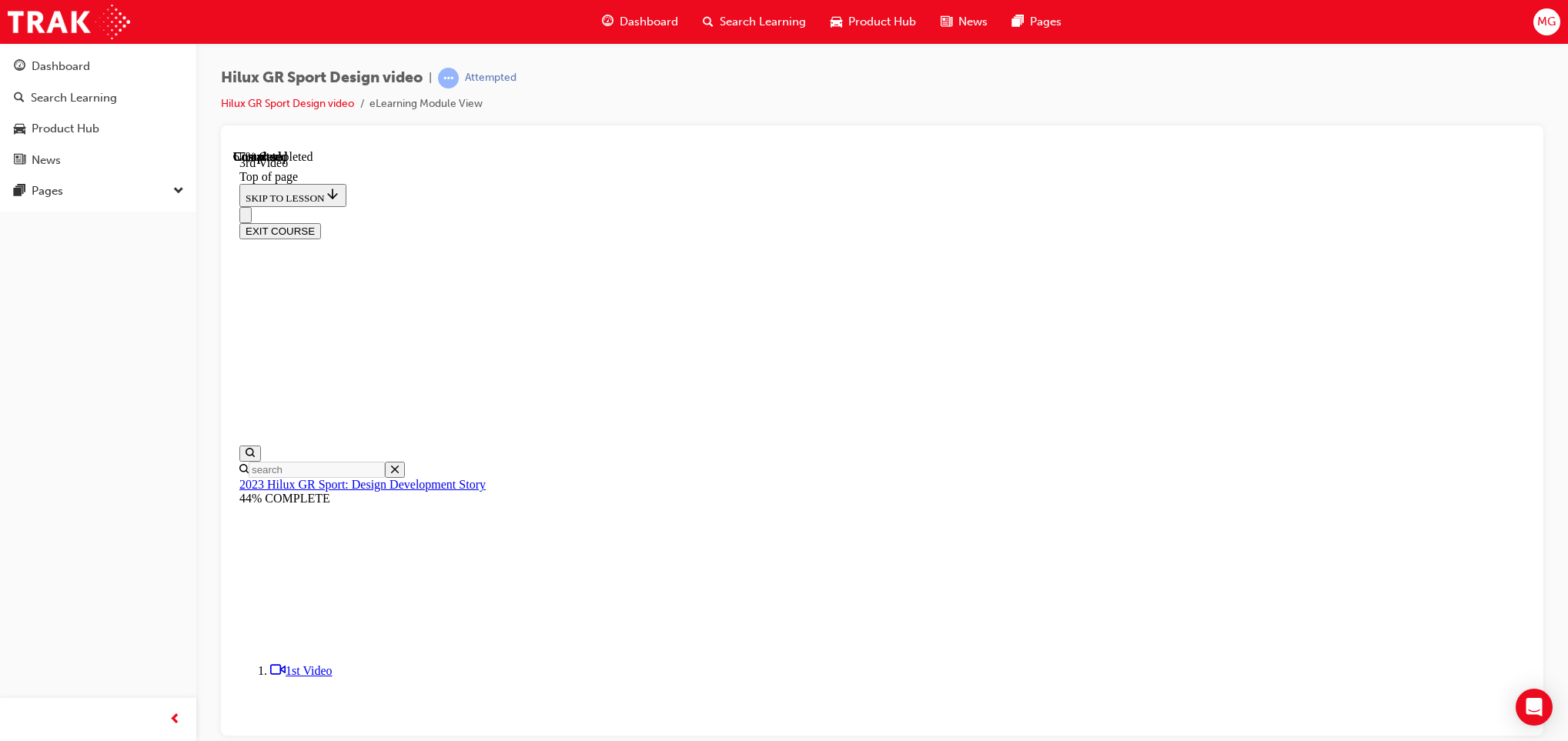
scroll to position [596, 0]
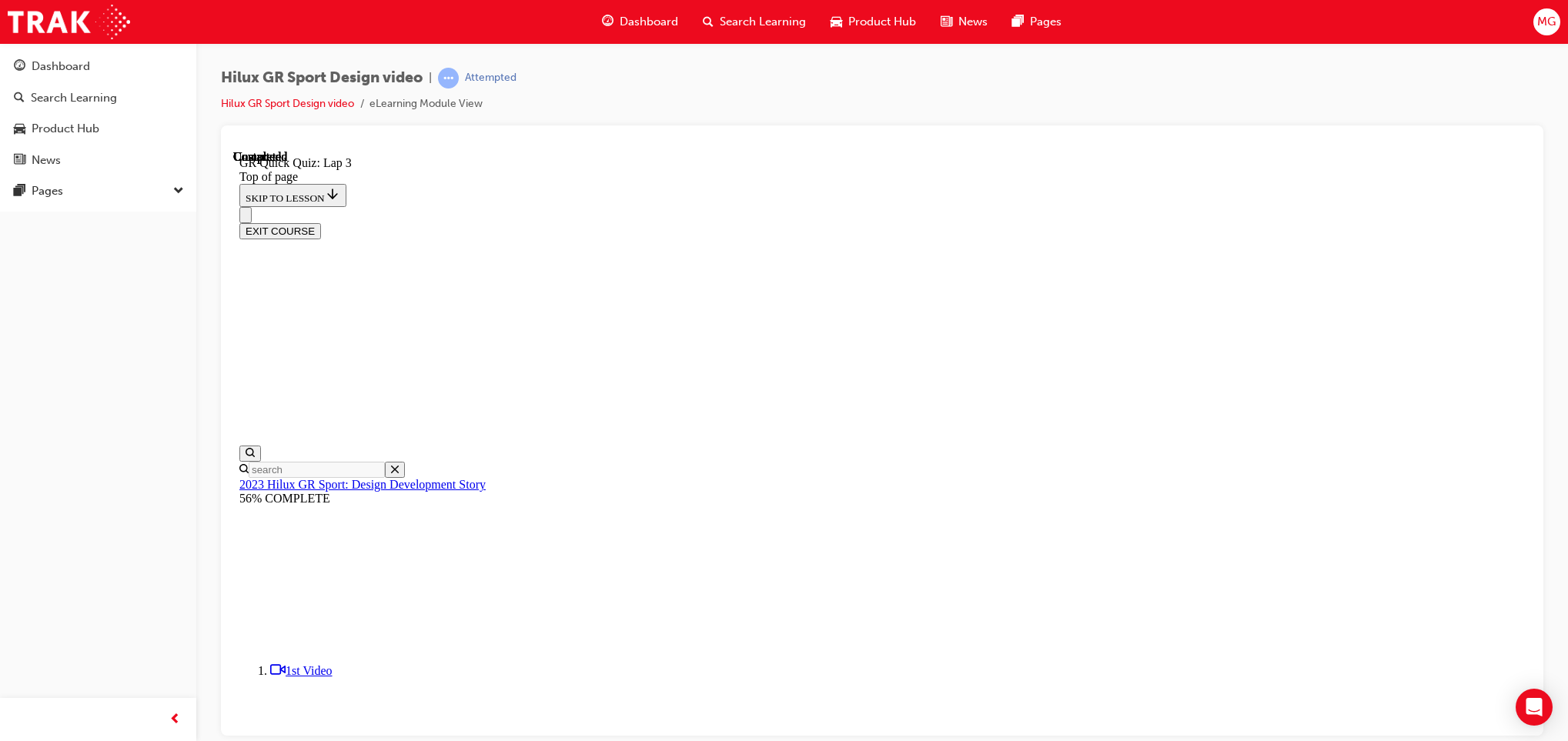
scroll to position [227, 0]
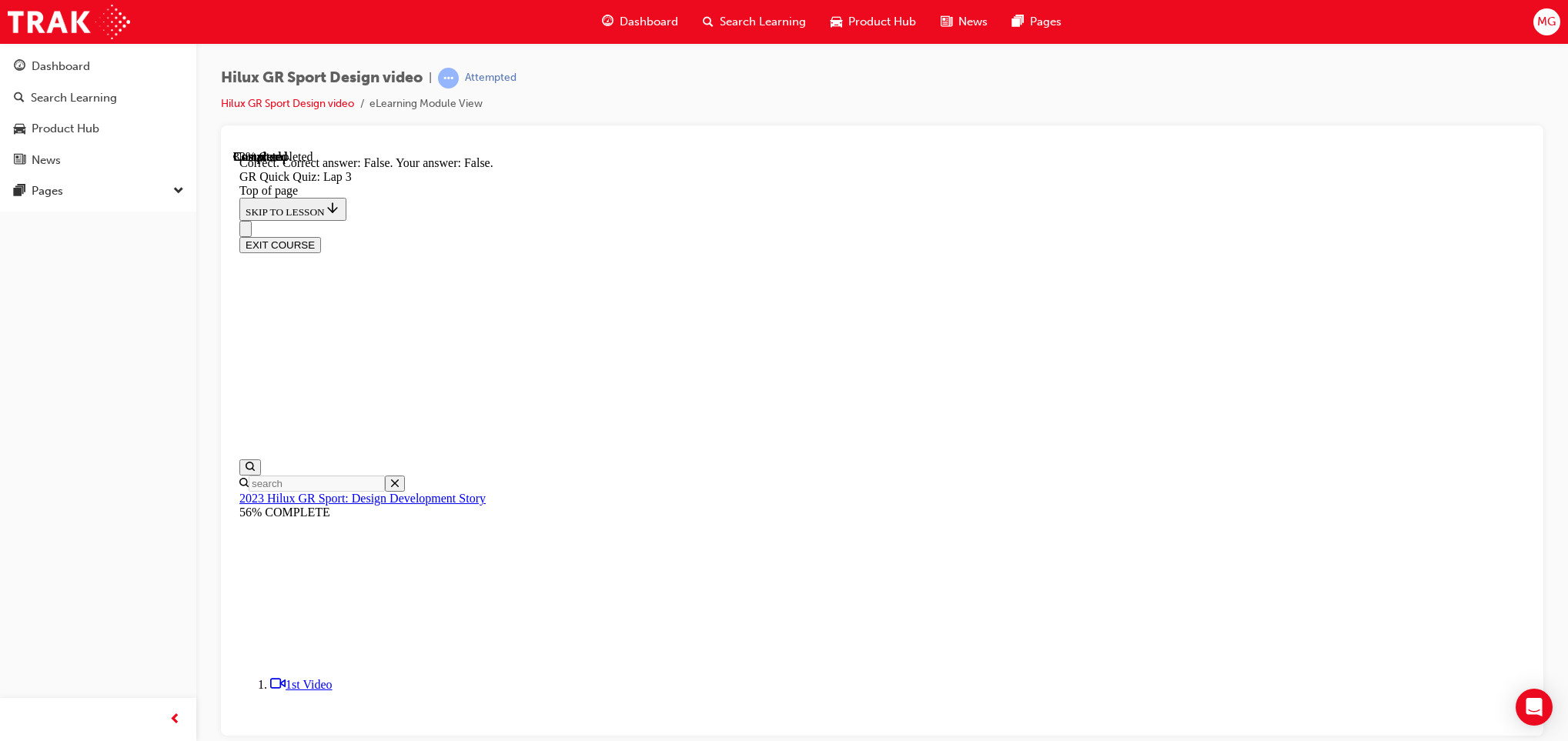
scroll to position [275, 0]
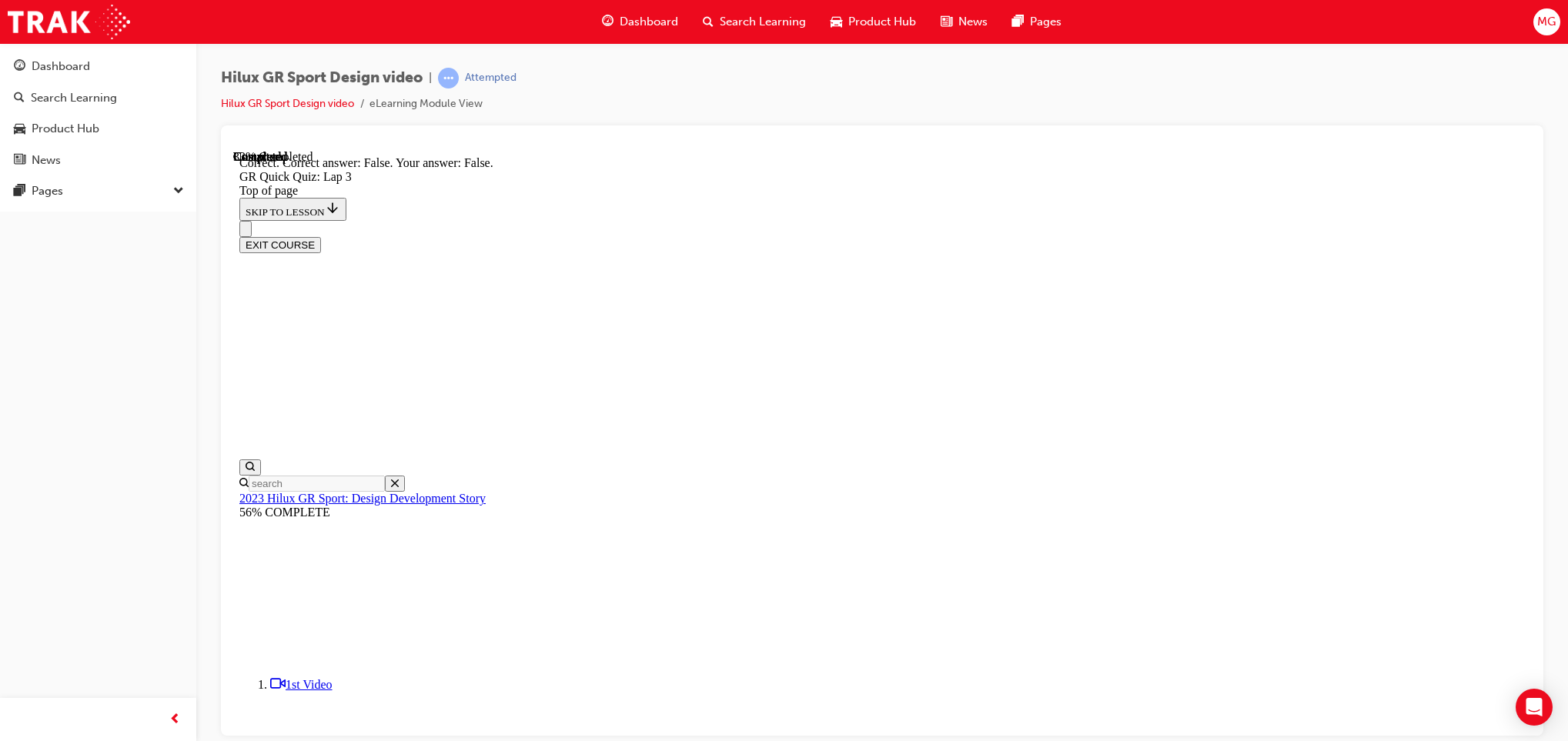
drag, startPoint x: 972, startPoint y: 641, endPoint x: 968, endPoint y: 681, distance: 40.2
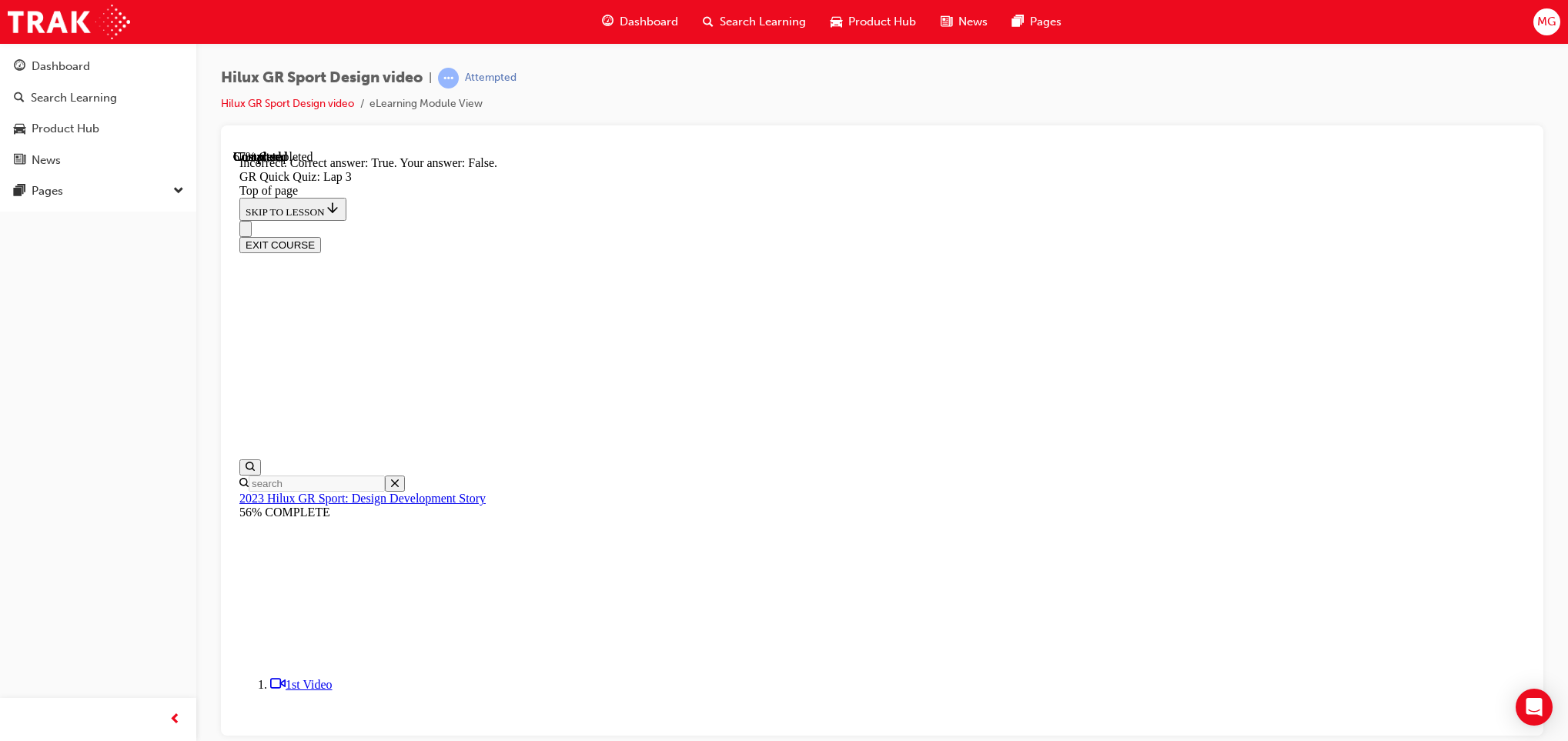
scroll to position [47, 0]
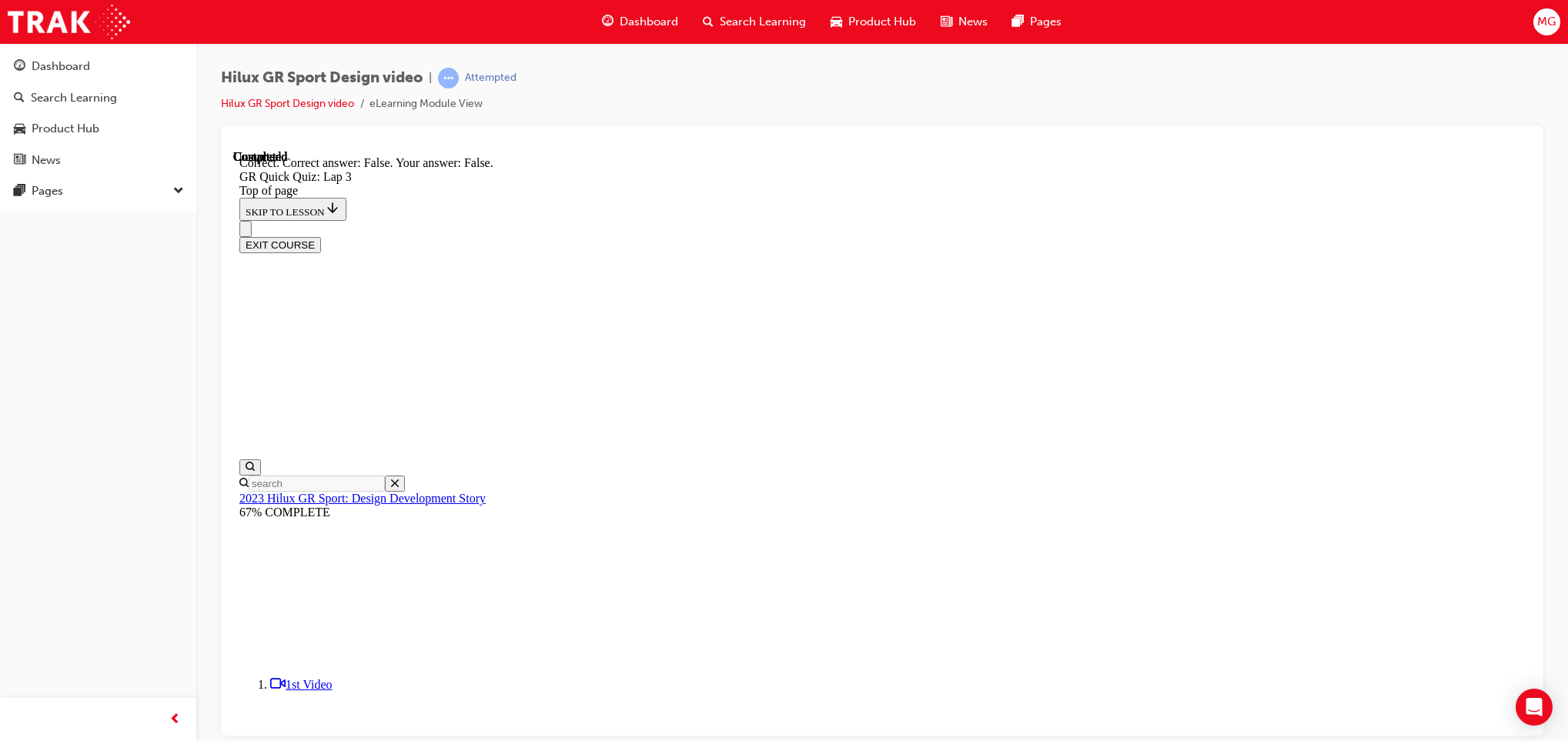
scroll to position [286, 0]
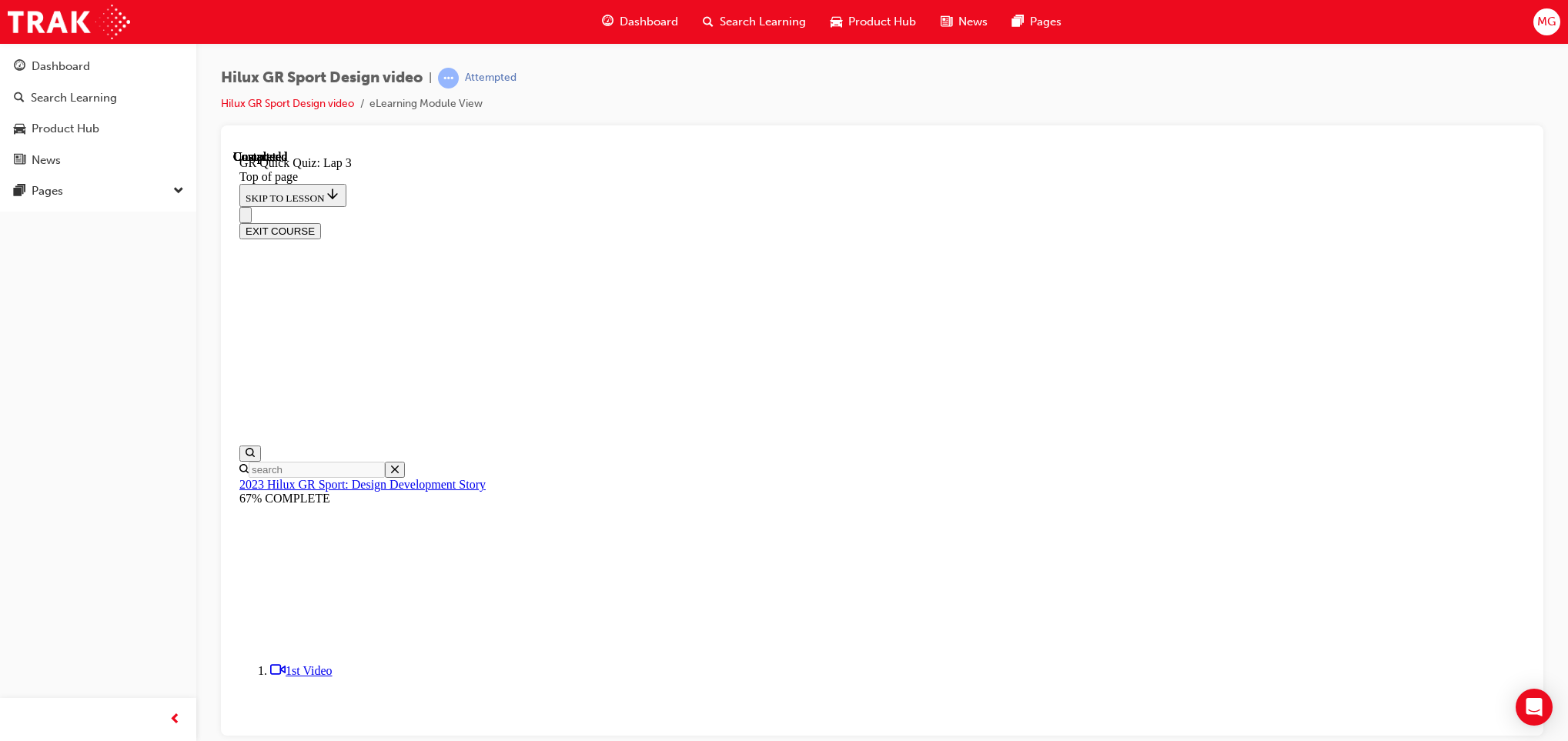
scroll to position [181, 0]
